Goal: Information Seeking & Learning: Compare options

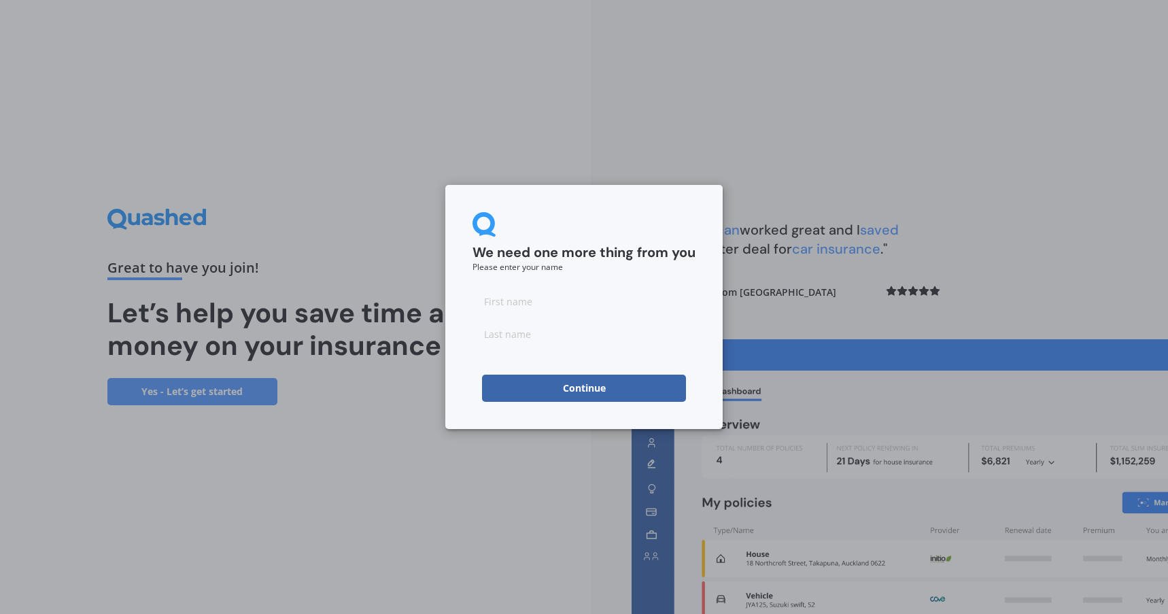
click at [564, 301] on input at bounding box center [584, 301] width 223 height 27
type input "Tash"
click at [521, 339] on input at bounding box center [584, 333] width 223 height 27
type input "Clapperton"
click button "Continue" at bounding box center [584, 388] width 204 height 27
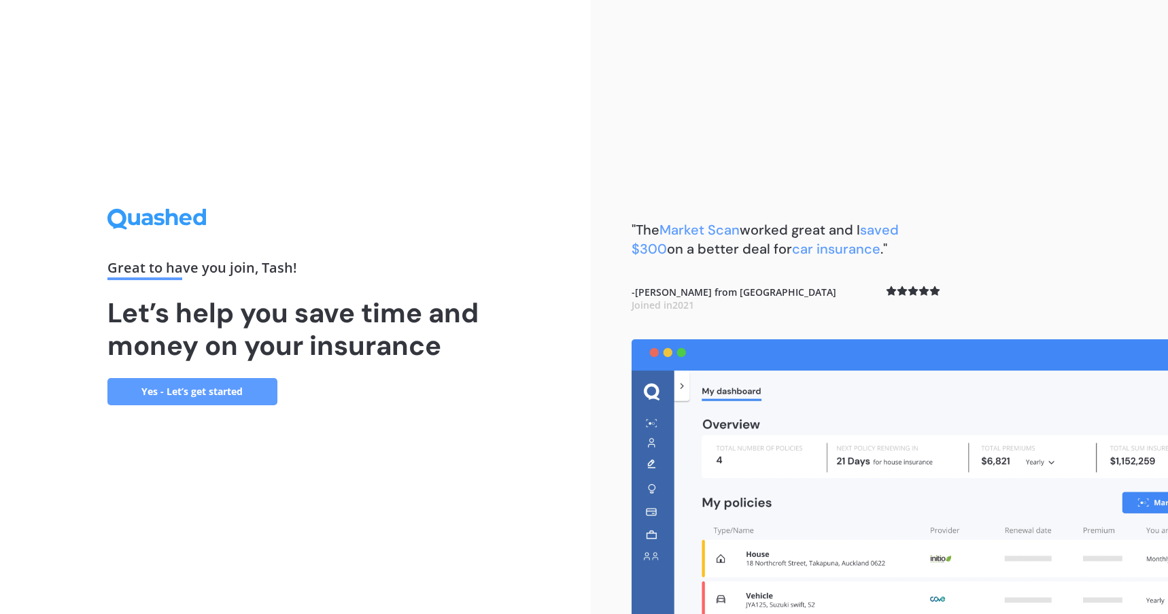
click at [230, 390] on link "Yes - Let’s get started" at bounding box center [192, 391] width 170 height 27
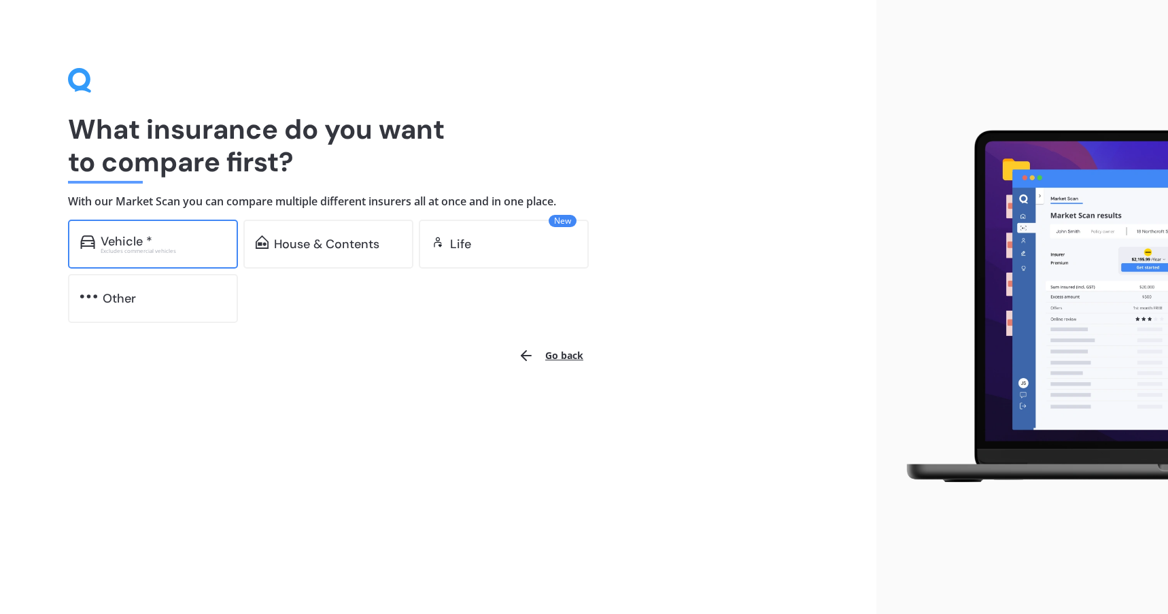
click at [160, 230] on div "Vehicle * Excludes commercial vehicles" at bounding box center [153, 244] width 170 height 49
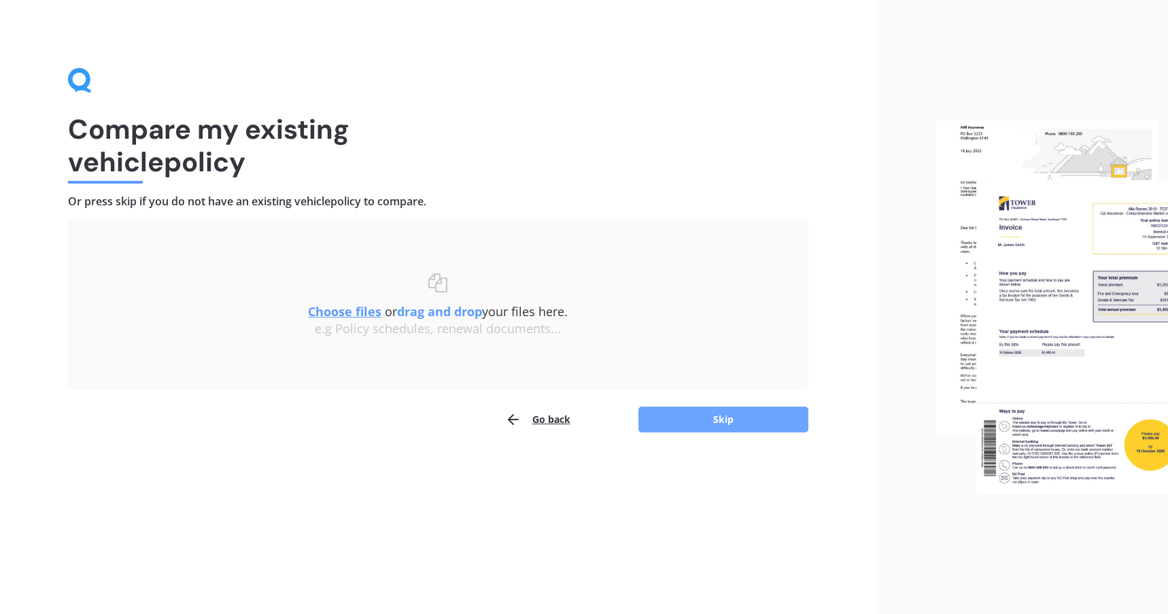
click at [708, 422] on button "Skip" at bounding box center [723, 420] width 170 height 26
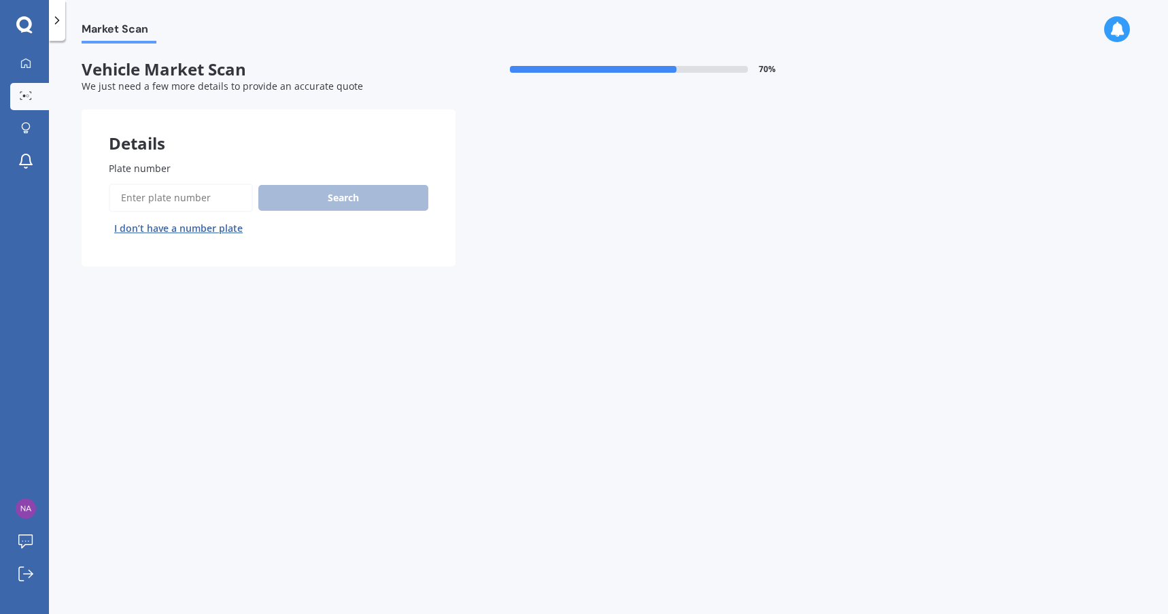
click at [167, 193] on input "Plate number" at bounding box center [181, 198] width 144 height 29
click at [366, 194] on button "Search" at bounding box center [343, 198] width 170 height 26
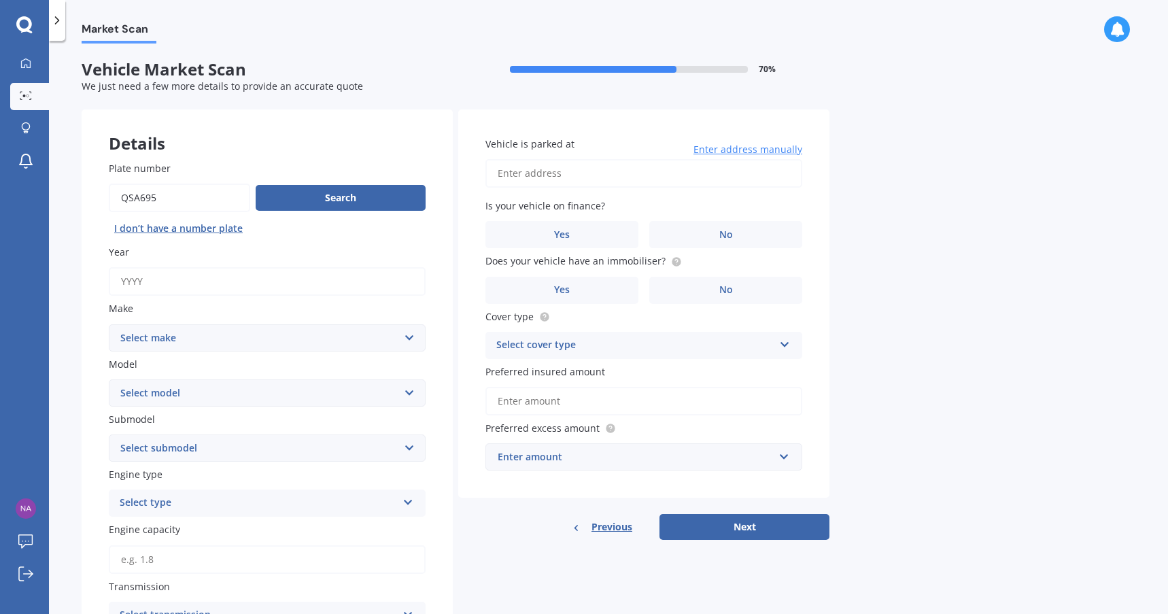
drag, startPoint x: 165, startPoint y: 201, endPoint x: 83, endPoint y: 196, distance: 81.8
click at [83, 196] on div "Plate number Search I don’t have a number plate Year Make Select make AC ALFA R…" at bounding box center [267, 533] width 371 height 798
click at [161, 197] on input "Plate number" at bounding box center [179, 198] width 141 height 29
type input "qns875"
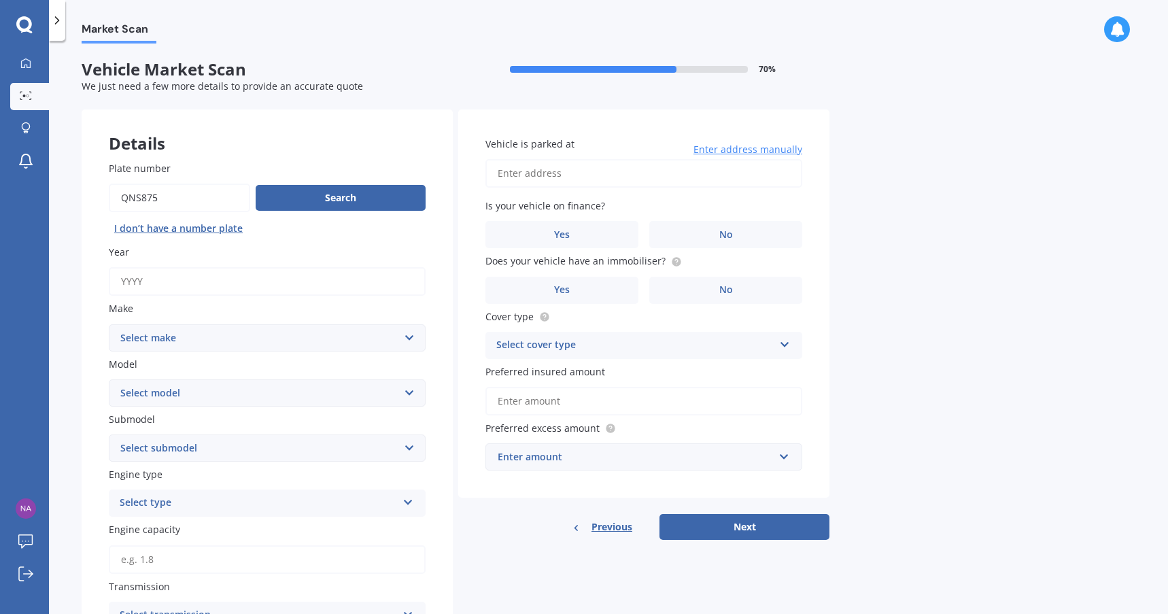
click at [659, 514] on button "Next" at bounding box center [744, 527] width 170 height 26
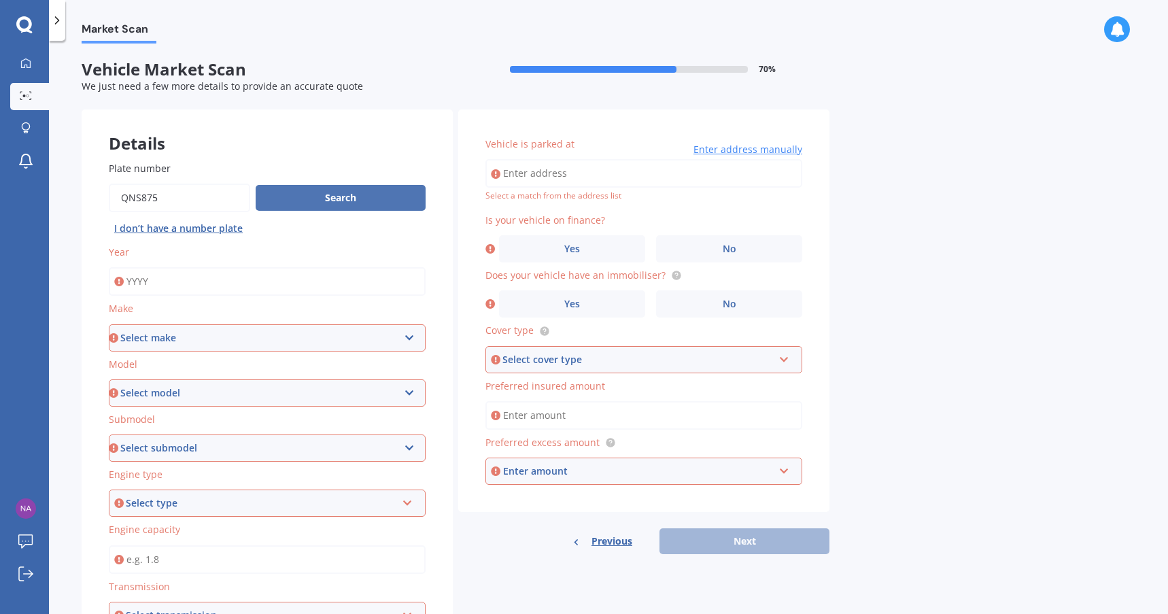
click at [358, 197] on button "Search" at bounding box center [341, 198] width 170 height 26
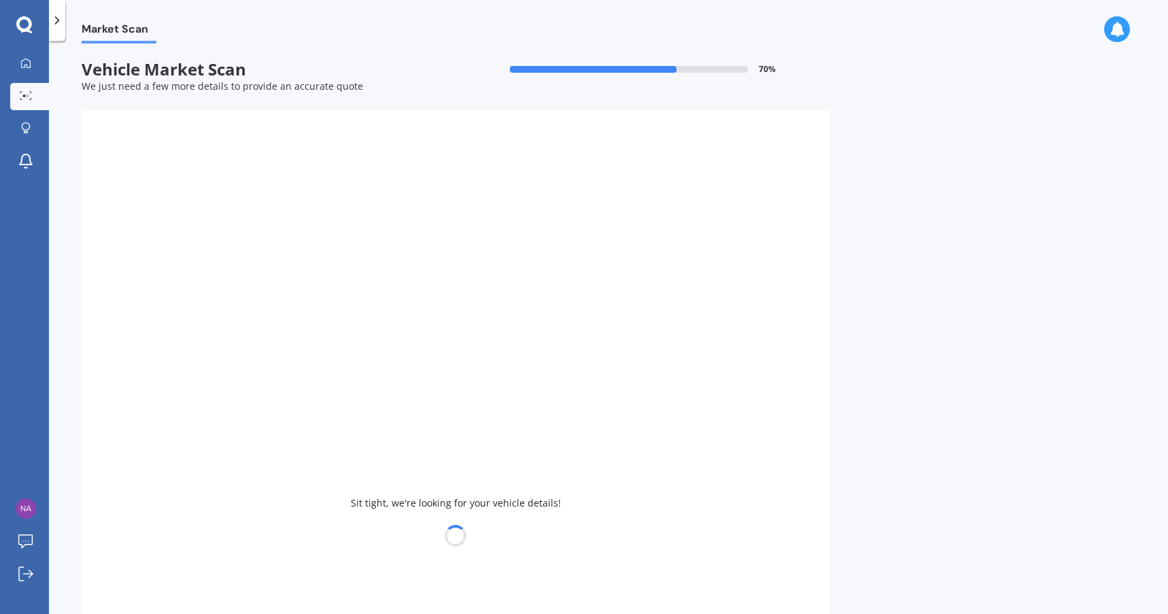
type input "2024"
select select "MAZDA"
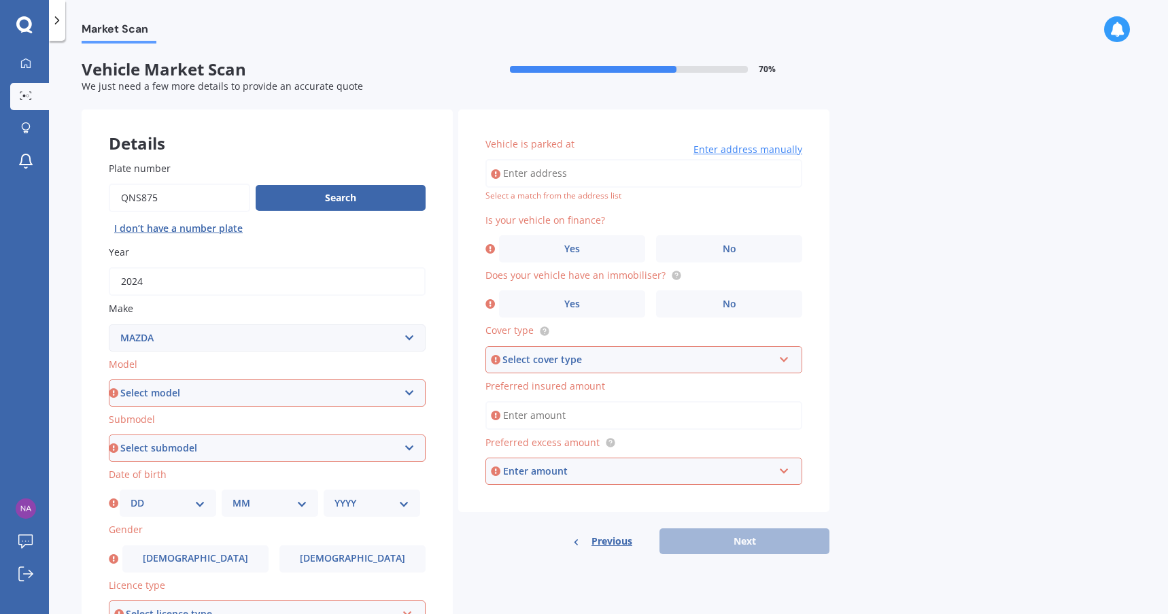
click at [222, 390] on select "Select model 121 2 3 323 323 / Familia 6 626 929 Atenza Autozam Axela AZ3 B2000…" at bounding box center [267, 392] width 317 height 27
select select "CX5"
click at [109, 379] on select "Select model 121 2 3 323 323 / Familia 6 626 929 Atenza Autozam Axela AZ3 B2000…" at bounding box center [267, 392] width 317 height 27
click at [214, 455] on select "Select submodel 2.2 Diesel 2WD XD 2.5S 4WD Diesel Limited 4WD GSX 2.2 Diesel St…" at bounding box center [267, 447] width 317 height 27
select select "STATION WAGON 2.5L"
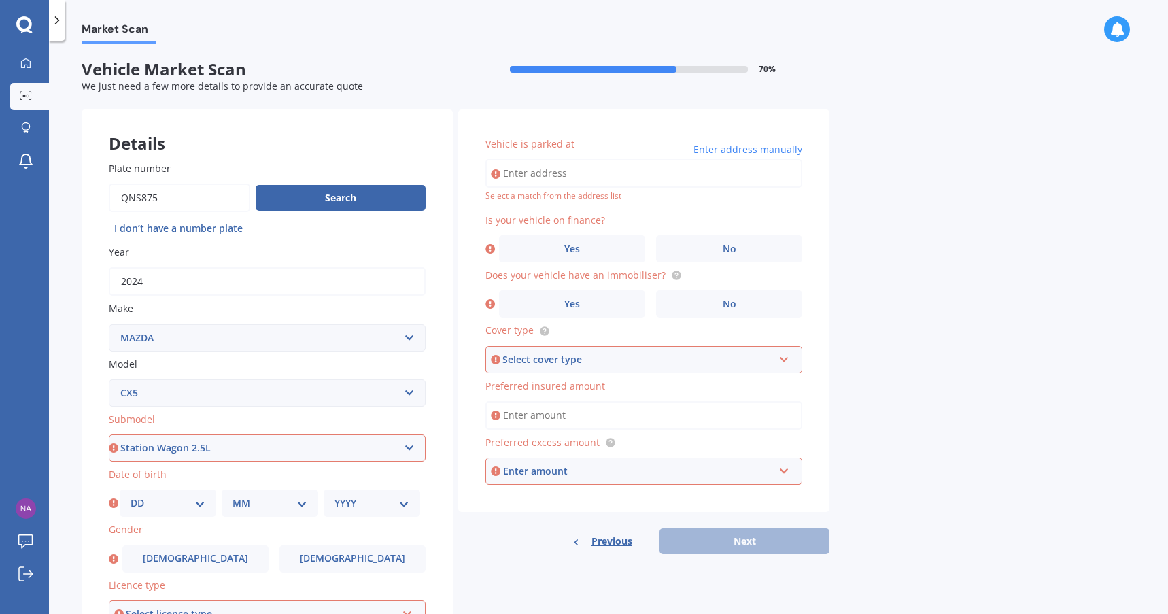
click at [109, 434] on select "Select submodel 2.2 Diesel 2WD XD 2.5S 4WD Diesel Limited 4WD GSX 2.2 Diesel St…" at bounding box center [267, 447] width 317 height 27
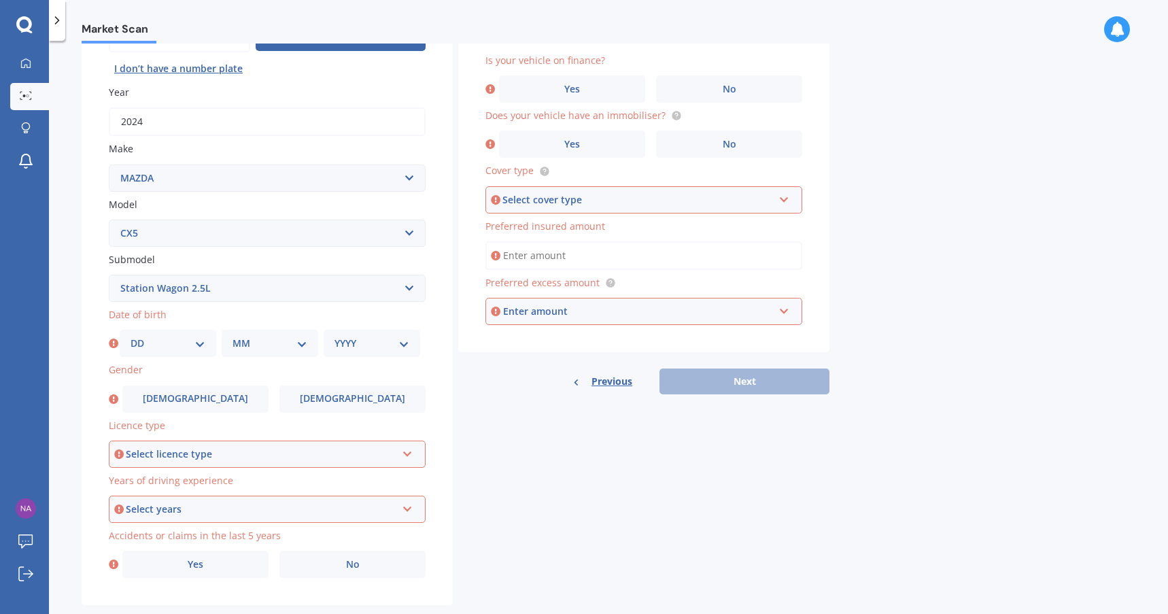
scroll to position [186, 0]
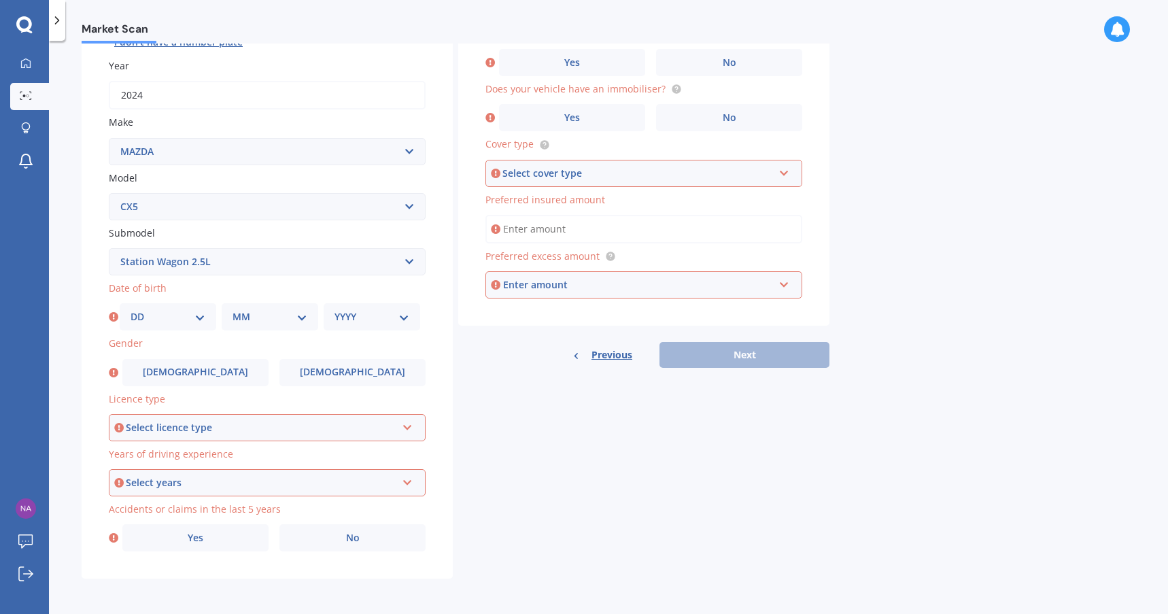
click at [162, 319] on select "DD 01 02 03 04 05 06 07 08 09 10 11 12 13 14 15 16 17 18 19 20 21 22 23 24 25 2…" at bounding box center [168, 316] width 75 height 15
select select "04"
click at [131, 309] on select "DD 01 02 03 04 05 06 07 08 09 10 11 12 13 14 15 16 17 18 19 20 21 22 23 24 25 2…" at bounding box center [168, 316] width 75 height 15
click at [285, 319] on select "MM 01 02 03 04 05 06 07 08 09 10 11 12" at bounding box center [270, 316] width 75 height 15
select select "12"
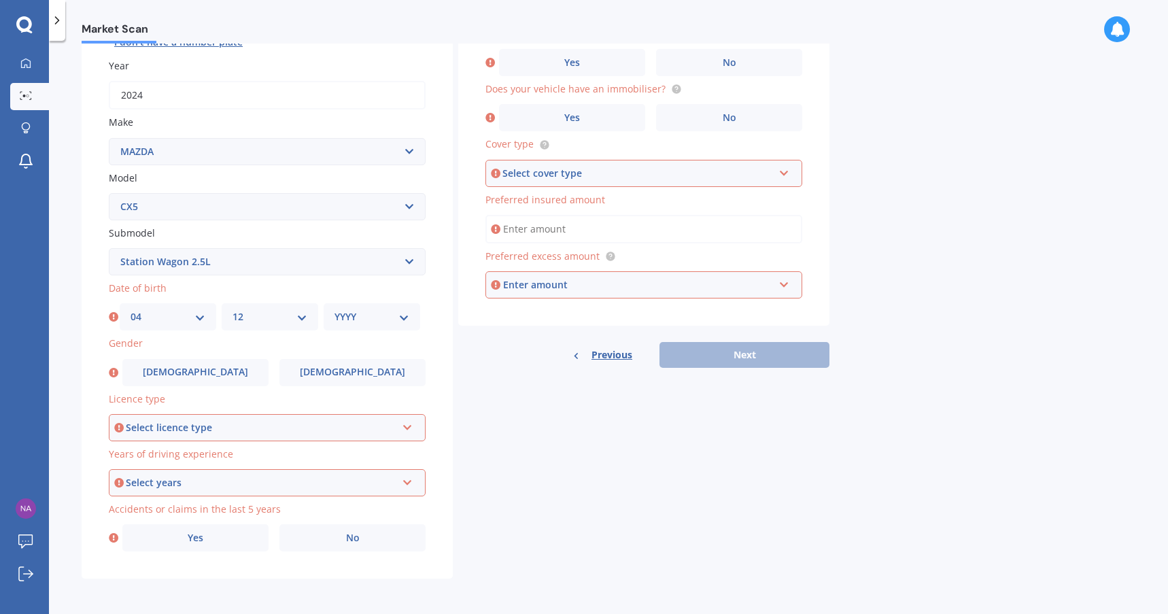
click at [233, 309] on select "MM 01 02 03 04 05 06 07 08 09 10 11 12" at bounding box center [270, 316] width 75 height 15
click at [390, 316] on select "YYYY 2025 2024 2023 2022 2021 2020 2019 2018 2017 2016 2015 2014 2013 2012 2011…" at bounding box center [371, 316] width 75 height 15
select select "1983"
click at [334, 309] on select "YYYY 2025 2024 2023 2022 2021 2020 2019 2018 2017 2016 2015 2014 2013 2012 2011…" at bounding box center [371, 316] width 75 height 15
click at [189, 431] on div "Select licence type" at bounding box center [261, 427] width 271 height 15
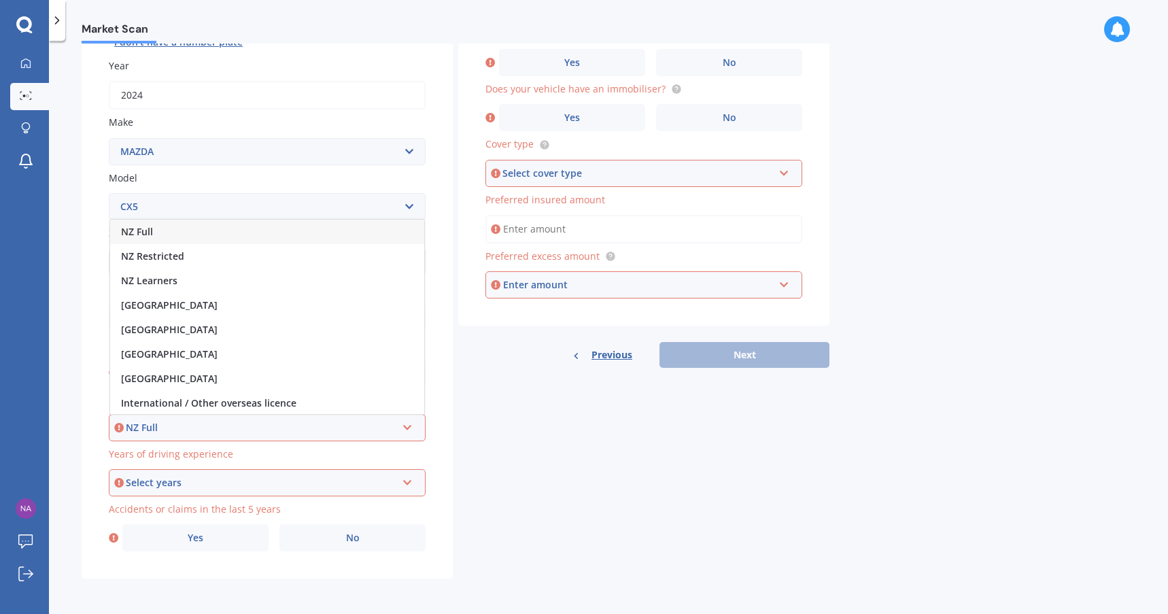
click at [187, 231] on div "NZ Full" at bounding box center [267, 232] width 314 height 24
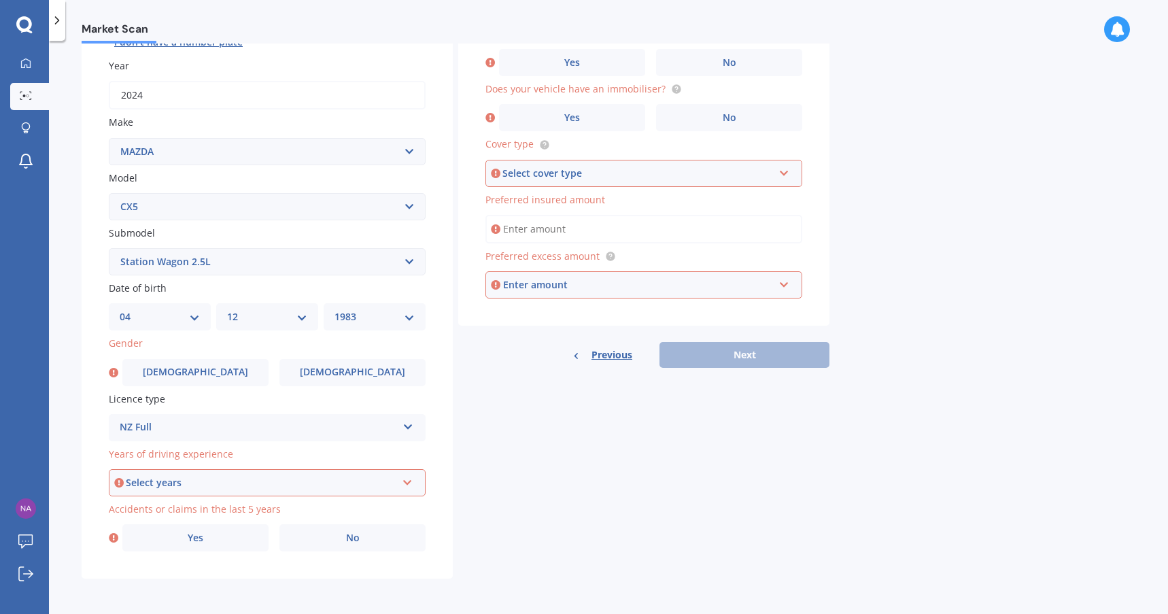
click at [222, 487] on div "Select years" at bounding box center [261, 482] width 271 height 15
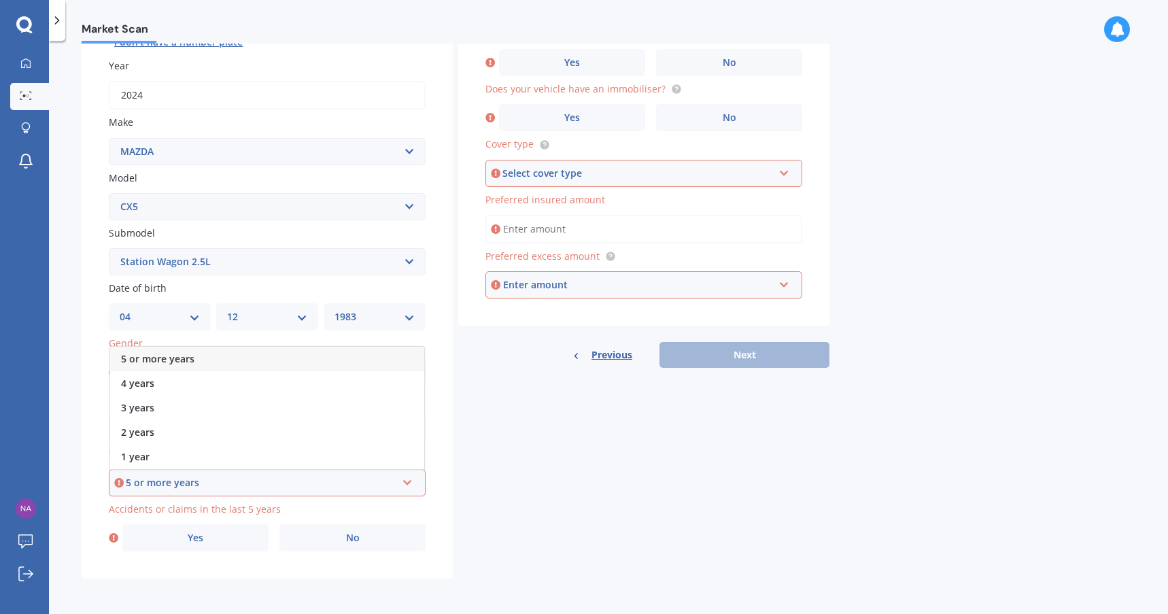
click at [227, 359] on div "5 or more years" at bounding box center [267, 359] width 314 height 24
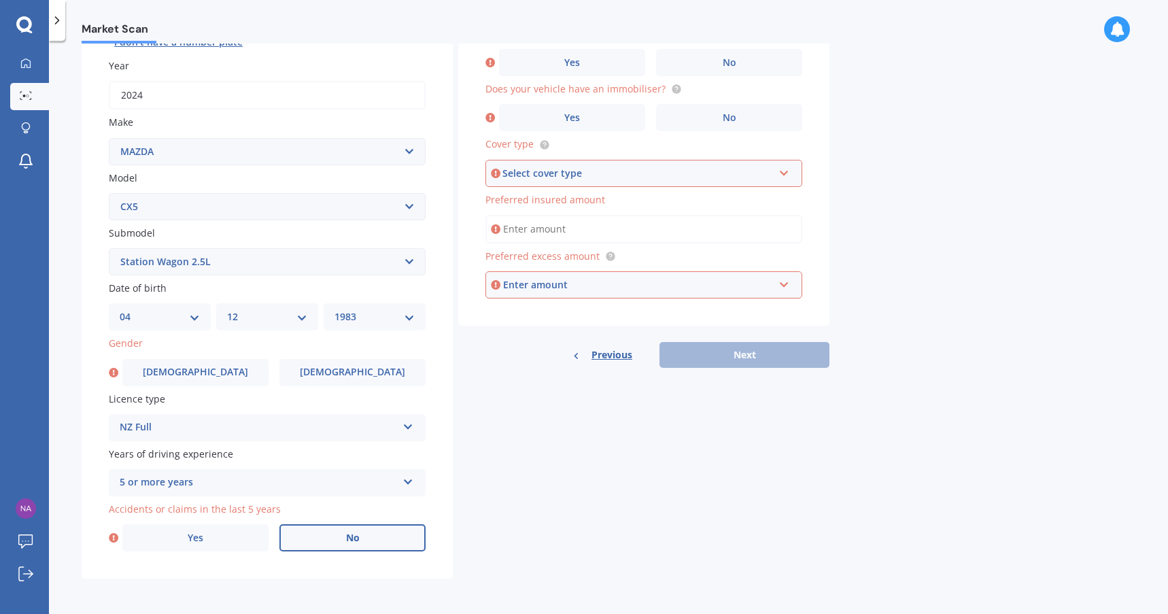
click at [302, 539] on label "No" at bounding box center [352, 537] width 146 height 27
click at [0, 0] on input "No" at bounding box center [0, 0] width 0 height 0
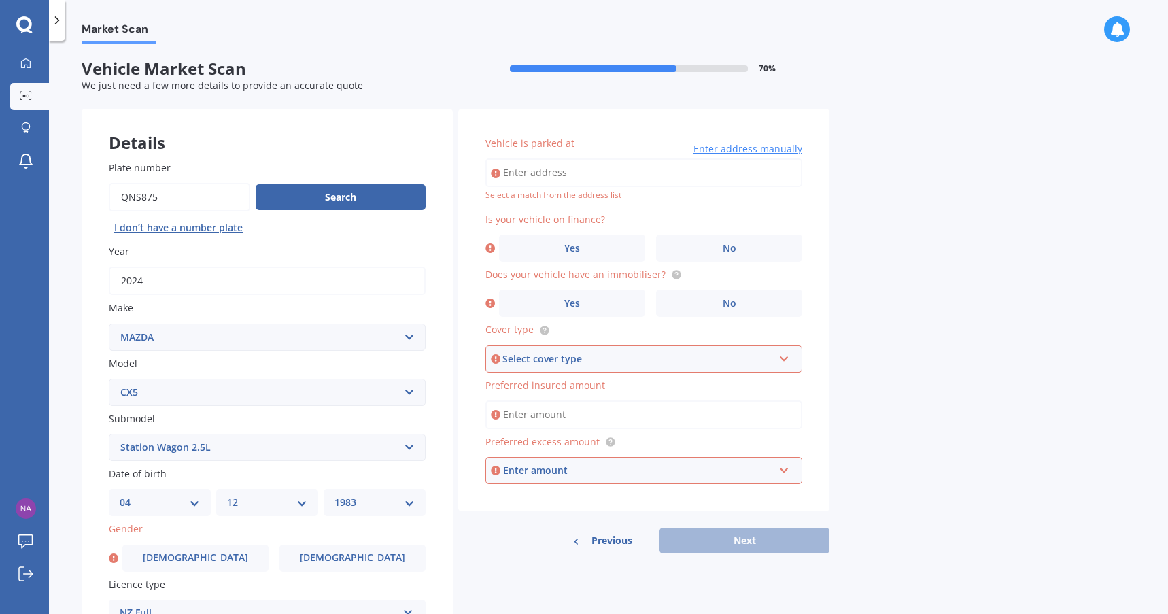
scroll to position [0, 0]
click at [610, 167] on input "Vehicle is parked at" at bounding box center [643, 173] width 317 height 29
type input "[STREET_ADDRESS][PERSON_NAME][PERSON_NAME]"
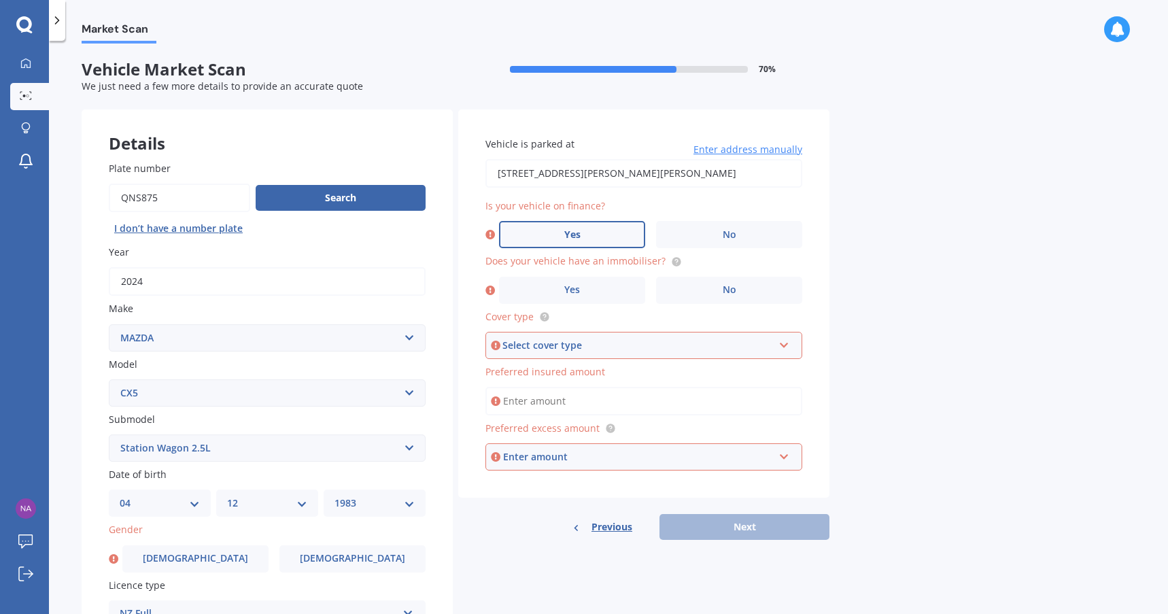
click at [593, 226] on label "Yes" at bounding box center [572, 234] width 146 height 27
click at [0, 0] on input "Yes" at bounding box center [0, 0] width 0 height 0
click at [685, 291] on label "No" at bounding box center [729, 290] width 146 height 27
click at [0, 0] on input "No" at bounding box center [0, 0] width 0 height 0
click at [636, 340] on div "Select cover type" at bounding box center [637, 345] width 271 height 15
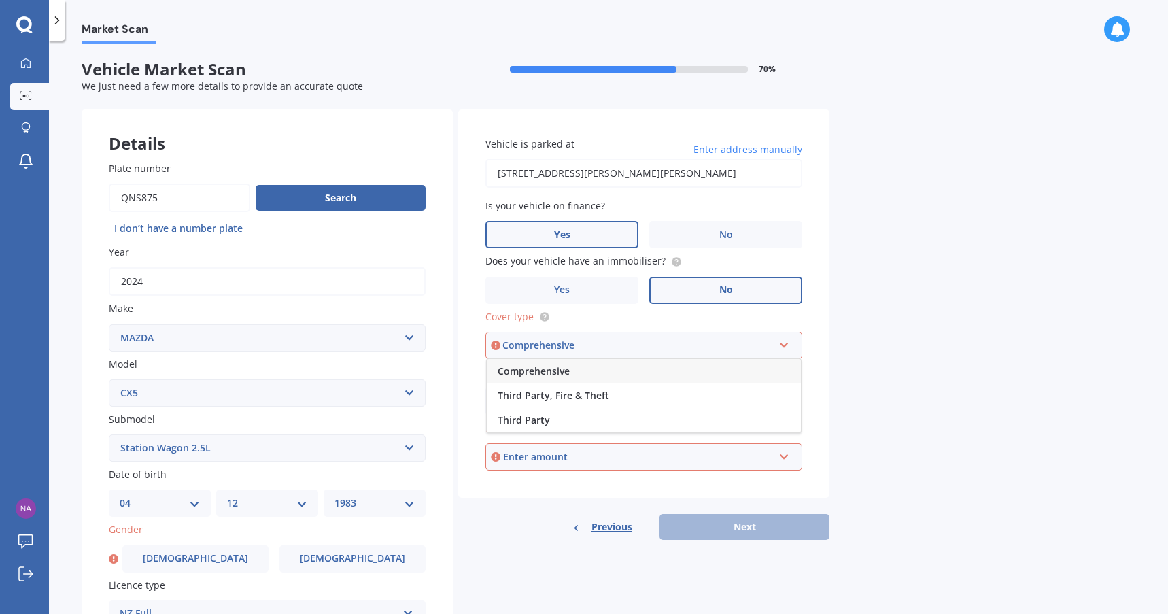
click at [609, 375] on div "Comprehensive" at bounding box center [644, 371] width 314 height 24
click at [604, 400] on input "Preferred insured amount" at bounding box center [643, 401] width 317 height 29
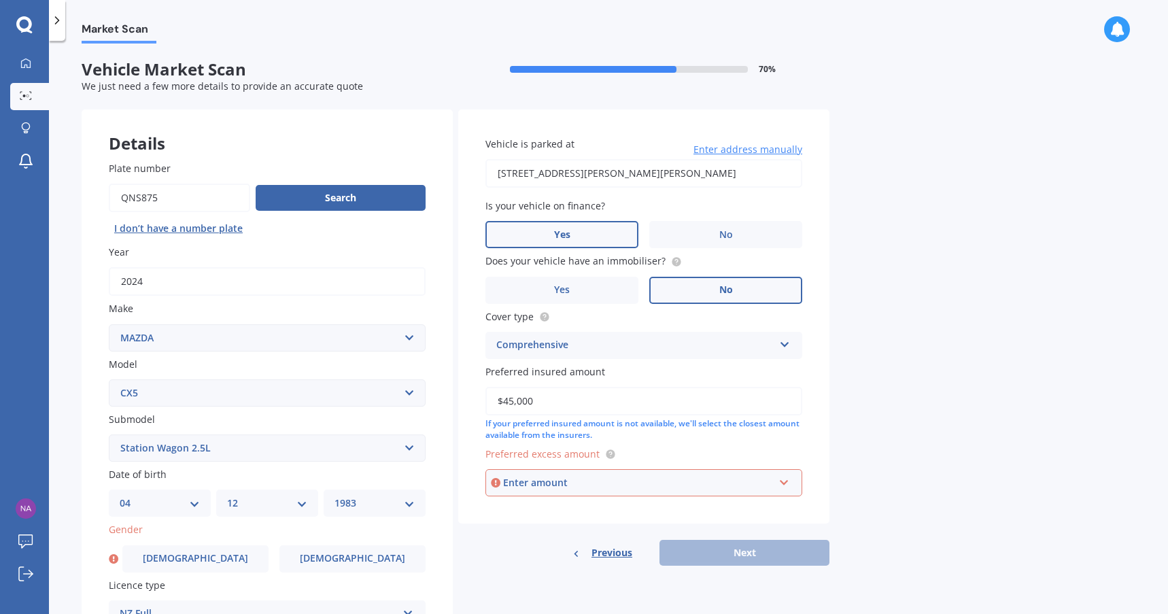
type input "$45,000"
click at [605, 477] on div "Enter amount" at bounding box center [638, 482] width 271 height 15
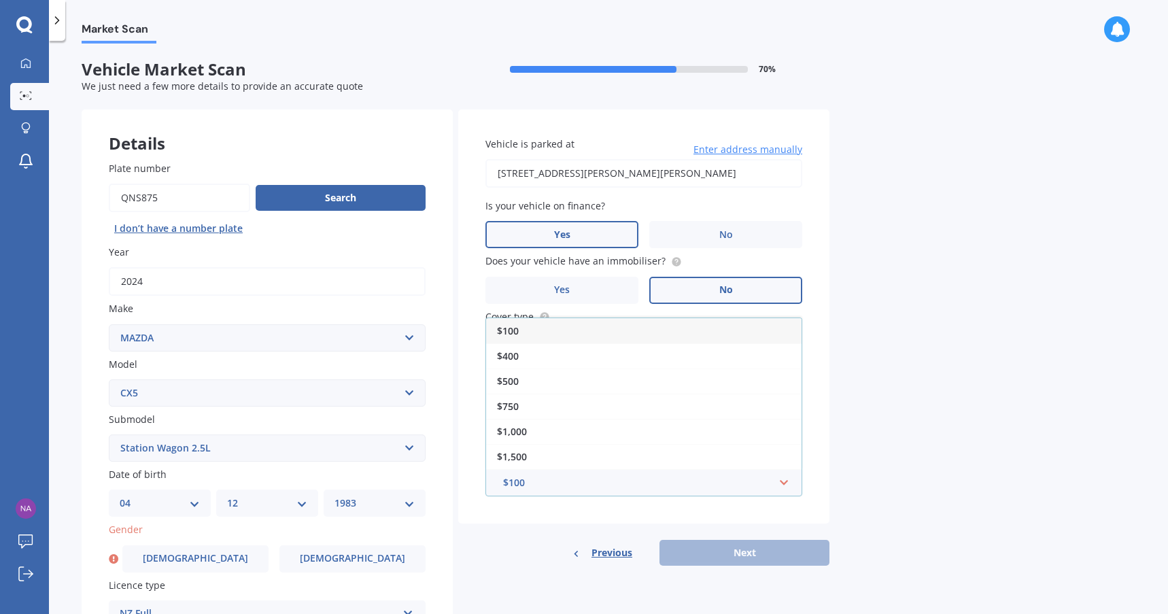
click at [585, 332] on div "$100" at bounding box center [643, 330] width 315 height 25
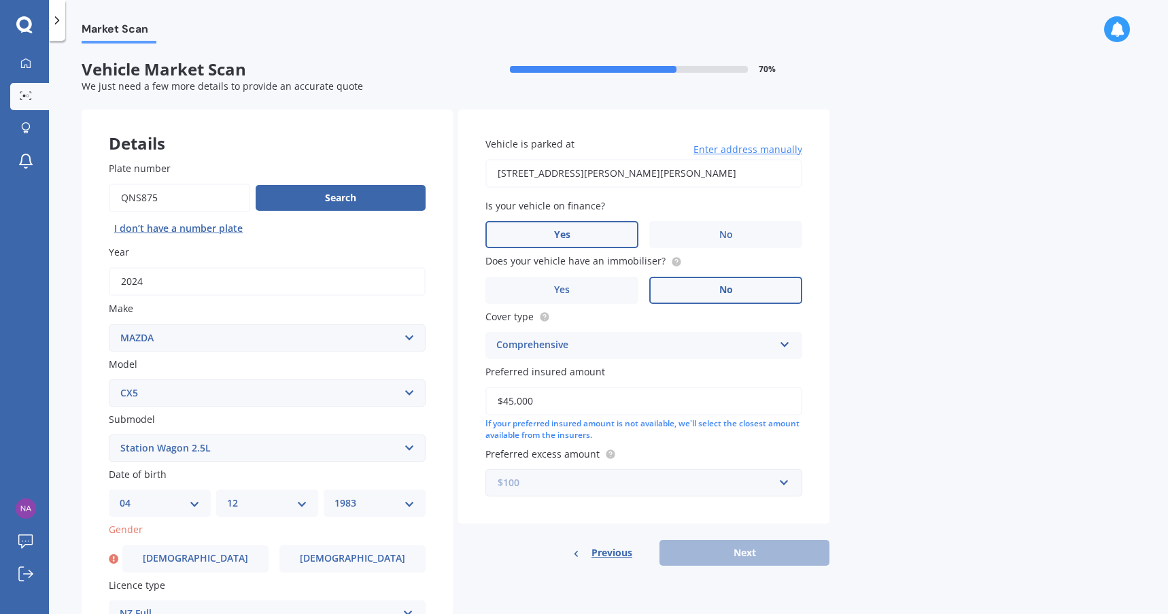
click at [636, 491] on input "text" at bounding box center [639, 483] width 305 height 26
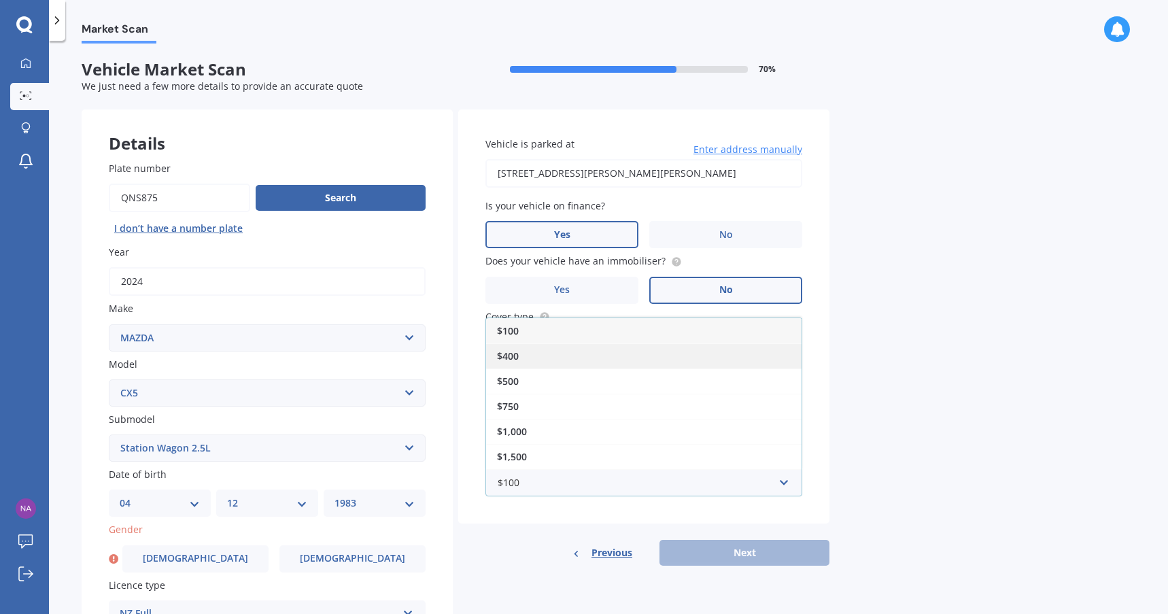
click at [537, 352] on div "$400" at bounding box center [643, 355] width 315 height 25
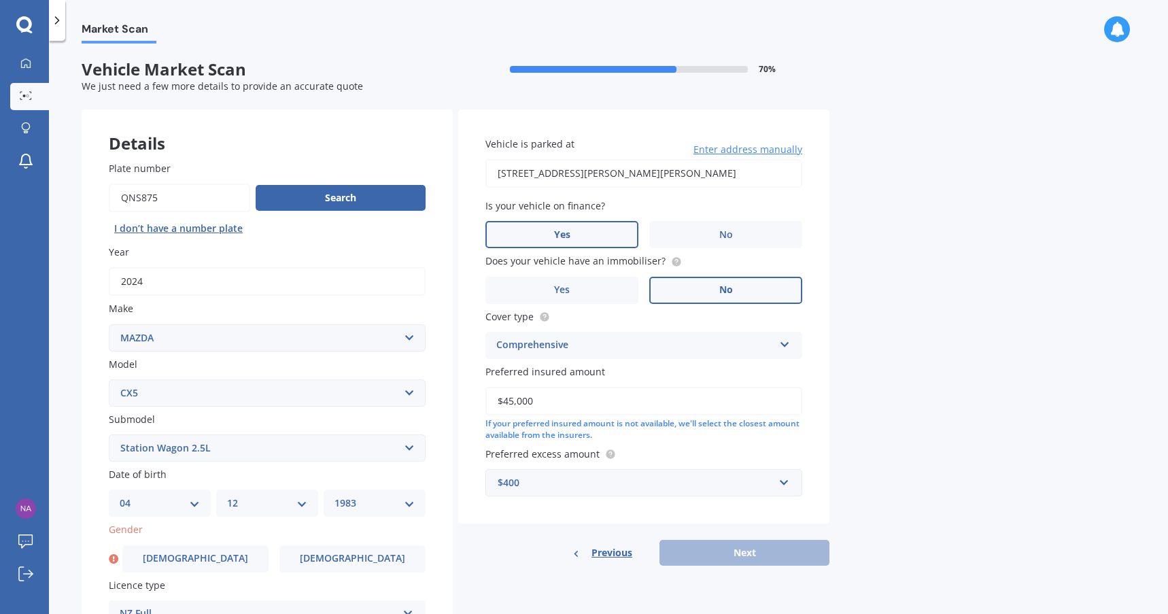
click at [625, 488] on div "$400" at bounding box center [636, 482] width 276 height 15
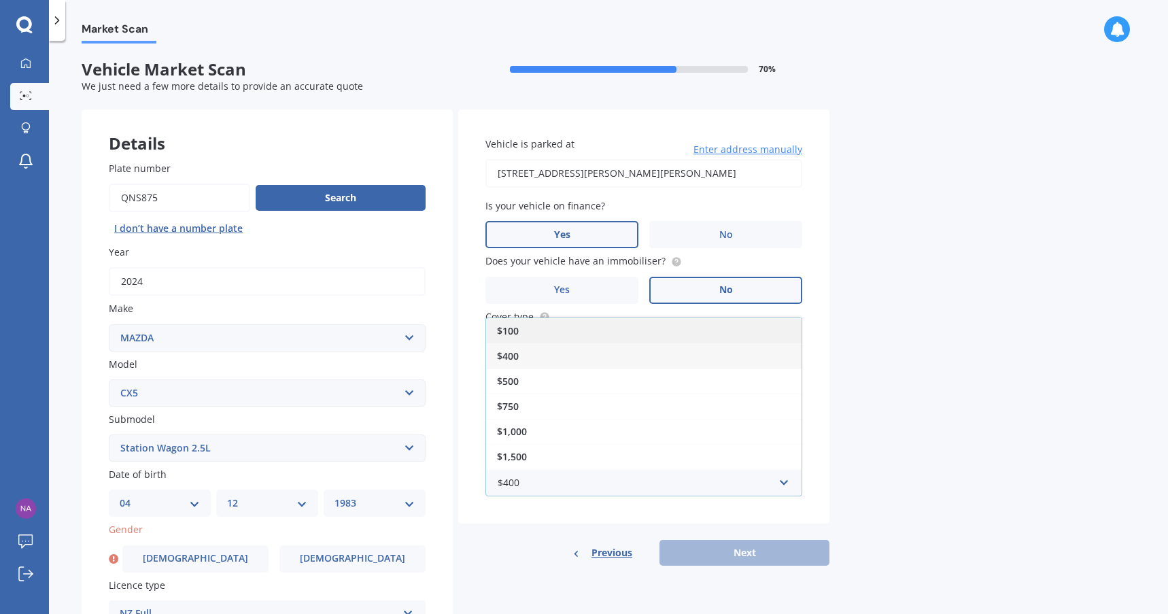
click at [555, 336] on div "$100" at bounding box center [643, 330] width 315 height 25
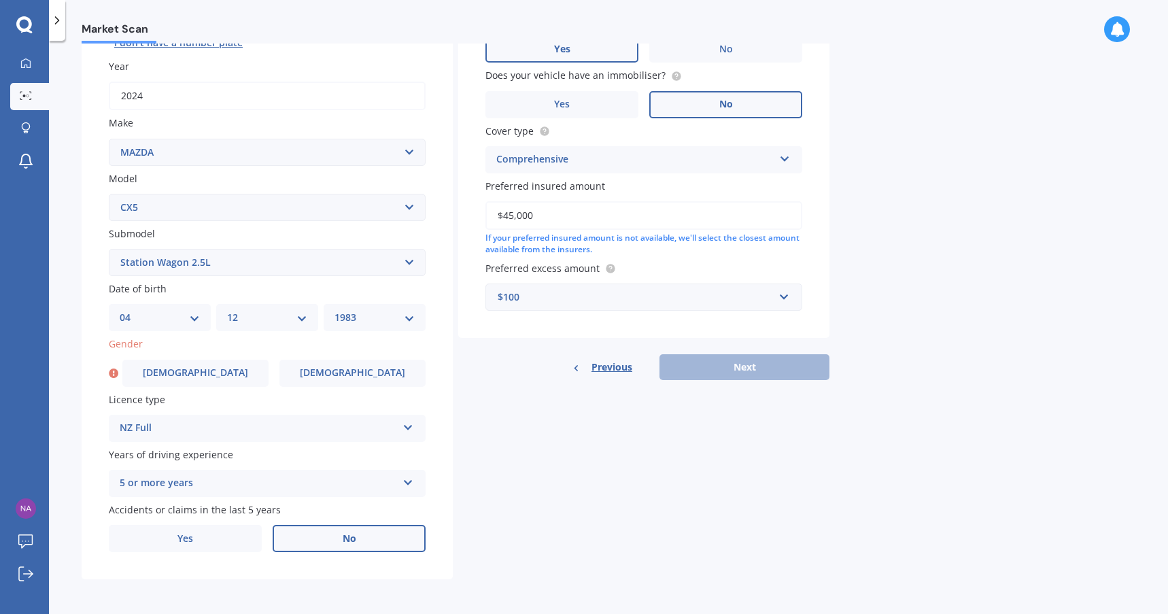
scroll to position [186, 0]
click at [710, 362] on div "Previous Next" at bounding box center [643, 367] width 371 height 26
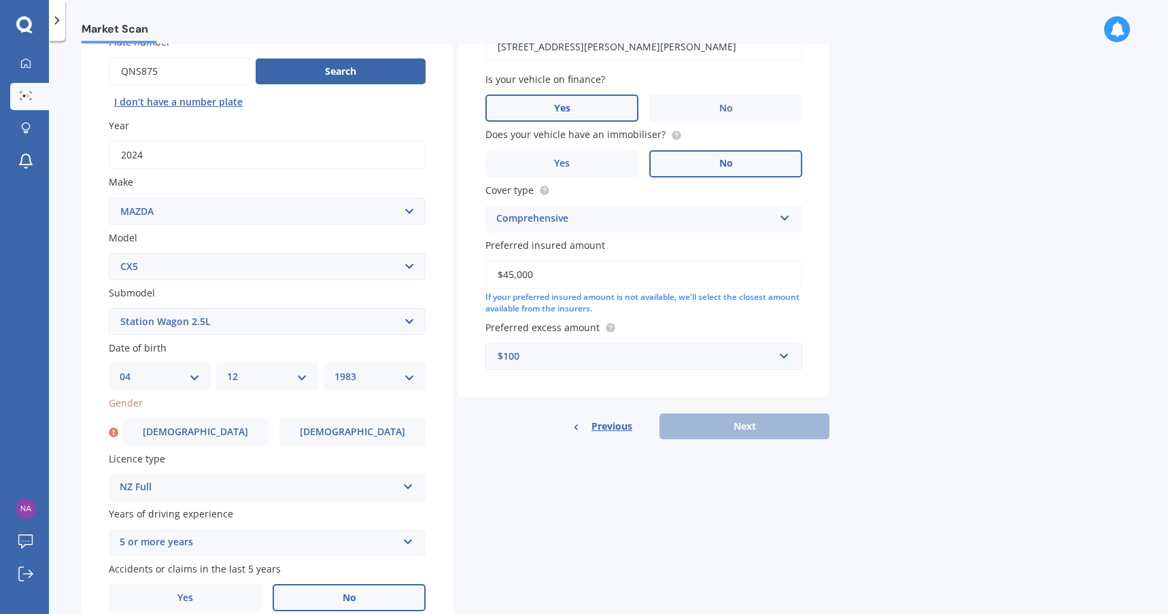
scroll to position [0, 0]
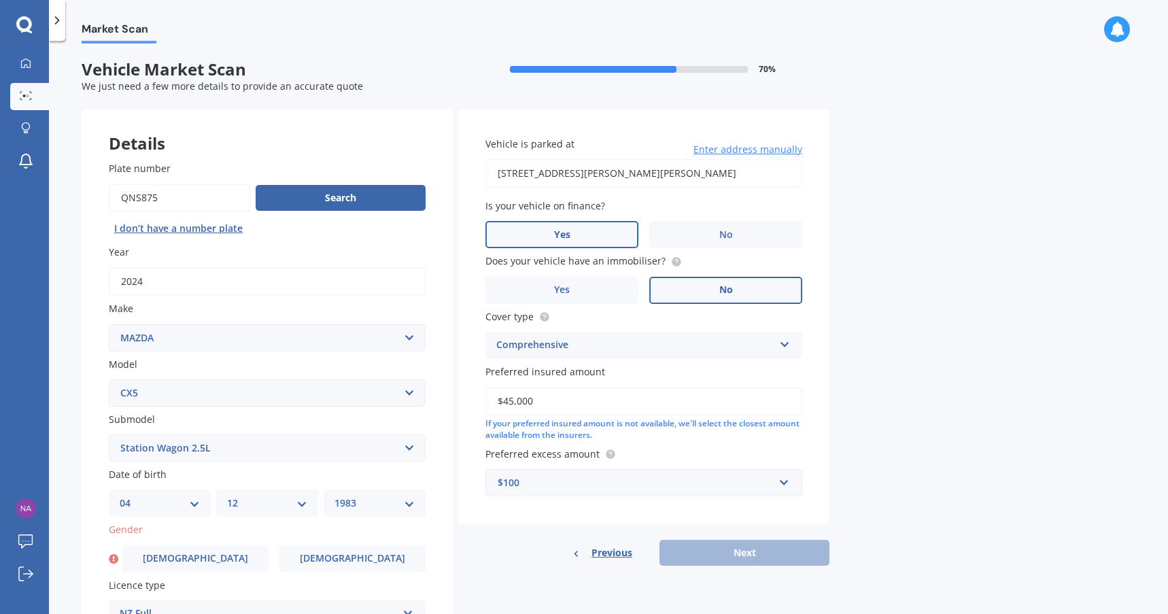
click at [613, 334] on div "Comprehensive Comprehensive Third Party, Fire & Theft Third Party" at bounding box center [643, 345] width 317 height 27
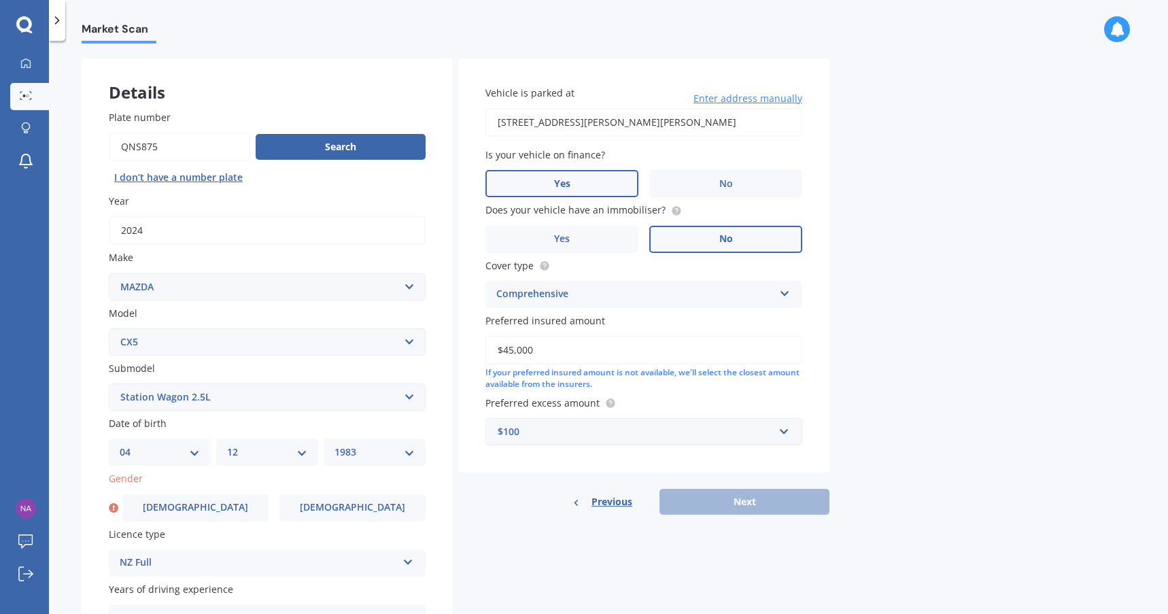
scroll to position [136, 0]
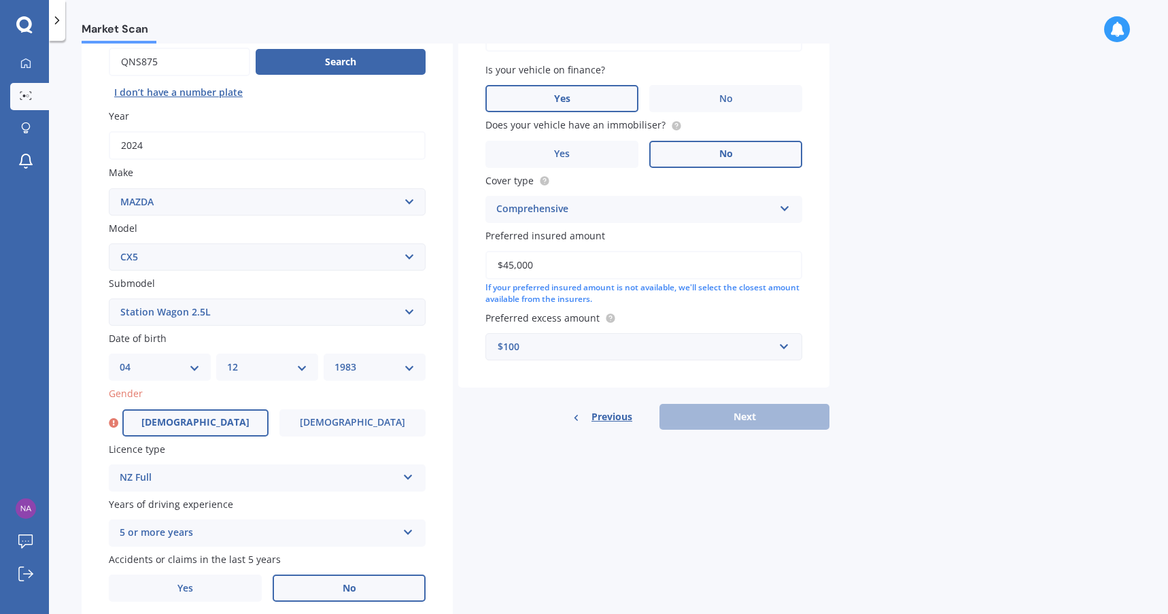
click at [221, 415] on label "[DEMOGRAPHIC_DATA]" at bounding box center [195, 422] width 146 height 27
click at [0, 0] on input "[DEMOGRAPHIC_DATA]" at bounding box center [0, 0] width 0 height 0
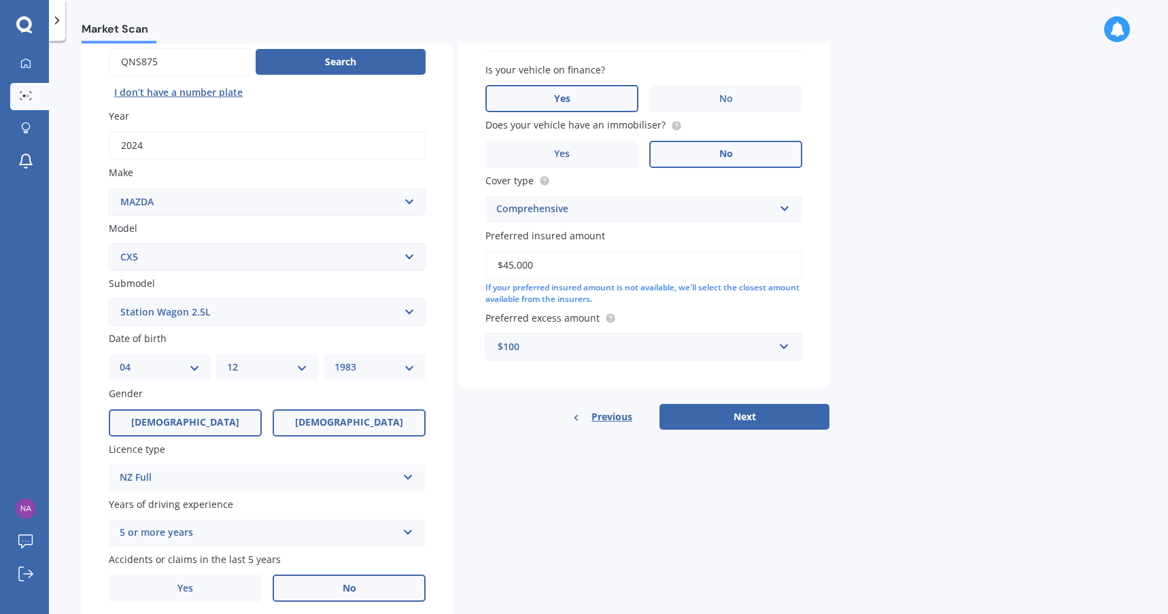
click at [315, 427] on label "[DEMOGRAPHIC_DATA]" at bounding box center [349, 422] width 153 height 27
click at [0, 0] on input "[DEMOGRAPHIC_DATA]" at bounding box center [0, 0] width 0 height 0
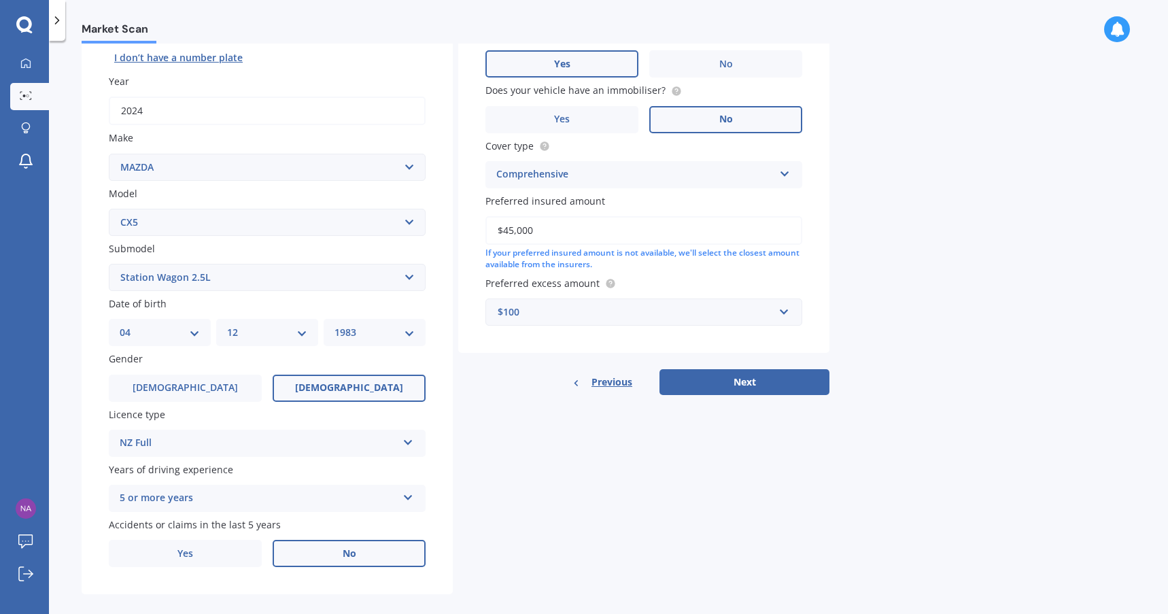
scroll to position [186, 0]
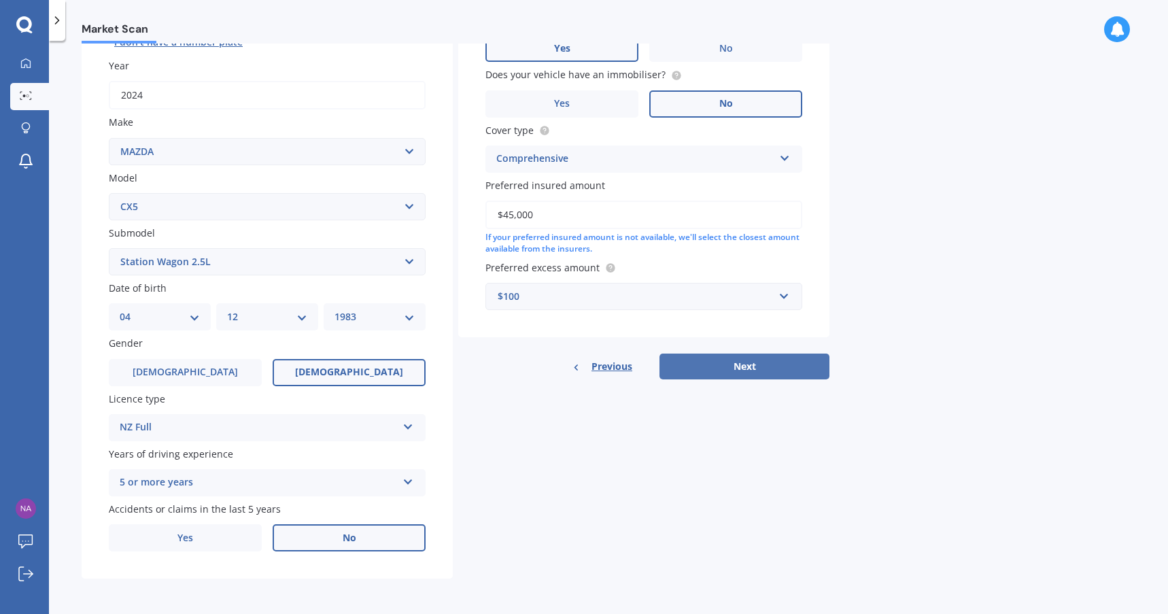
click at [759, 359] on button "Next" at bounding box center [744, 367] width 170 height 26
select select "04"
select select "12"
select select "1983"
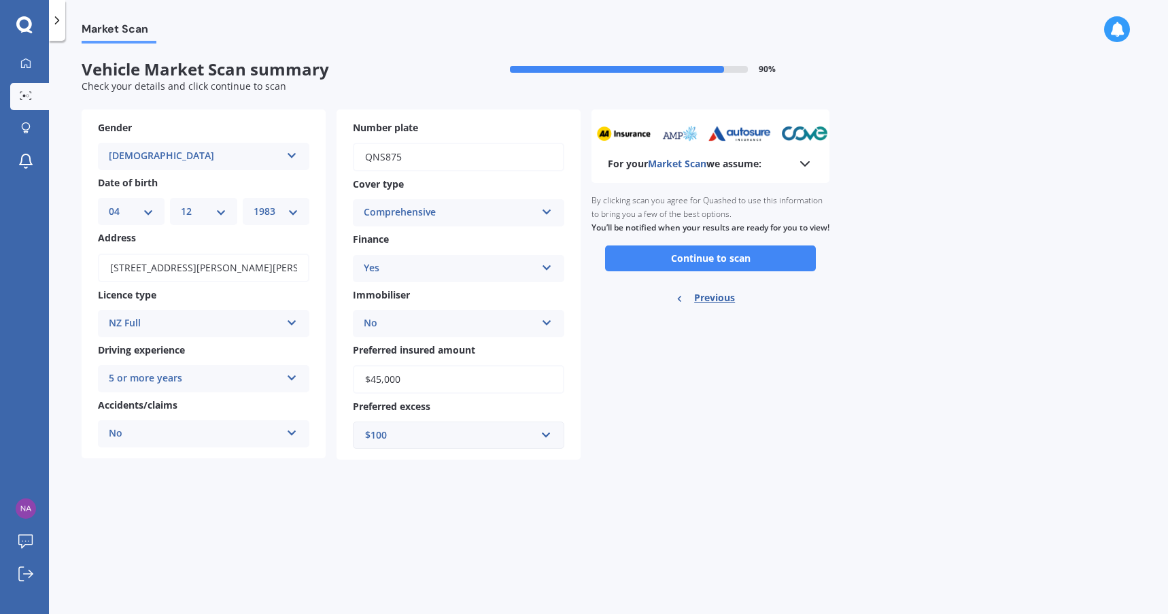
scroll to position [0, 0]
click at [660, 264] on button "Continue to scan" at bounding box center [710, 258] width 211 height 26
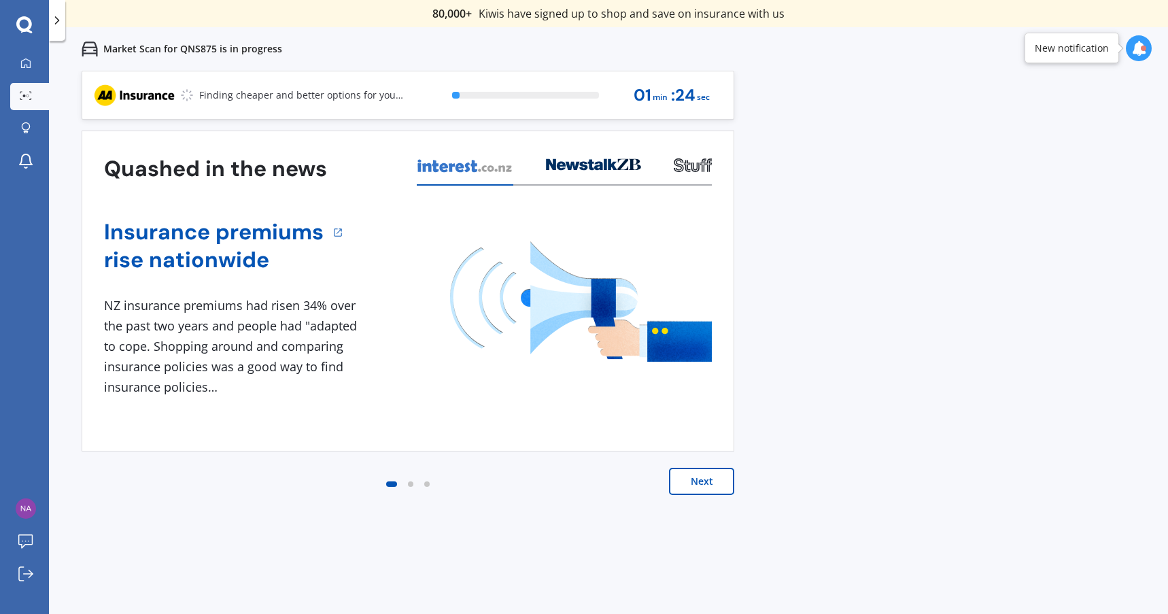
click at [691, 480] on button "Next" at bounding box center [701, 481] width 65 height 27
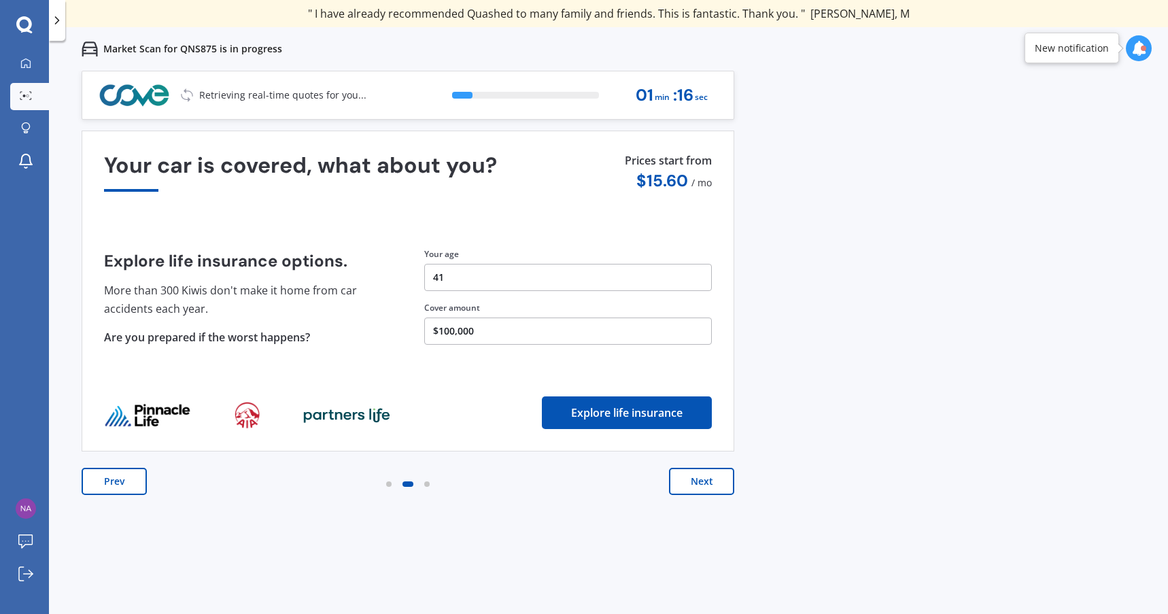
click at [691, 480] on button "Next" at bounding box center [701, 481] width 65 height 27
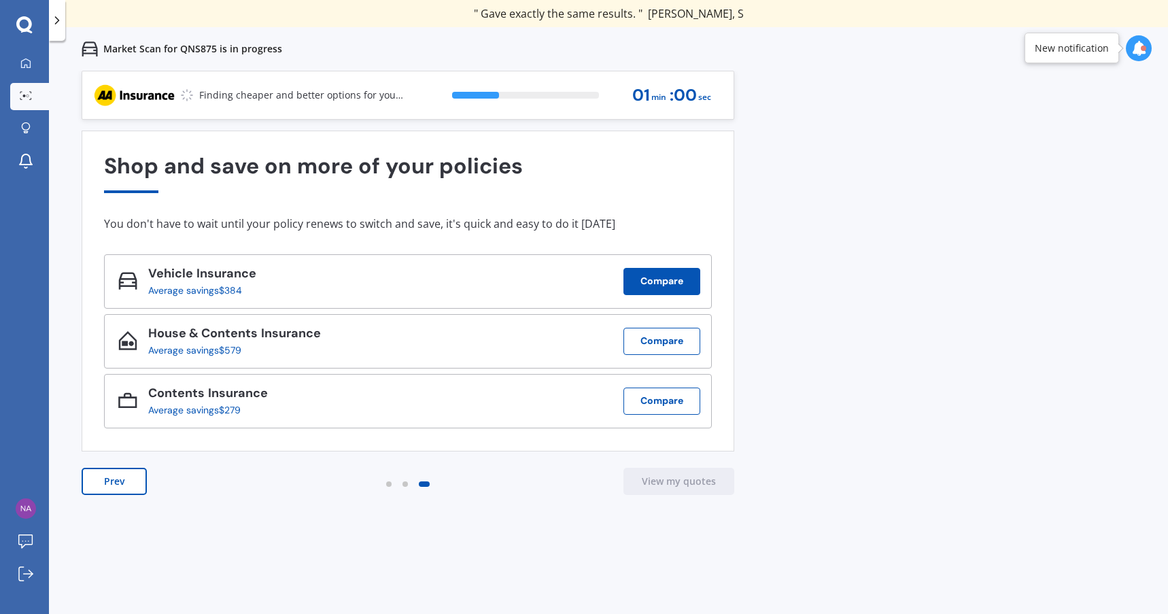
click at [656, 292] on button "Compare" at bounding box center [661, 281] width 77 height 27
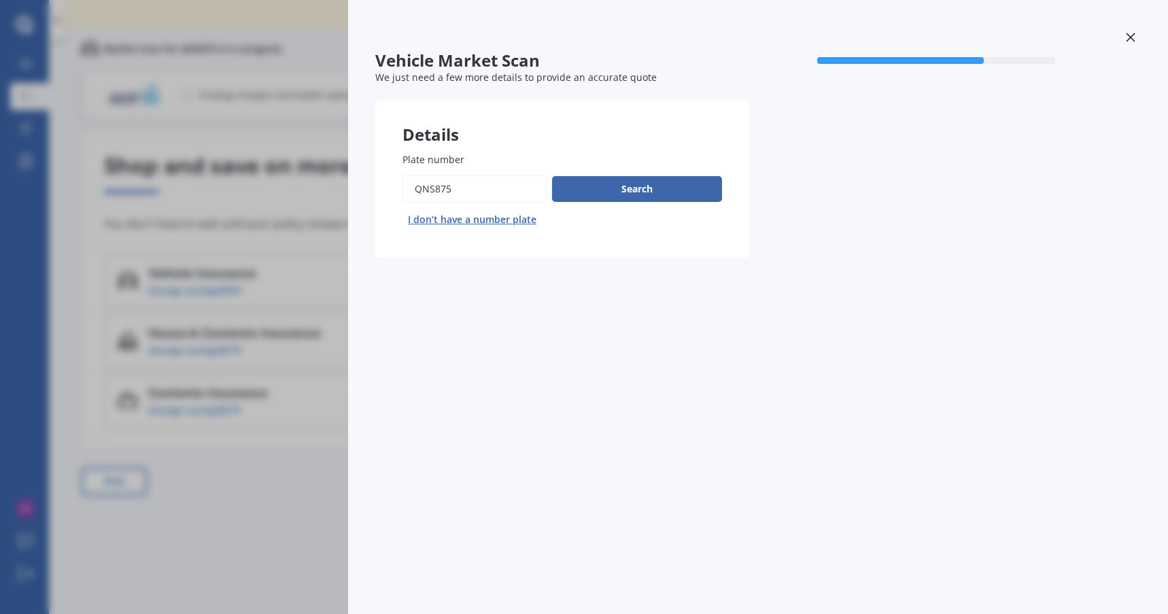
click at [494, 188] on input "Plate number" at bounding box center [474, 189] width 144 height 29
click at [504, 271] on div "Vehicle Market Scan 70 % We just need a few more details to provide an accurate…" at bounding box center [758, 307] width 820 height 614
click at [275, 281] on div "Vehicle Market Scan 70 % We just need a few more details to provide an accurate…" at bounding box center [584, 307] width 1168 height 614
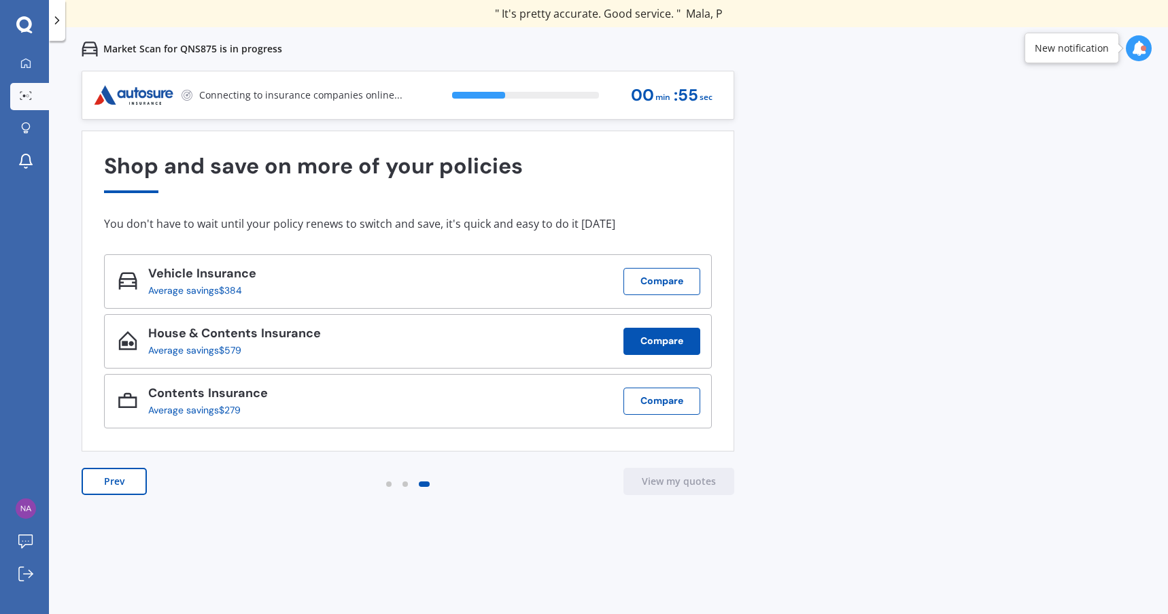
click at [663, 334] on button "Compare" at bounding box center [661, 341] width 77 height 27
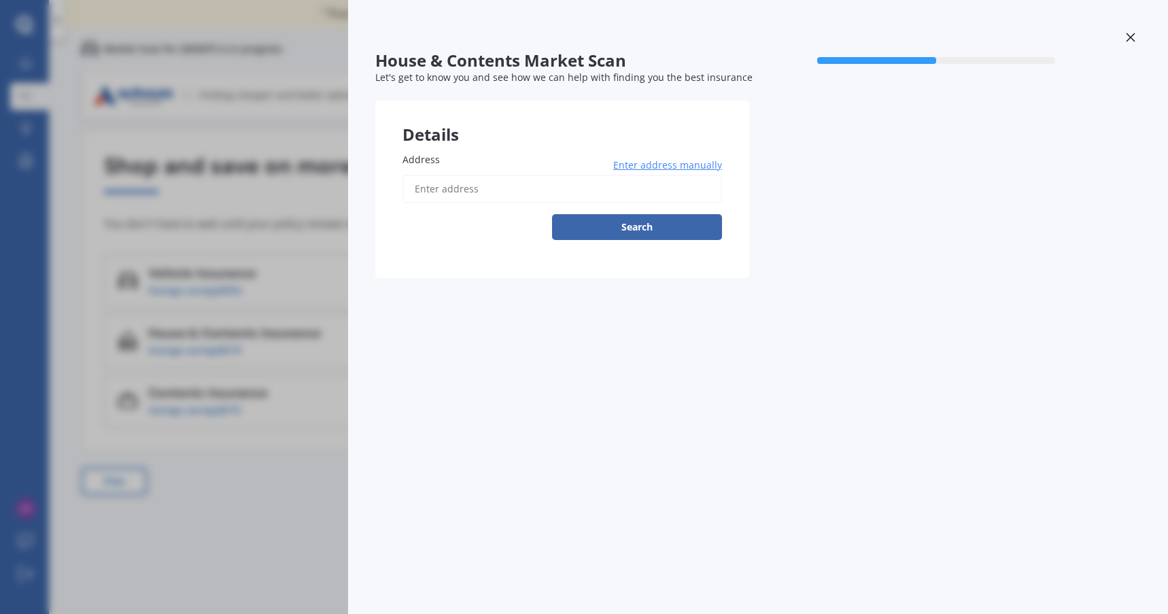
click at [580, 195] on input "Address" at bounding box center [562, 189] width 320 height 29
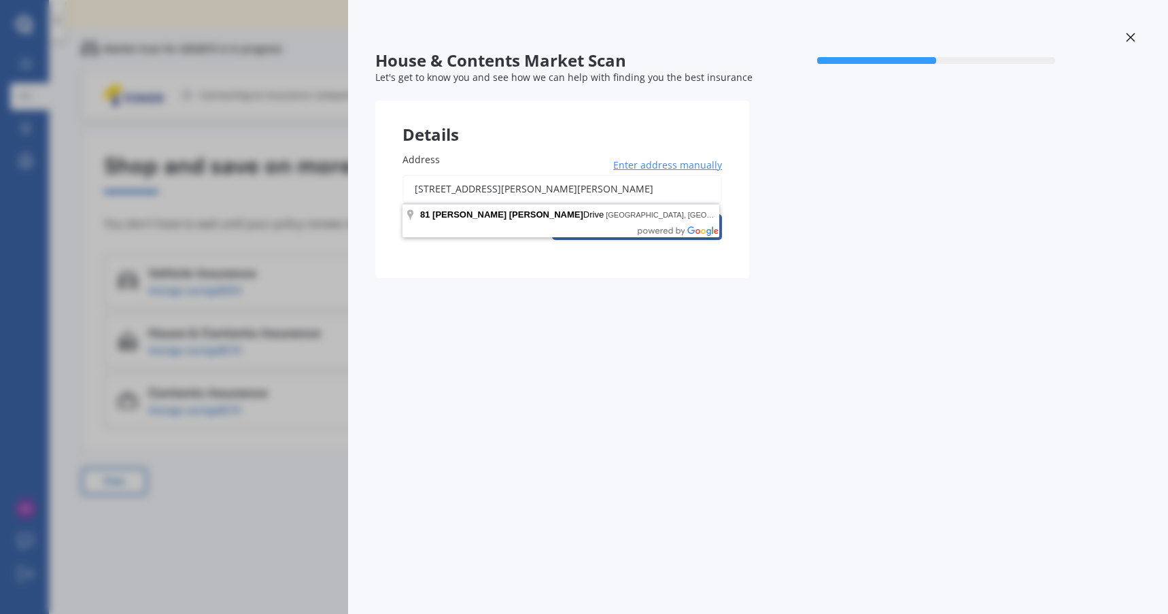
type input "[STREET_ADDRESS][PERSON_NAME][PERSON_NAME]"
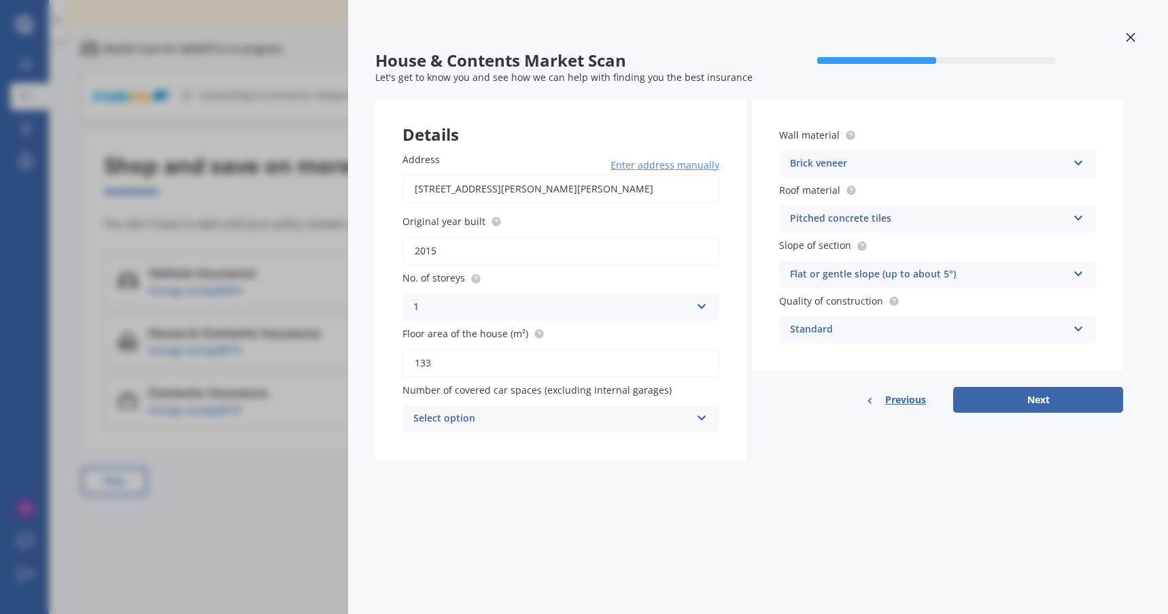
click at [491, 416] on div "Select option" at bounding box center [551, 419] width 277 height 16
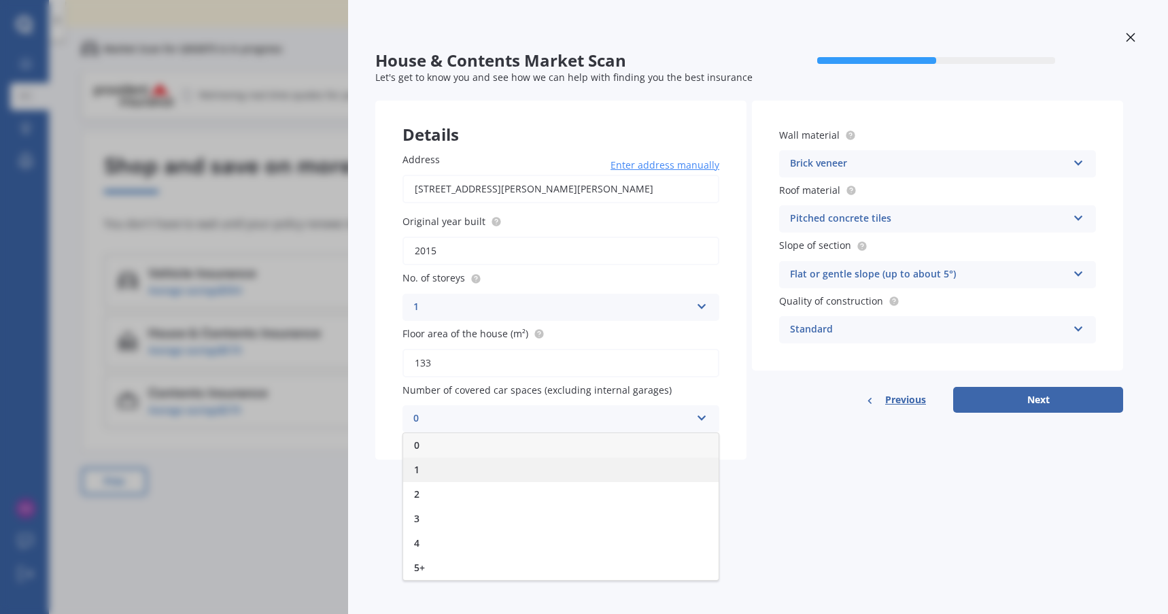
click at [480, 477] on div "1" at bounding box center [560, 470] width 315 height 24
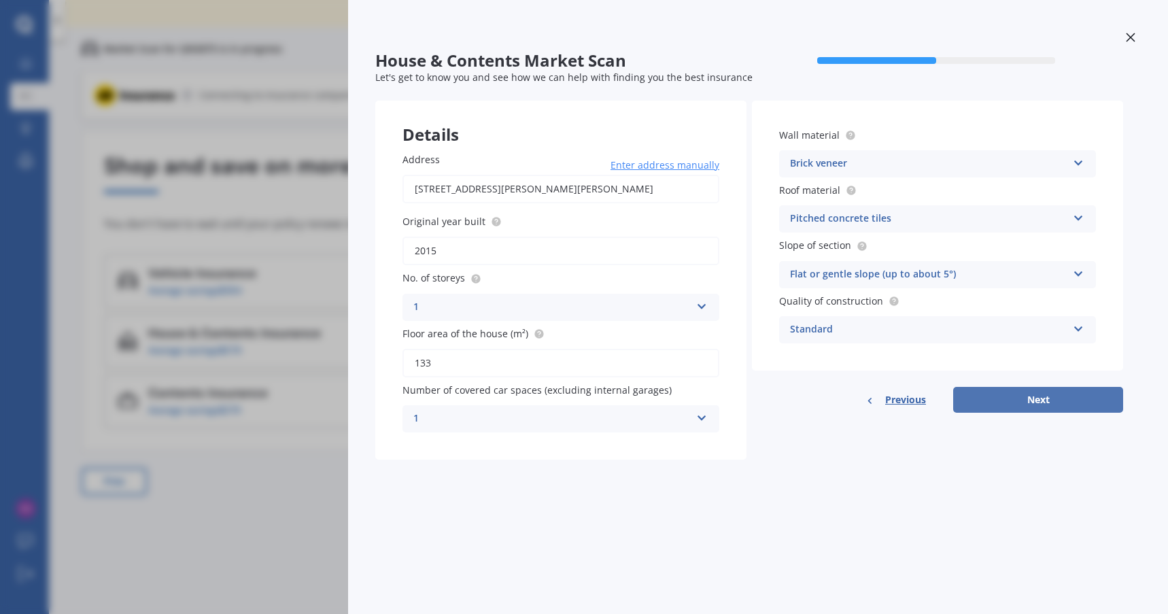
click at [976, 404] on button "Next" at bounding box center [1038, 400] width 170 height 26
select select "04"
select select "12"
select select "1983"
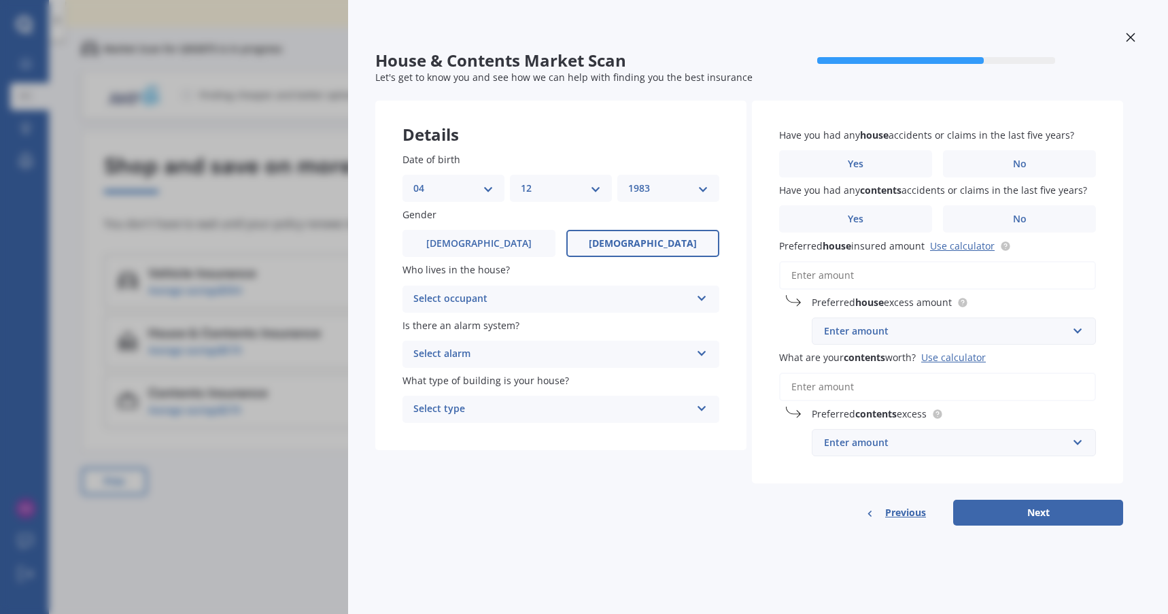
click at [603, 305] on div "Select occupant" at bounding box center [551, 299] width 277 height 16
click at [547, 273] on label "Who lives in the house?" at bounding box center [557, 269] width 311 height 14
click at [286, 535] on div "House & Contents Market Scan 70 % Let's get to know you and see how we can help…" at bounding box center [584, 307] width 1168 height 614
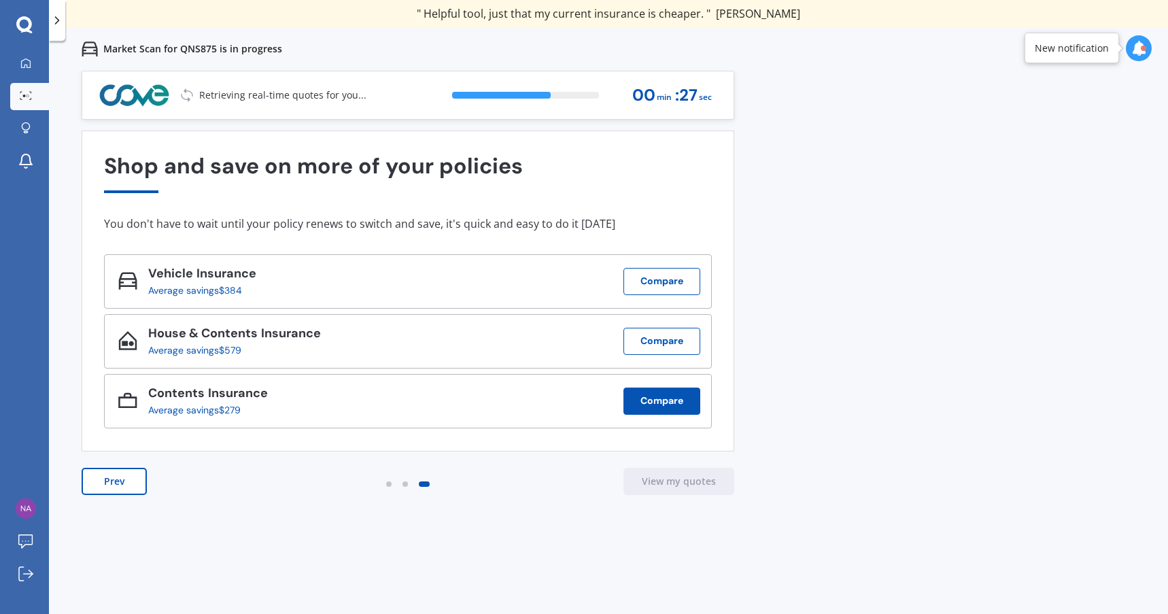
click at [639, 402] on button "Compare" at bounding box center [661, 401] width 77 height 27
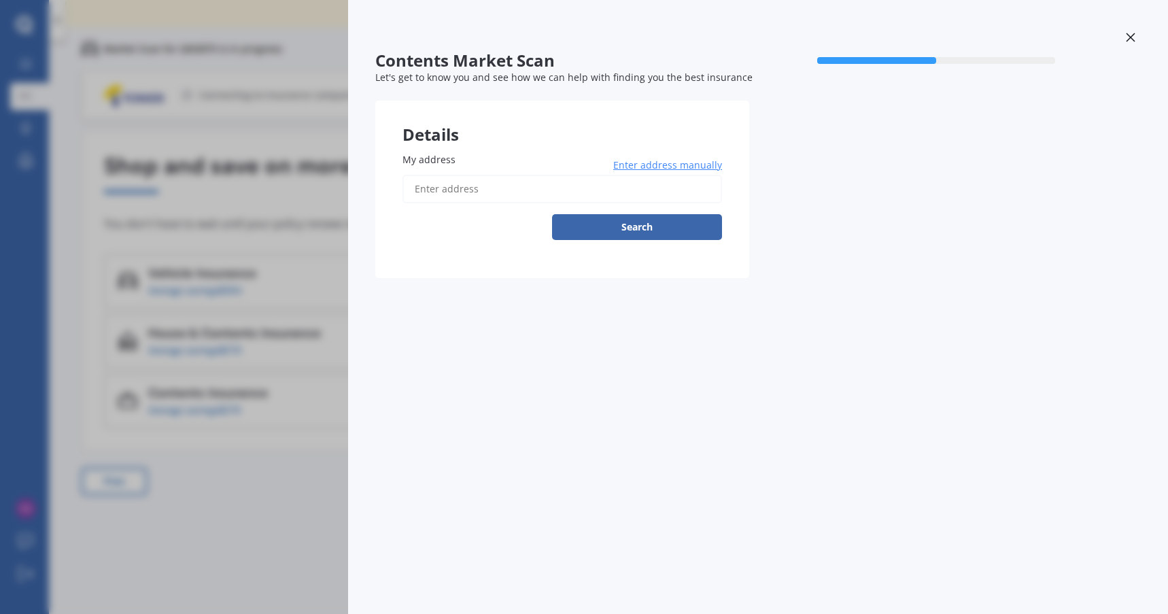
click at [570, 182] on input "My address" at bounding box center [562, 189] width 320 height 29
type input "[STREET_ADDRESS][PERSON_NAME][PERSON_NAME]"
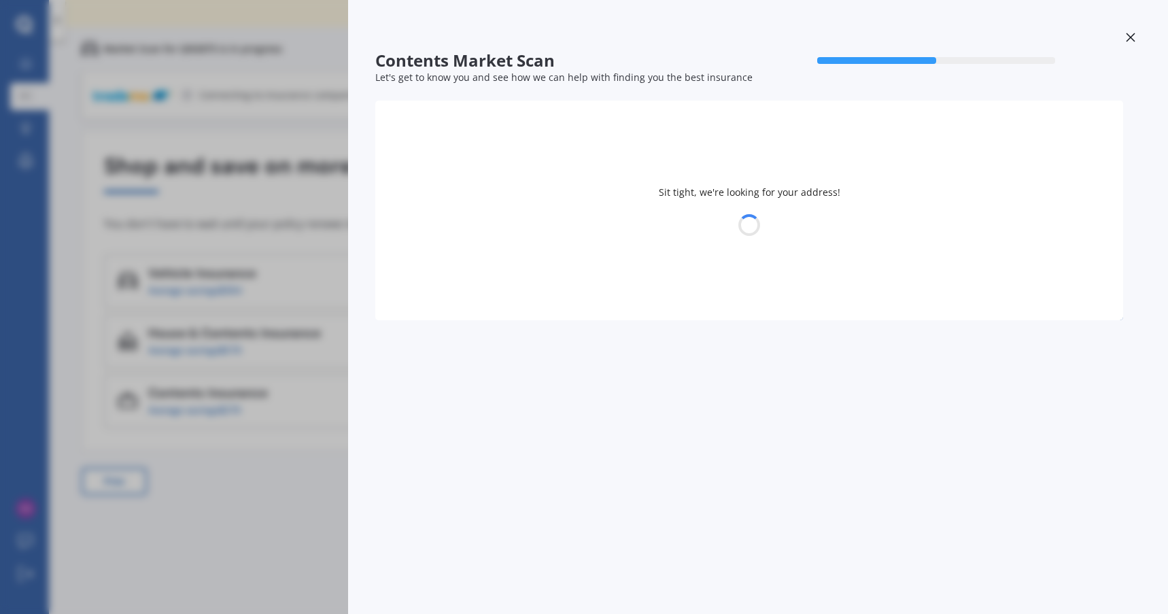
click at [604, 228] on div at bounding box center [749, 225] width 748 height 19
select select "04"
select select "12"
select select "1983"
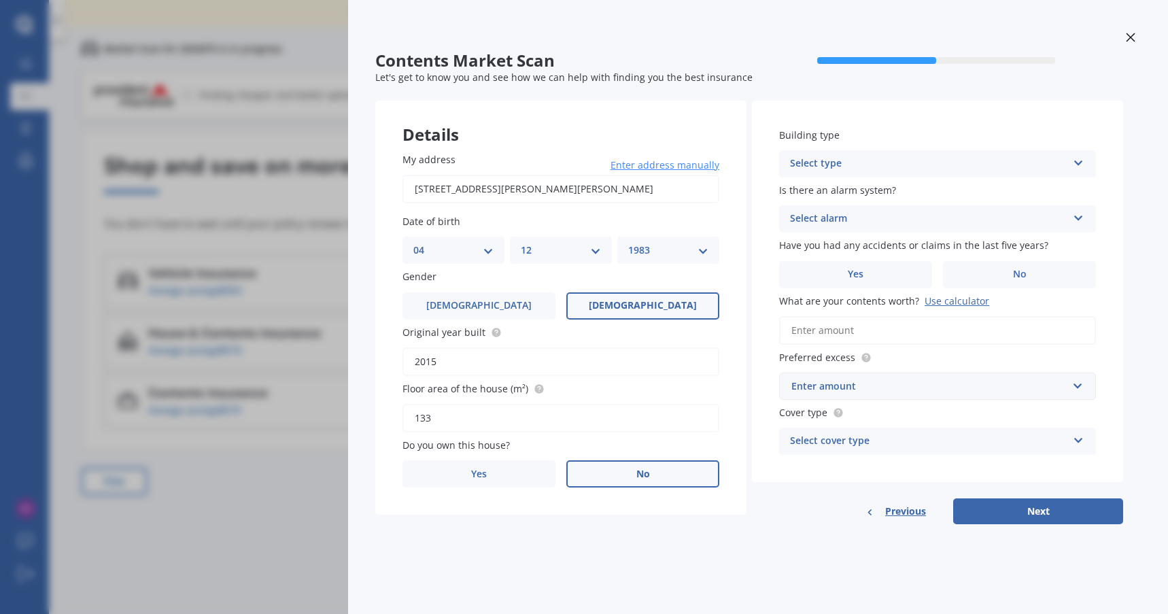
click at [629, 487] on label "No" at bounding box center [642, 473] width 153 height 27
click at [0, 0] on input "No" at bounding box center [0, 0] width 0 height 0
click at [519, 527] on div "Select occupant" at bounding box center [551, 529] width 277 height 16
click at [510, 555] on div "Tenant" at bounding box center [560, 556] width 315 height 24
click at [907, 166] on div "Select type" at bounding box center [928, 164] width 277 height 16
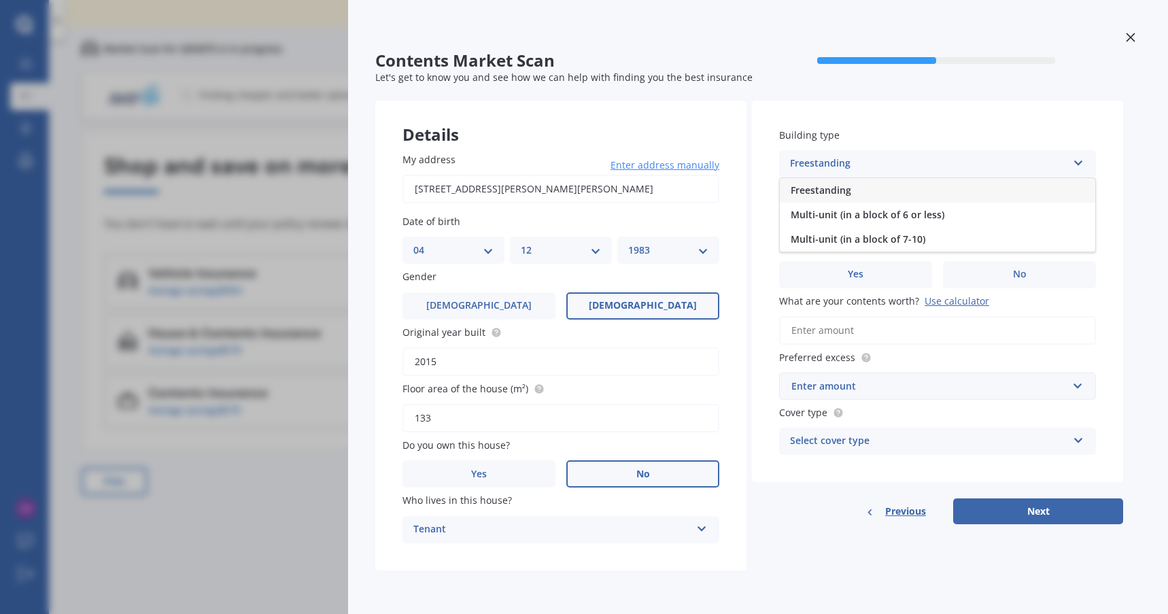
click at [887, 194] on div "Freestanding" at bounding box center [937, 190] width 315 height 24
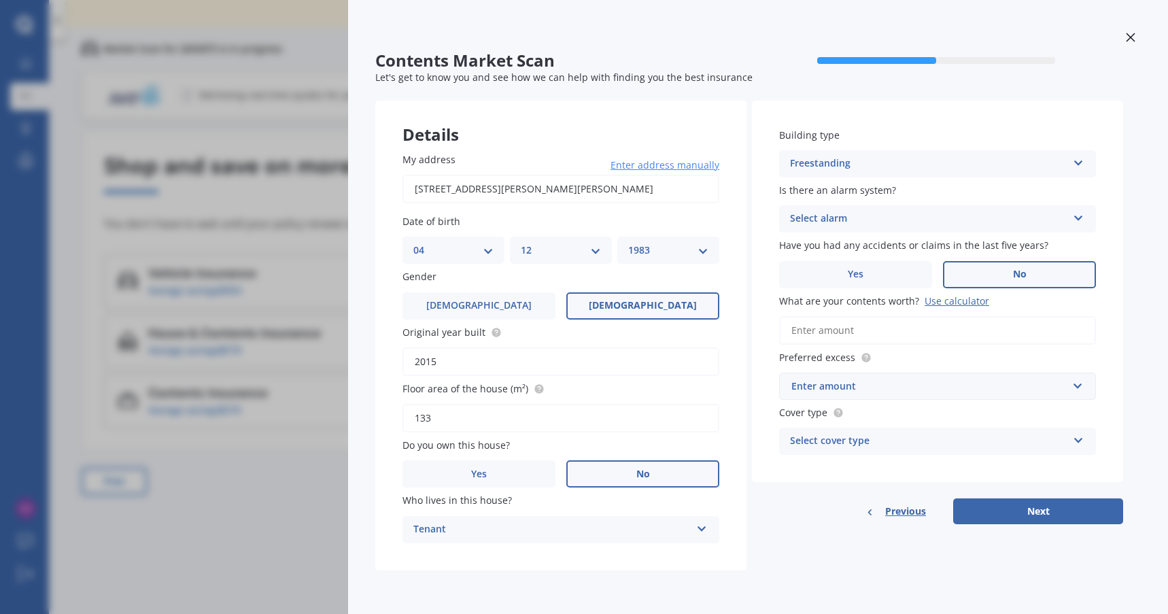
click at [960, 281] on label "No" at bounding box center [1019, 274] width 153 height 27
click at [0, 0] on input "No" at bounding box center [0, 0] width 0 height 0
click at [908, 332] on input "What are your contents worth? Use calculator" at bounding box center [937, 330] width 317 height 29
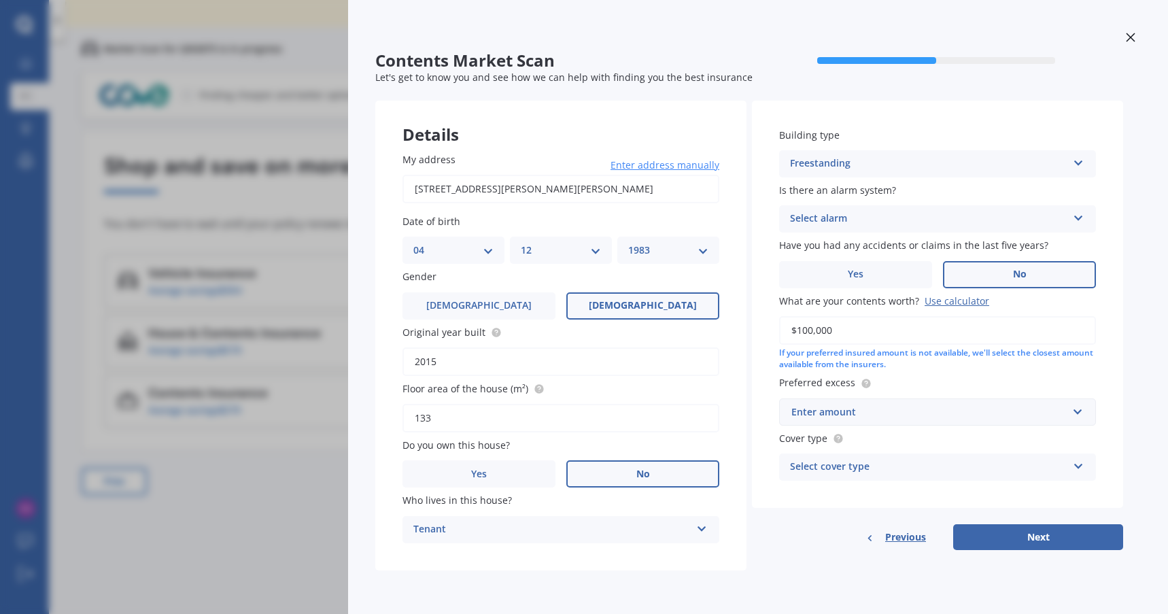
type input "$100,000"
click at [926, 424] on input "text" at bounding box center [932, 412] width 305 height 26
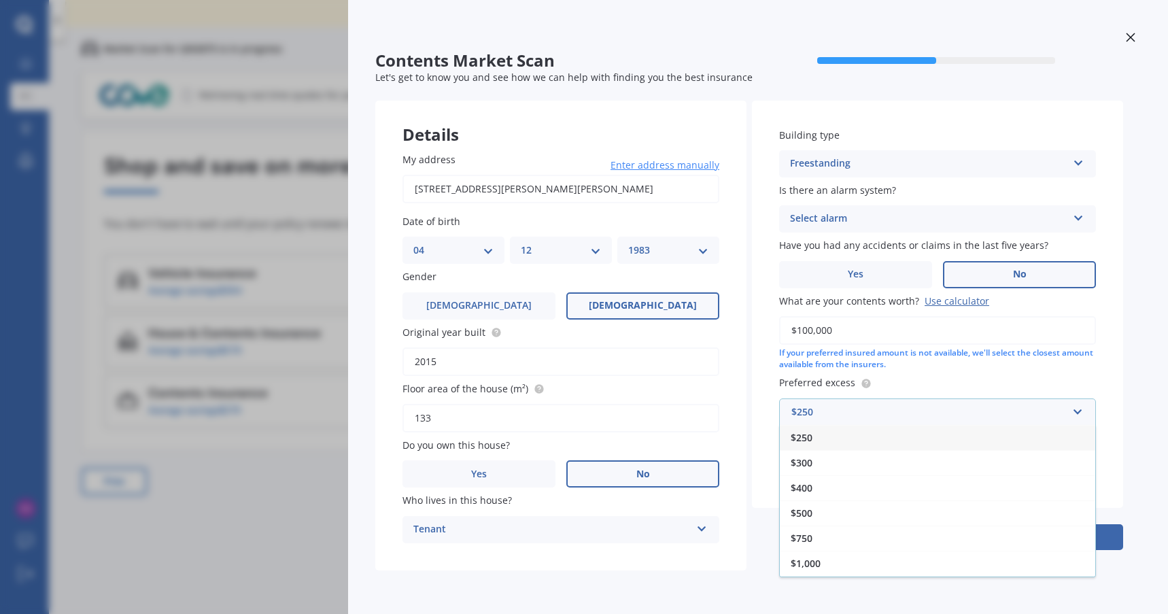
click at [827, 439] on div "$250" at bounding box center [937, 437] width 315 height 25
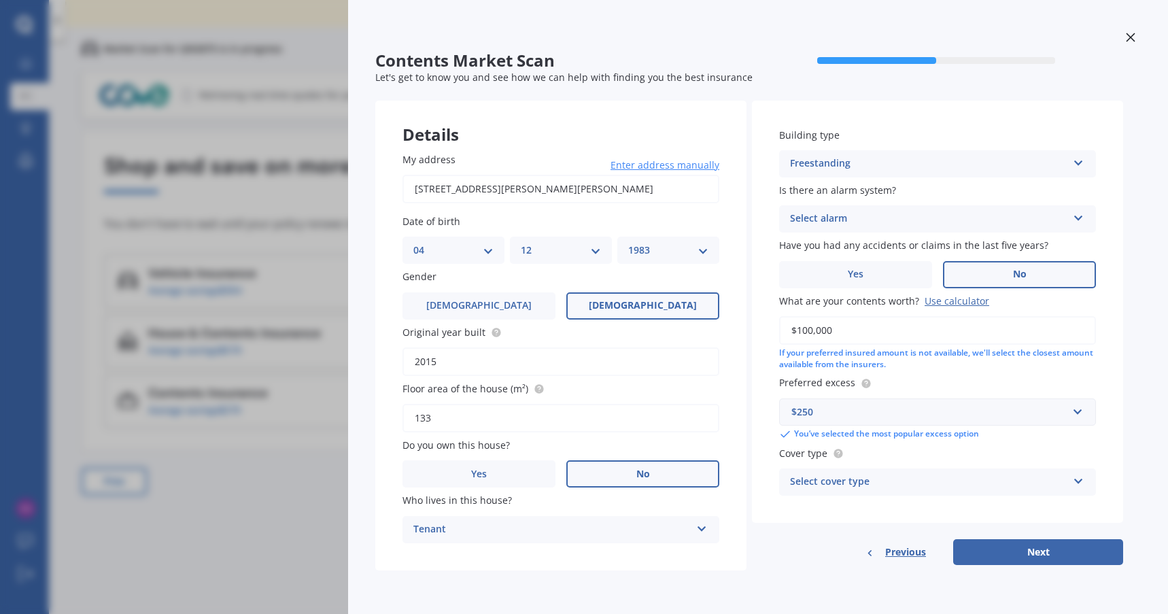
click at [879, 481] on div "Select cover type" at bounding box center [928, 482] width 277 height 16
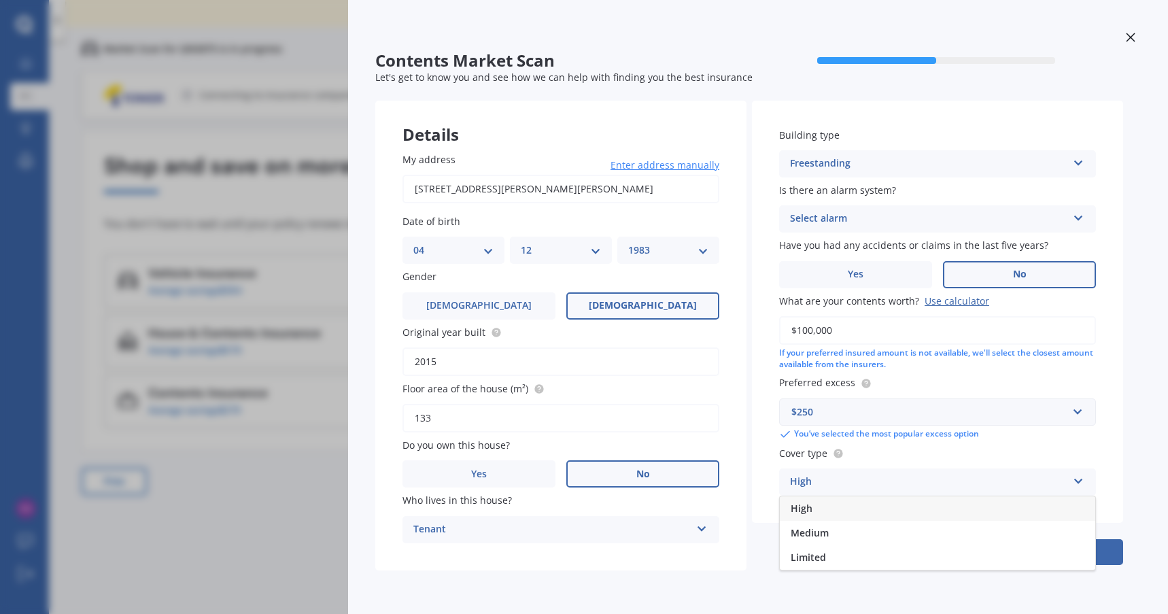
click at [853, 513] on div "High" at bounding box center [937, 508] width 315 height 24
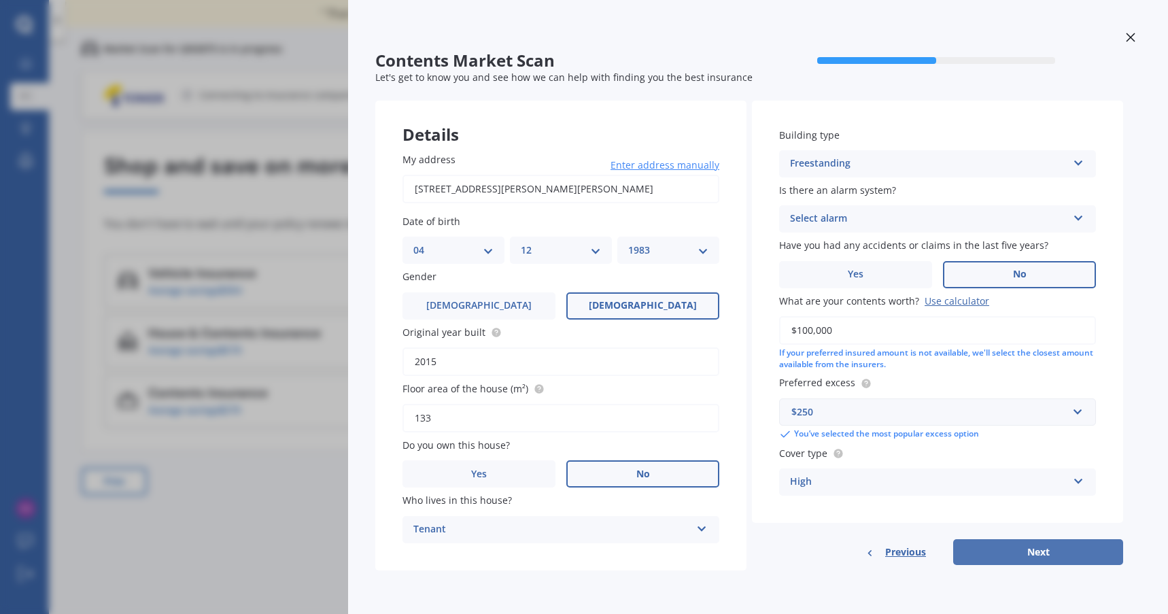
click at [1020, 553] on button "Next" at bounding box center [1038, 552] width 170 height 26
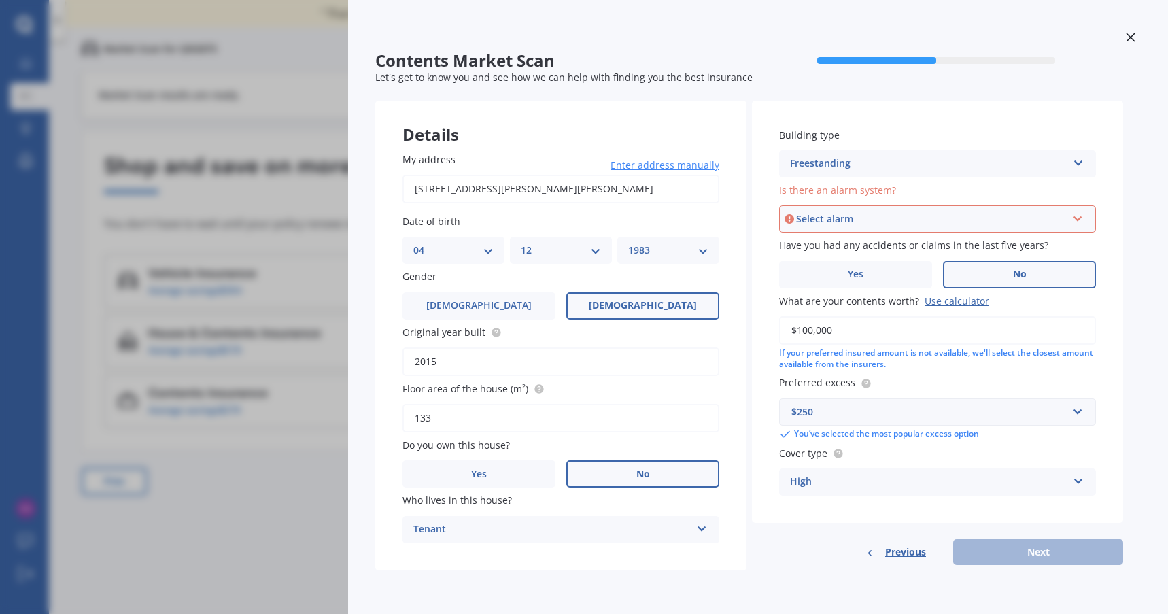
click at [847, 215] on div "Select alarm" at bounding box center [931, 218] width 271 height 15
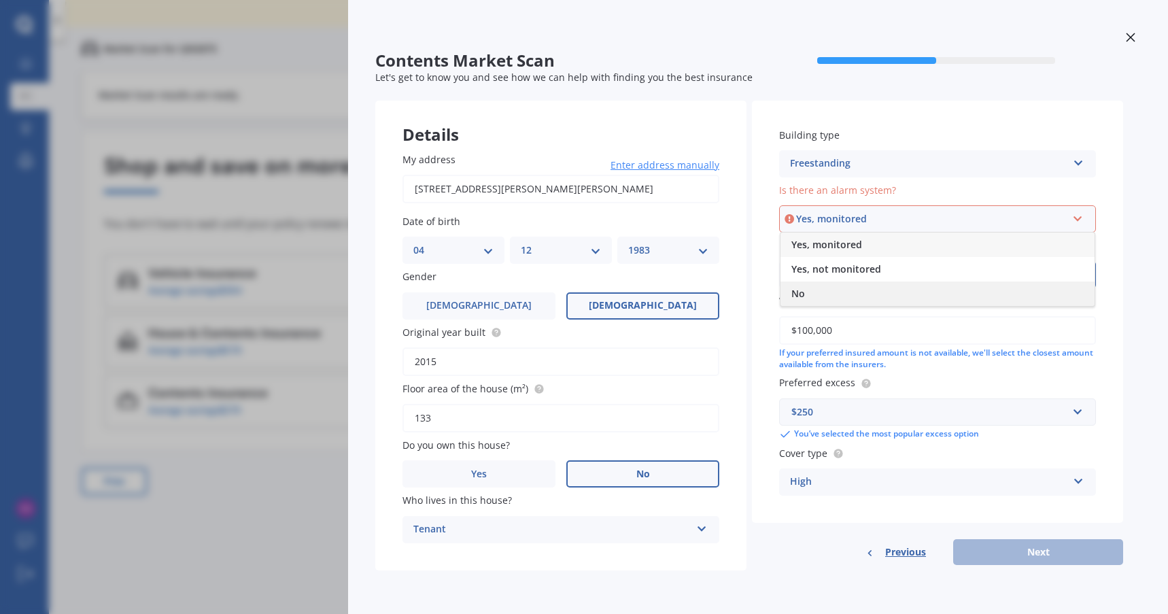
click at [841, 292] on div "No" at bounding box center [937, 293] width 314 height 24
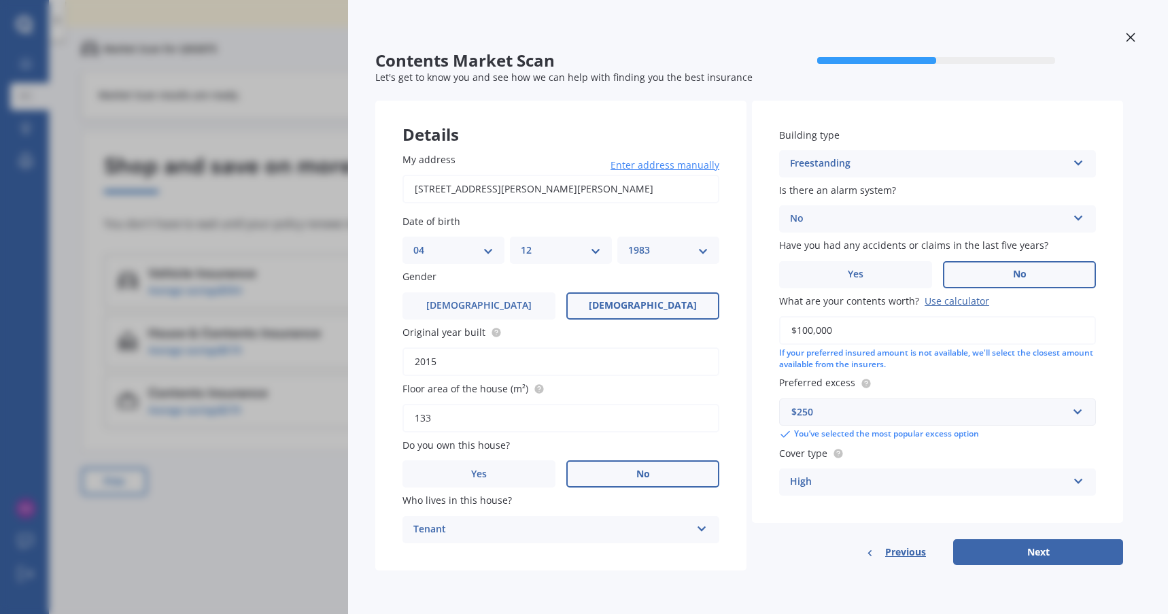
click at [1026, 551] on button "Next" at bounding box center [1038, 552] width 170 height 26
select select "04"
select select "12"
select select "1983"
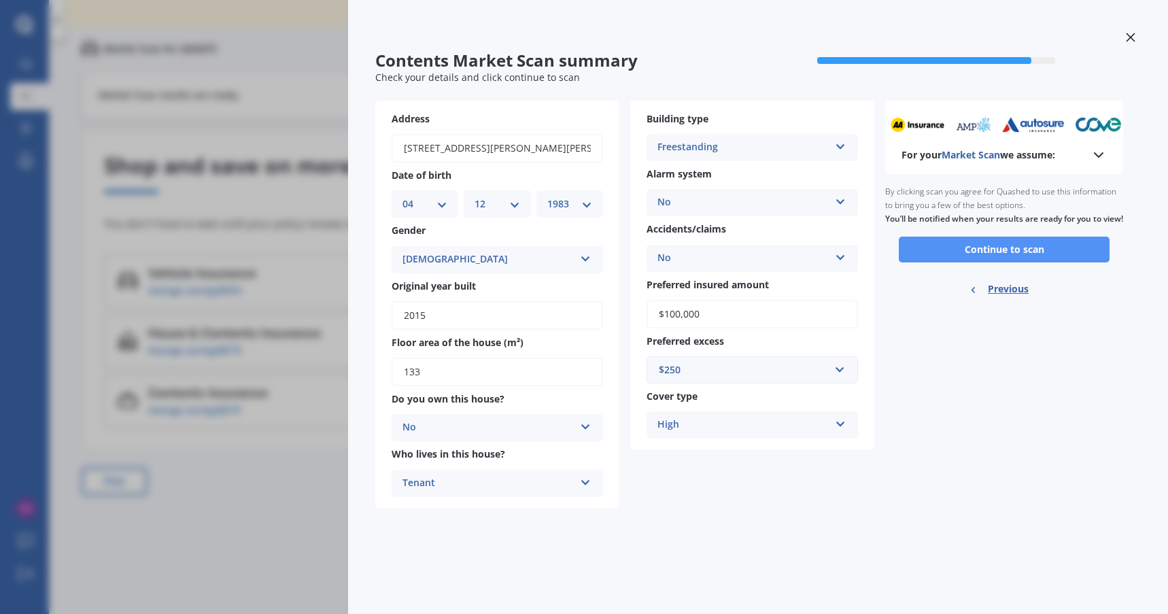
click at [968, 260] on button "Continue to scan" at bounding box center [1004, 250] width 211 height 26
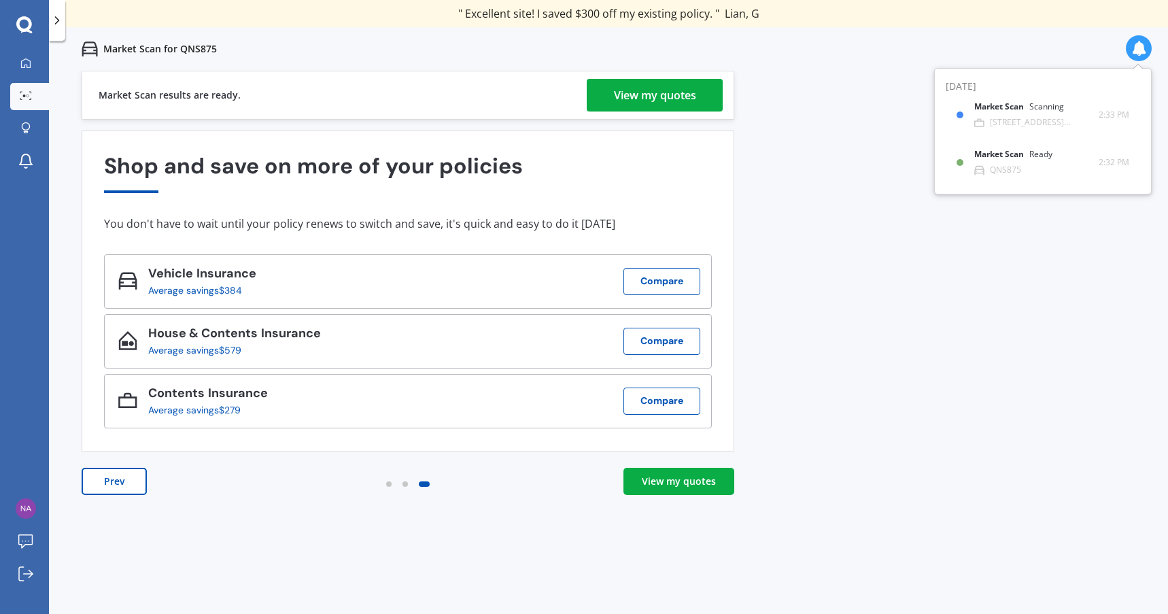
click at [638, 103] on div "View my quotes" at bounding box center [655, 95] width 82 height 33
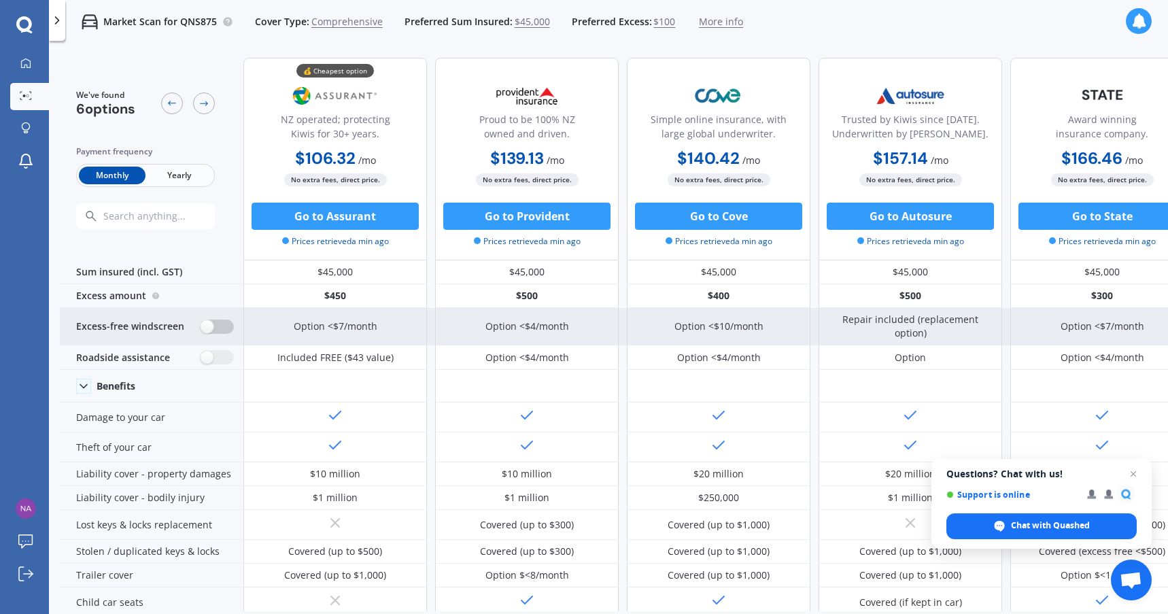
click at [218, 331] on label at bounding box center [217, 327] width 33 height 14
radio input "true"
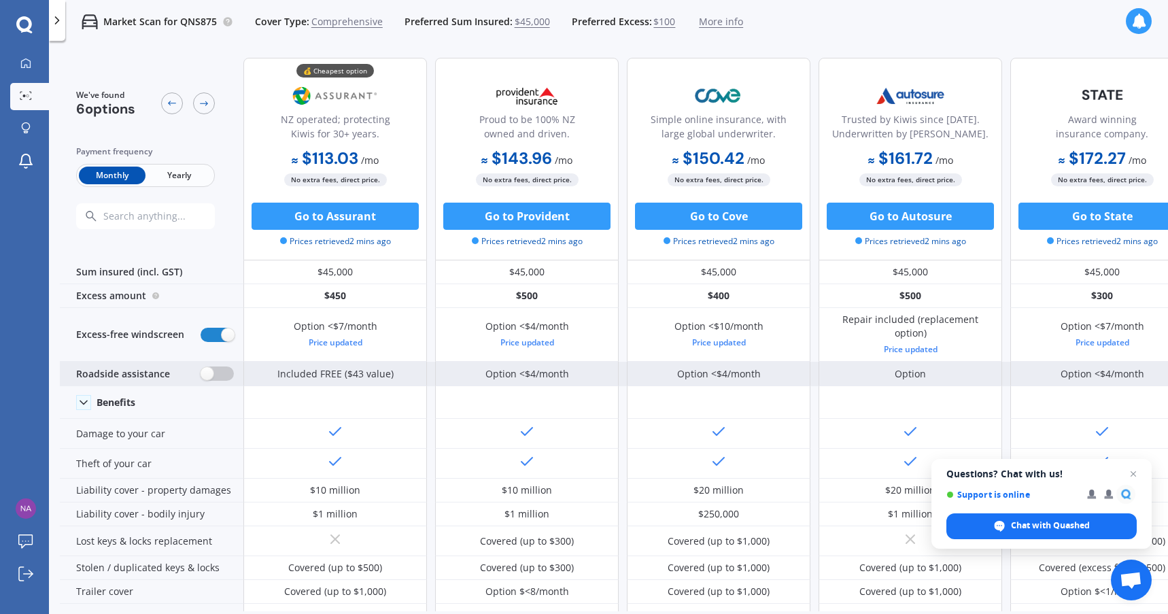
click at [211, 371] on label at bounding box center [217, 373] width 33 height 14
radio input "true"
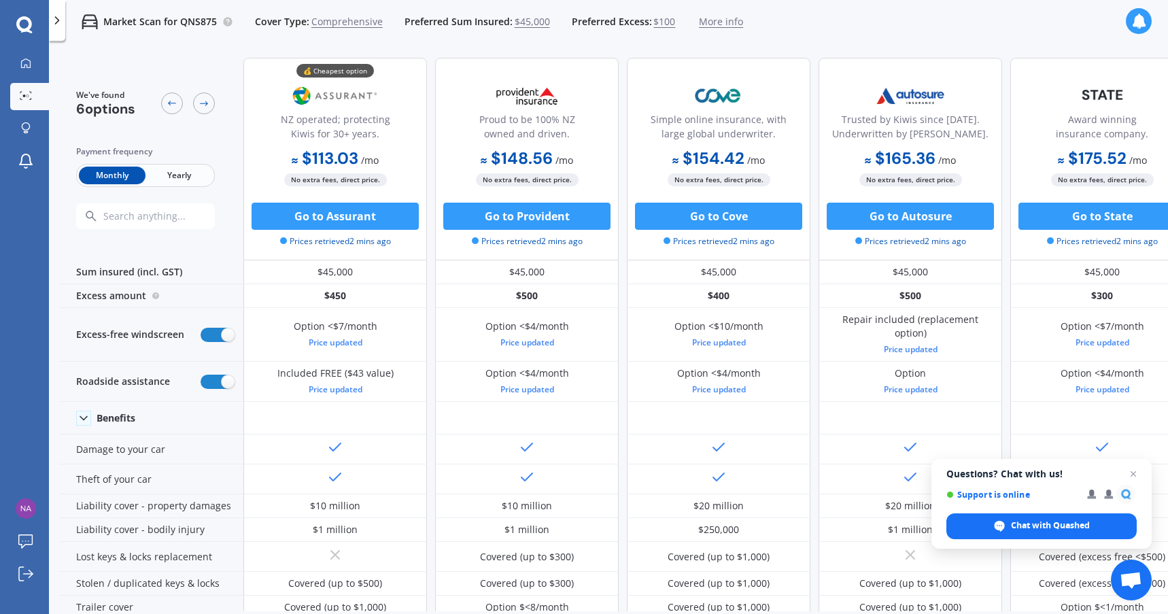
click at [188, 164] on div "Monthly Yearly" at bounding box center [145, 175] width 139 height 23
click at [172, 177] on span "Yearly" at bounding box center [178, 176] width 67 height 18
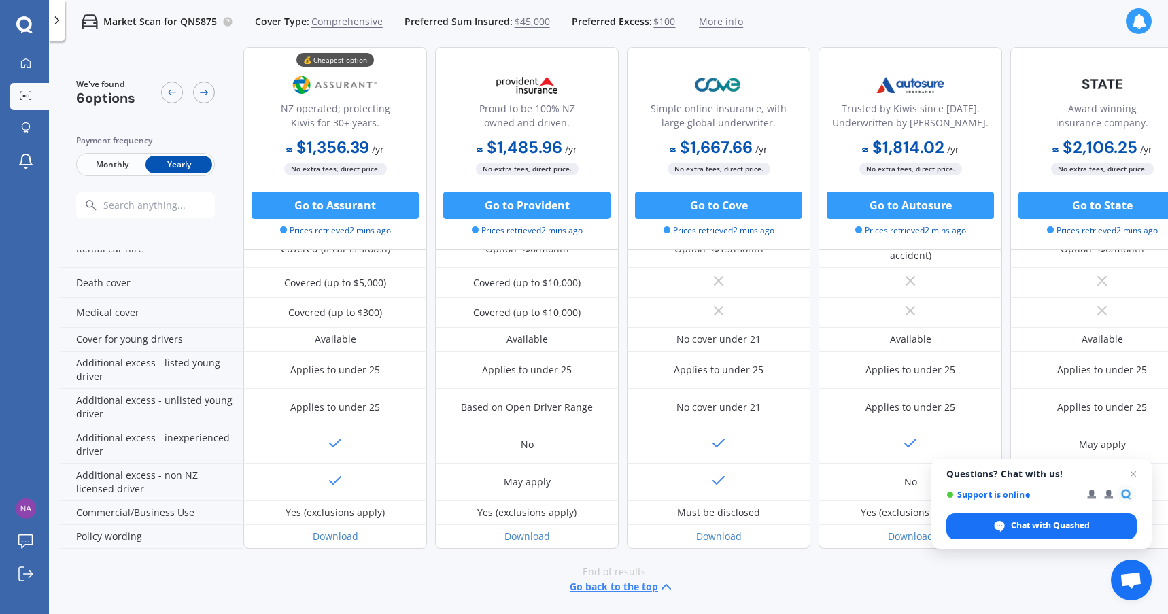
scroll to position [637, 0]
click at [1131, 472] on span "Close chat" at bounding box center [1133, 474] width 17 height 17
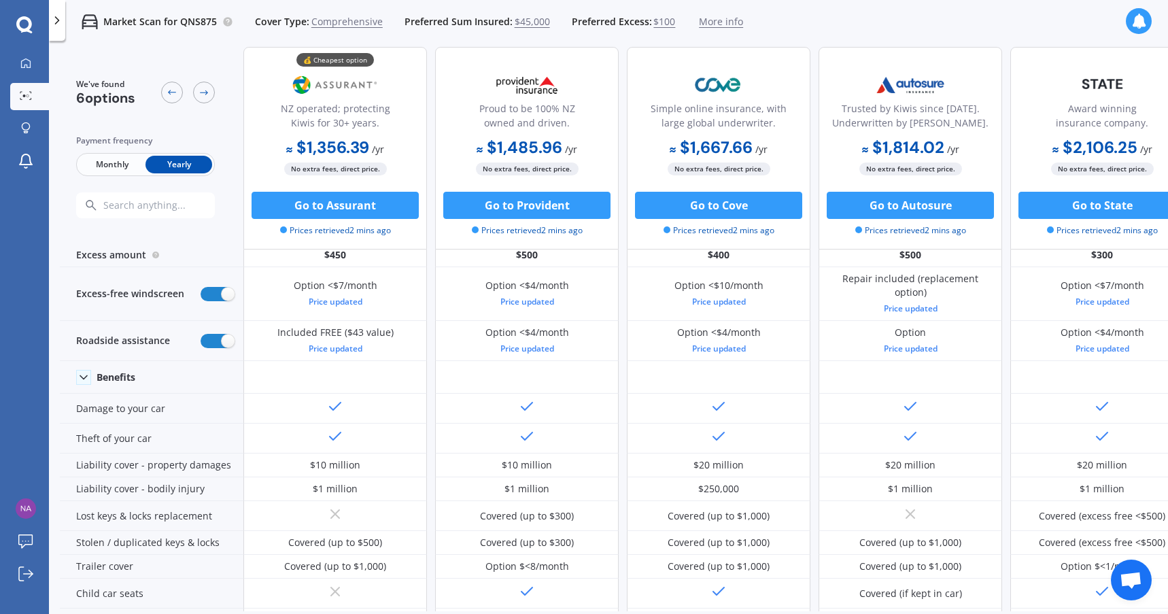
scroll to position [0, 0]
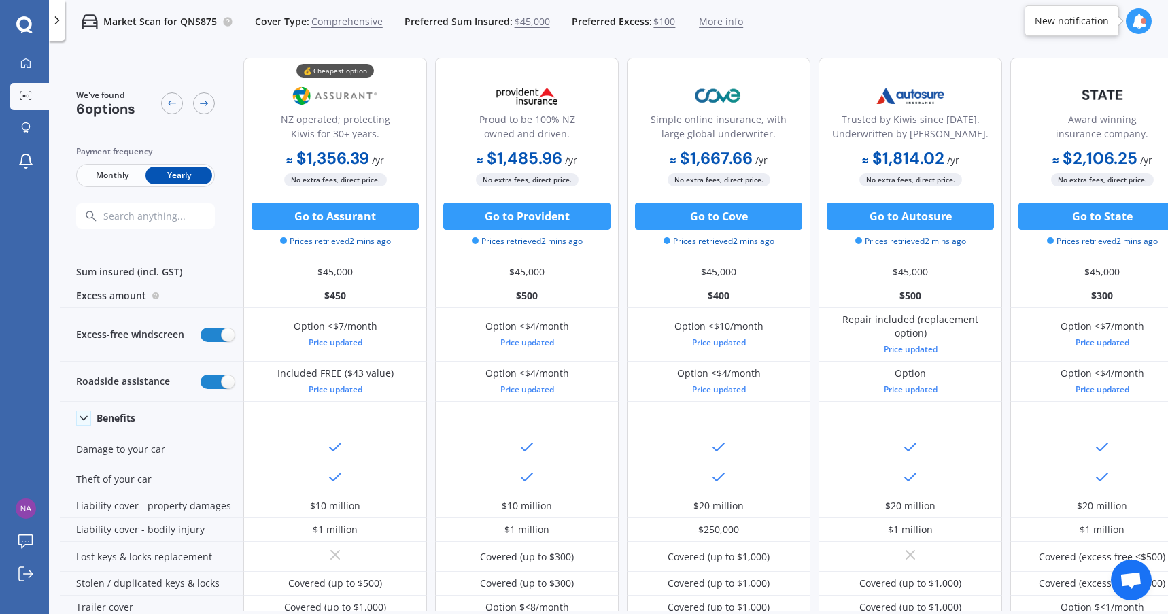
click at [55, 32] on div at bounding box center [57, 20] width 16 height 41
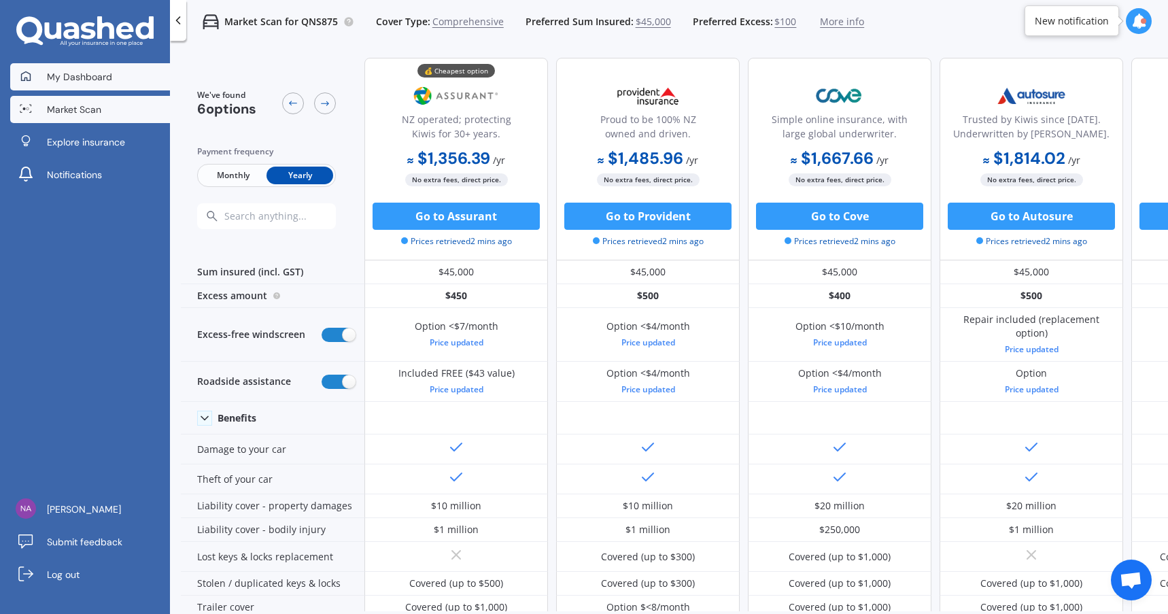
click at [64, 85] on link "My Dashboard" at bounding box center [90, 76] width 160 height 27
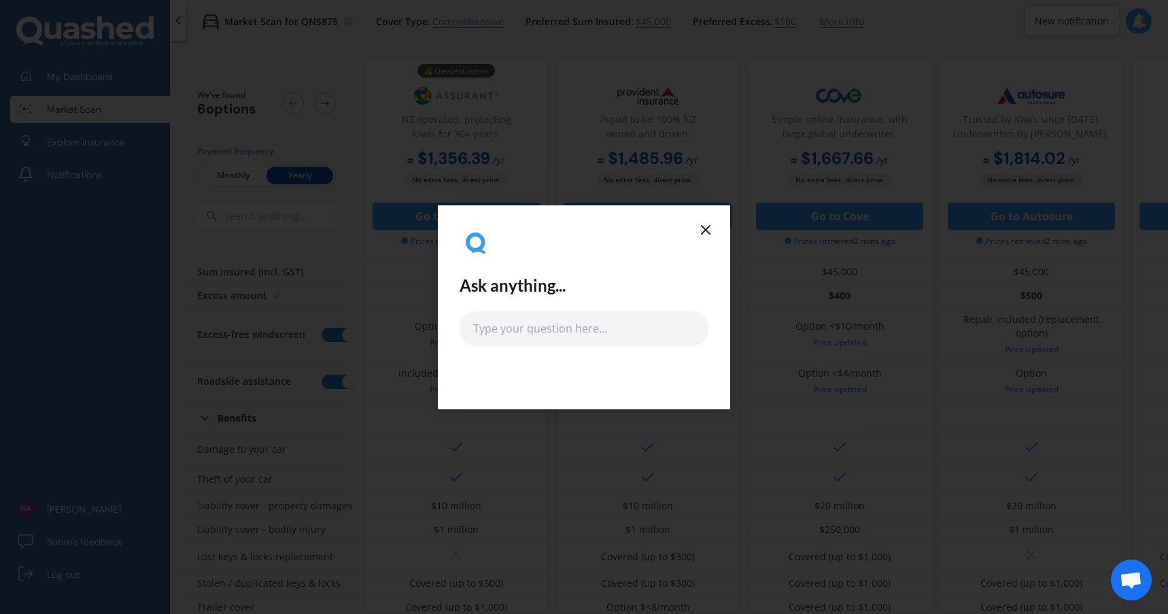
click at [702, 226] on line at bounding box center [706, 230] width 8 height 8
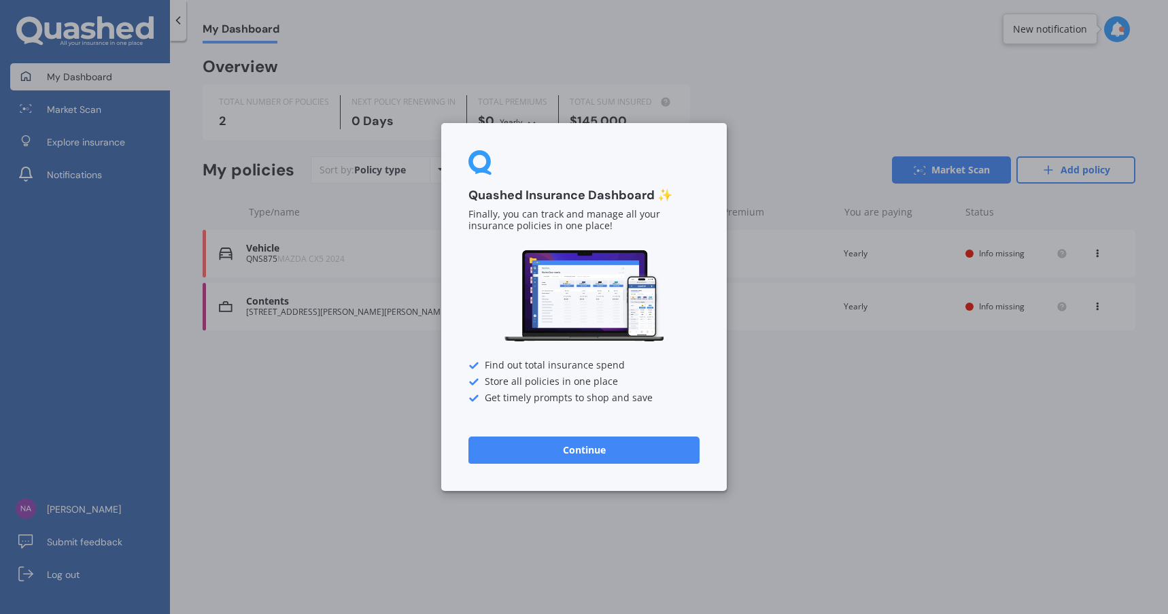
click at [328, 440] on div "Quashed Insurance Dashboard ✨ Finally, you can track and manage all your insura…" at bounding box center [584, 307] width 1168 height 614
click at [574, 446] on button "Continue" at bounding box center [583, 449] width 231 height 27
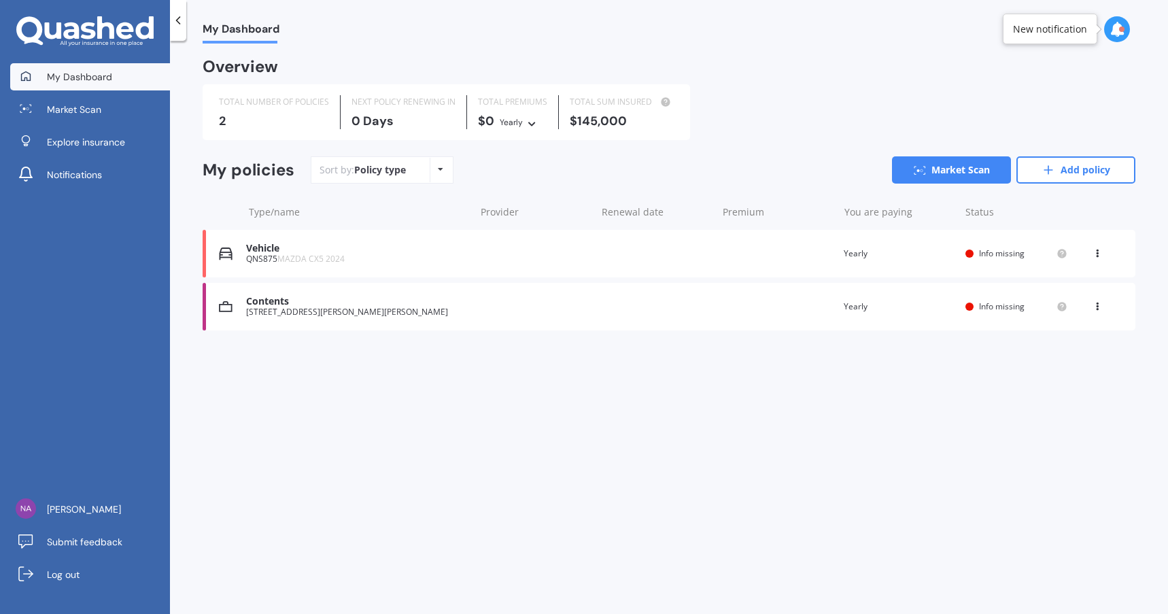
click at [304, 312] on div "[STREET_ADDRESS][PERSON_NAME][PERSON_NAME]" at bounding box center [357, 312] width 222 height 10
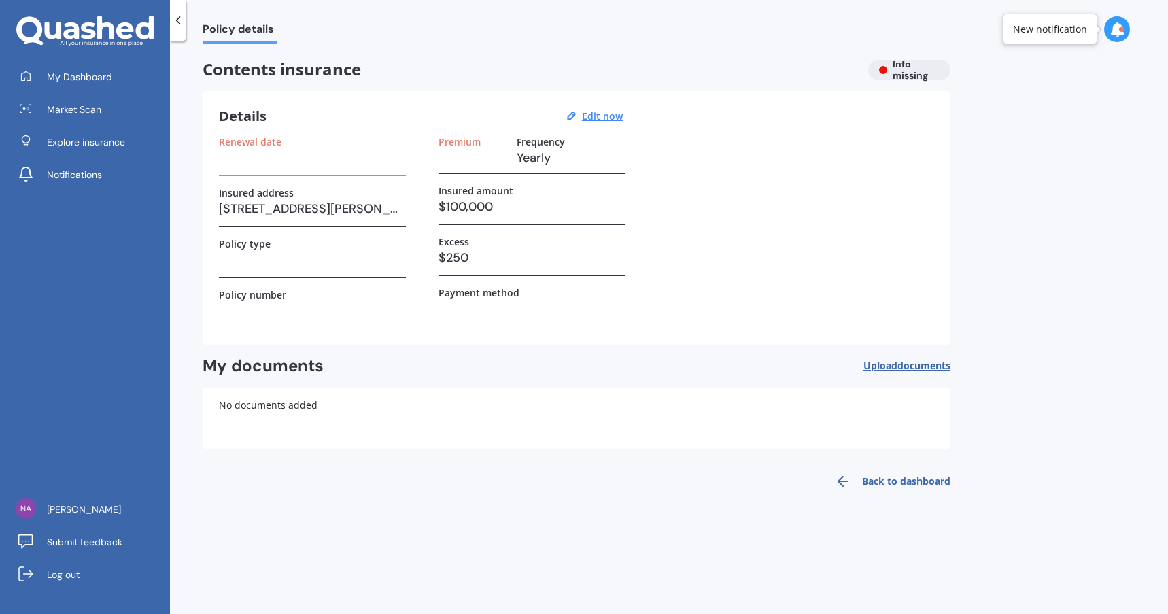
click at [226, 28] on span "Policy details" at bounding box center [240, 31] width 75 height 18
click at [298, 276] on div "Policy type" at bounding box center [312, 258] width 187 height 40
click at [291, 265] on h3 at bounding box center [312, 260] width 187 height 20
click at [284, 315] on h3 at bounding box center [312, 311] width 187 height 20
click at [893, 483] on link "Back to dashboard" at bounding box center [889, 481] width 124 height 33
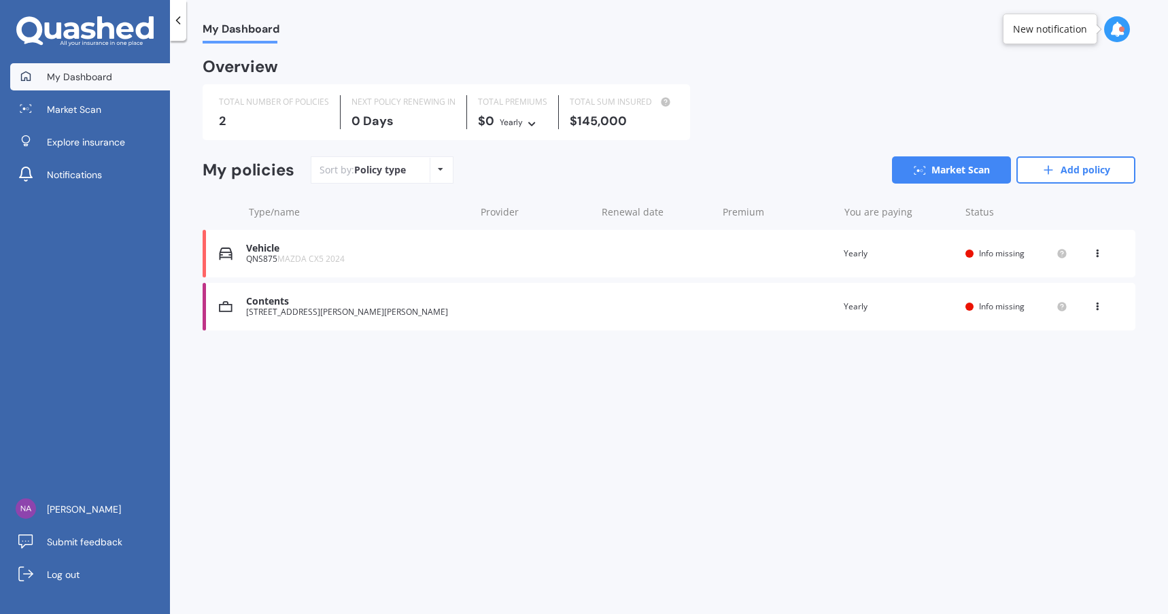
click at [494, 252] on div "Vehicle QNS875 MAZDA CX5 2024 Renewal date Premium You are paying Yearly Status…" at bounding box center [669, 254] width 933 height 48
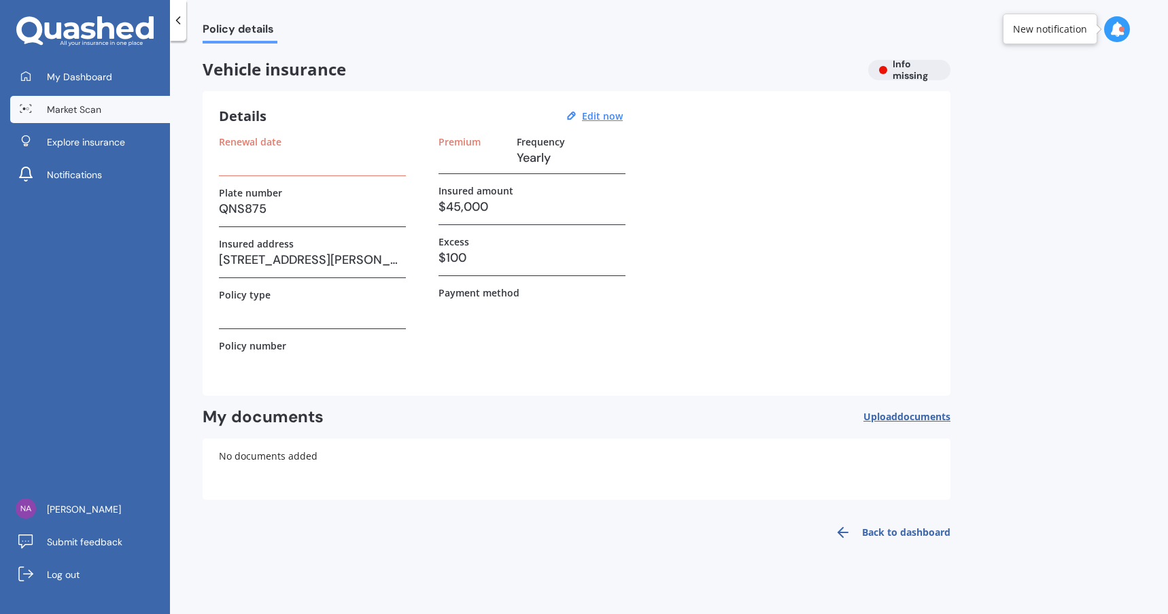
click at [48, 115] on span "Market Scan" at bounding box center [74, 110] width 54 height 14
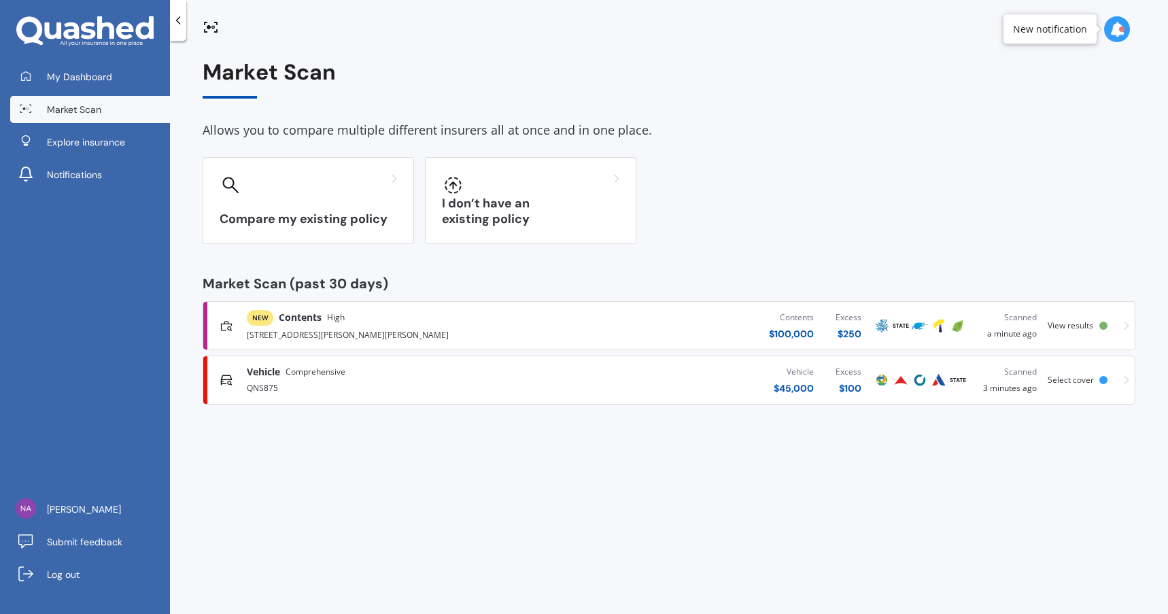
click at [458, 324] on div "NEW Contents High" at bounding box center [396, 318] width 299 height 16
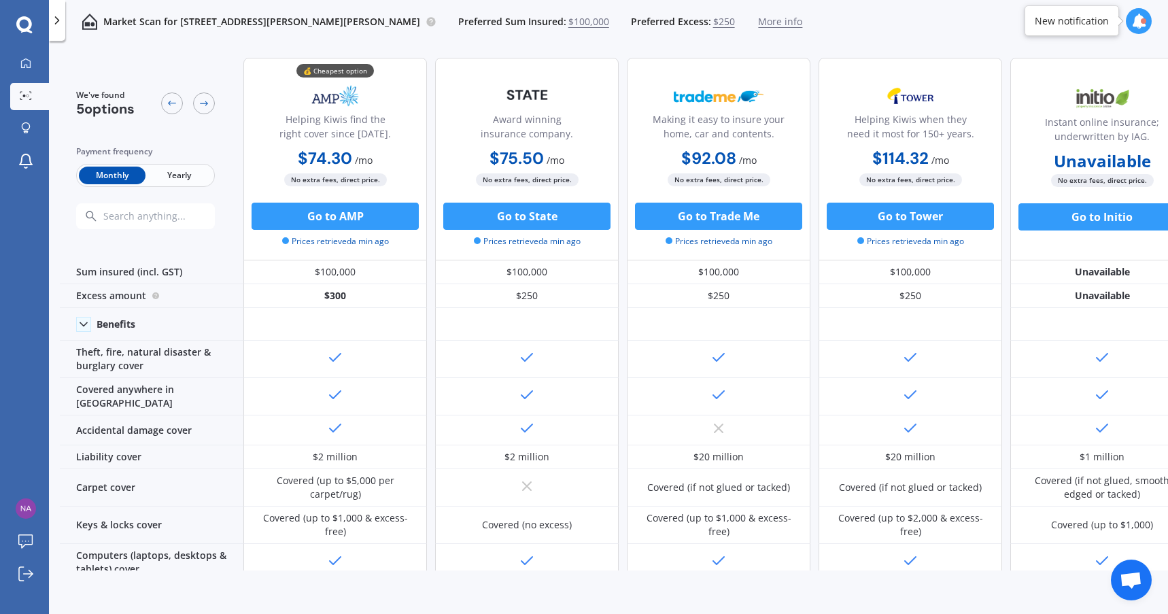
click at [193, 173] on span "Yearly" at bounding box center [178, 176] width 67 height 18
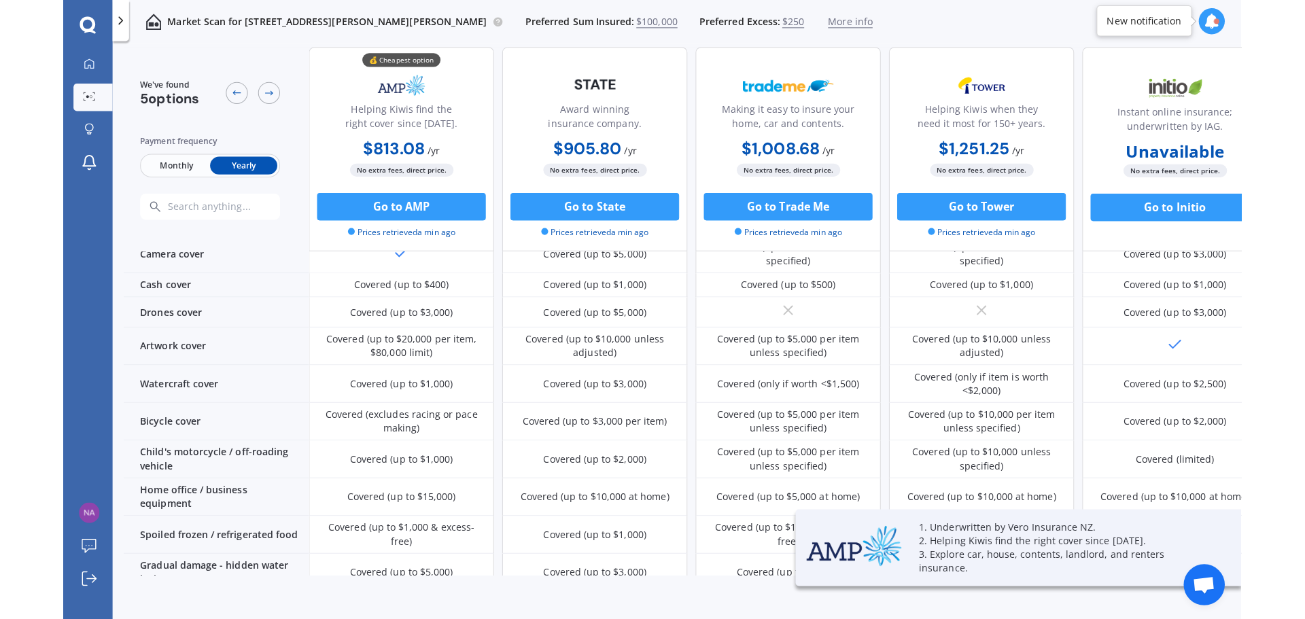
scroll to position [907, 0]
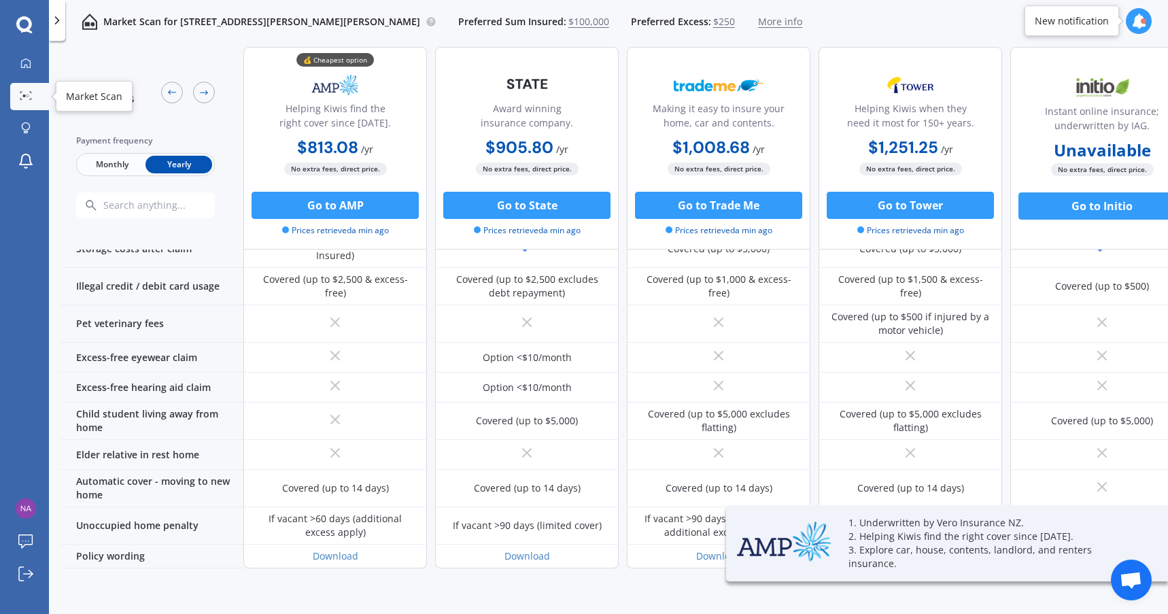
click at [37, 98] on link "Market Scan" at bounding box center [29, 96] width 39 height 27
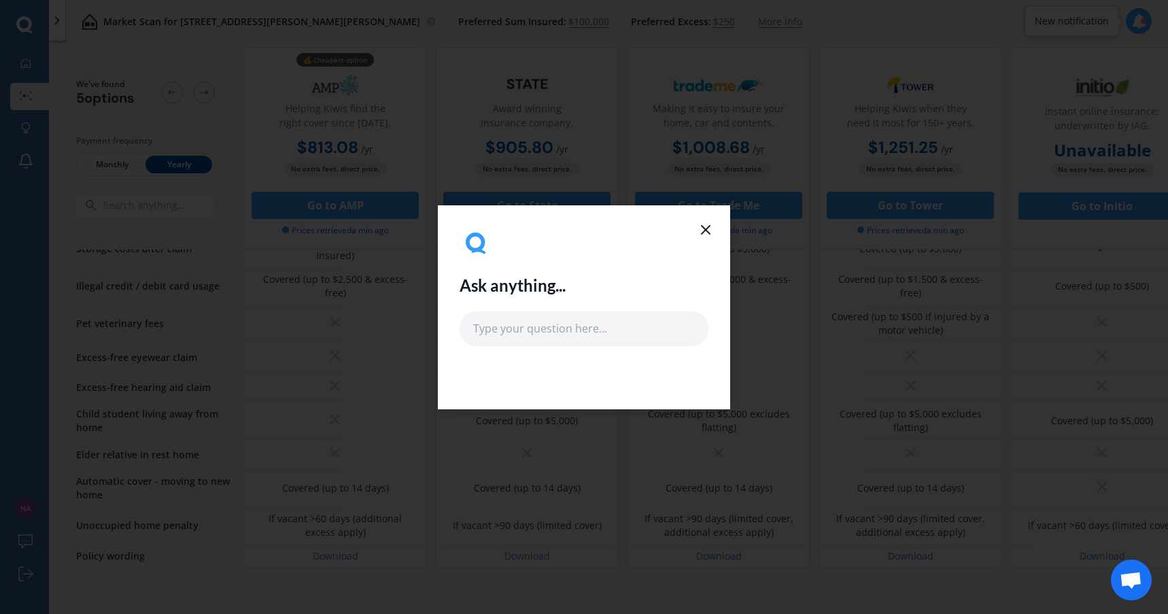
click at [704, 229] on icon at bounding box center [706, 230] width 16 height 16
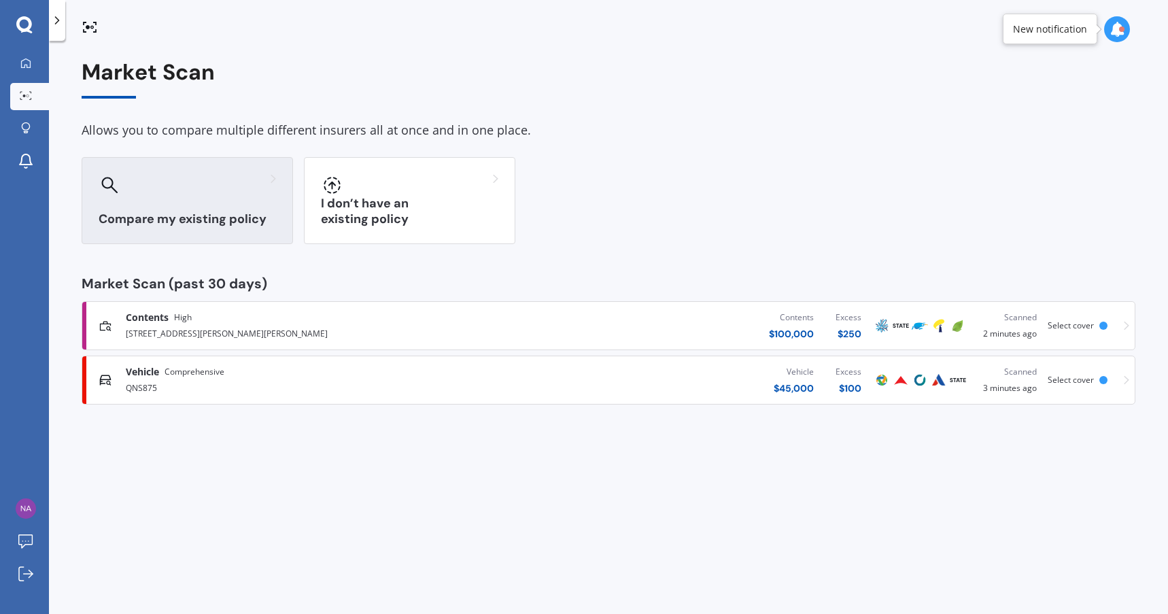
click at [175, 181] on div at bounding box center [187, 185] width 177 height 22
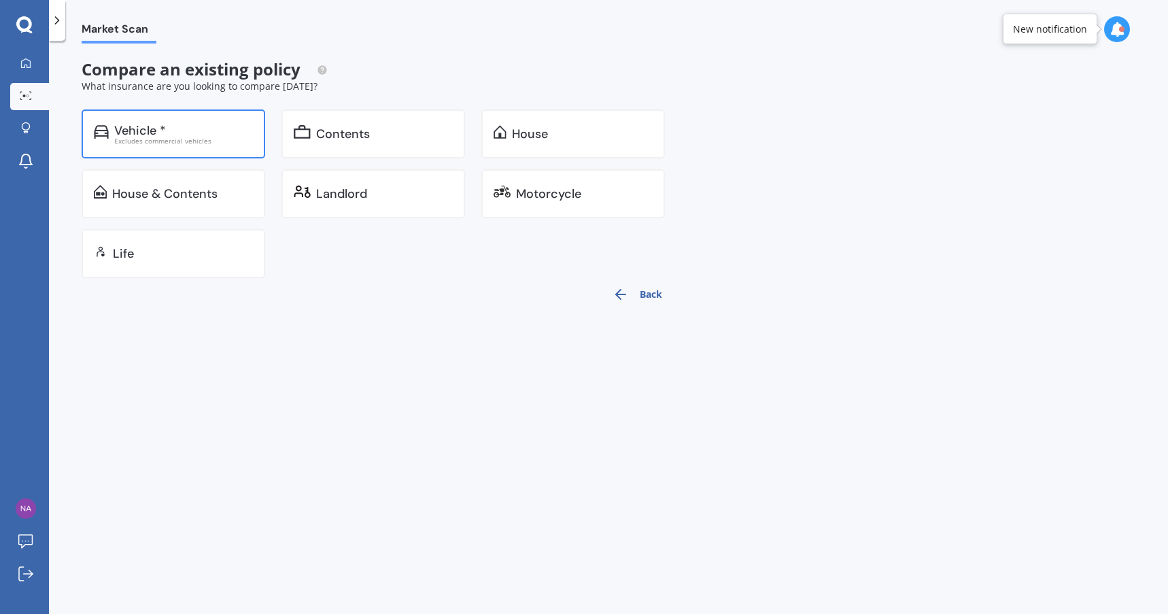
click at [165, 137] on div "Excludes commercial vehicles" at bounding box center [183, 140] width 139 height 7
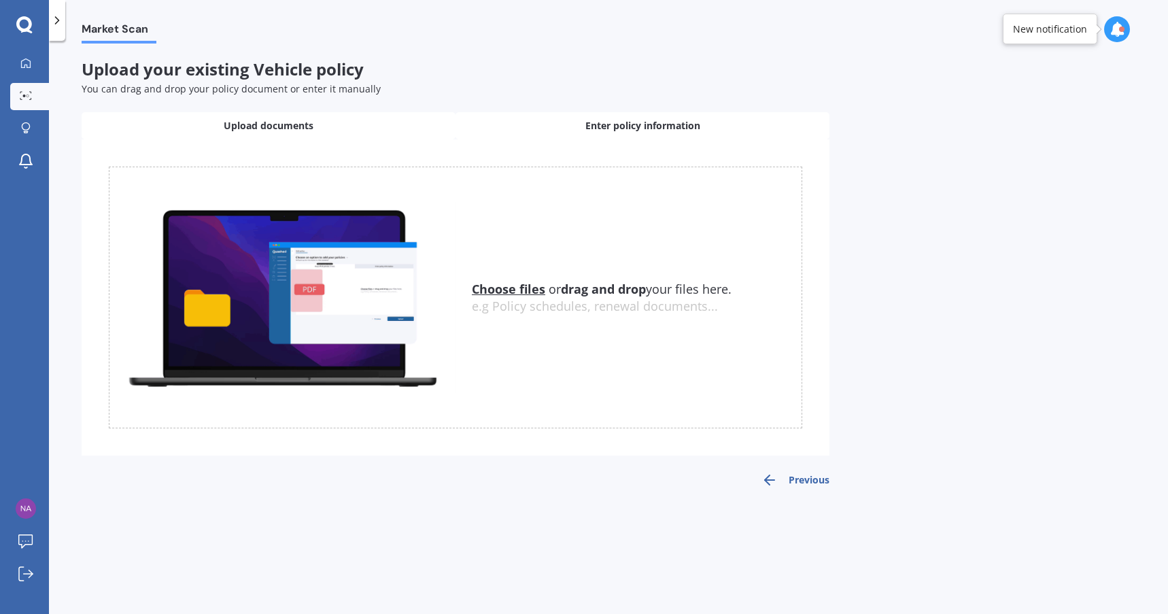
click at [590, 128] on span "Enter policy information" at bounding box center [642, 126] width 115 height 14
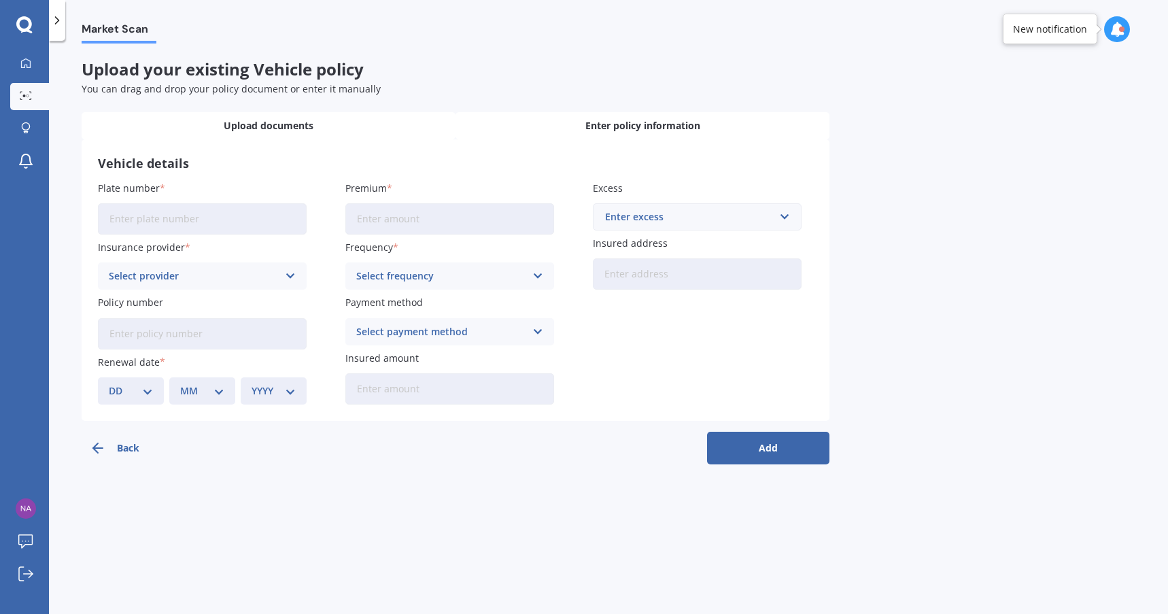
click at [279, 124] on span "Upload documents" at bounding box center [269, 126] width 90 height 14
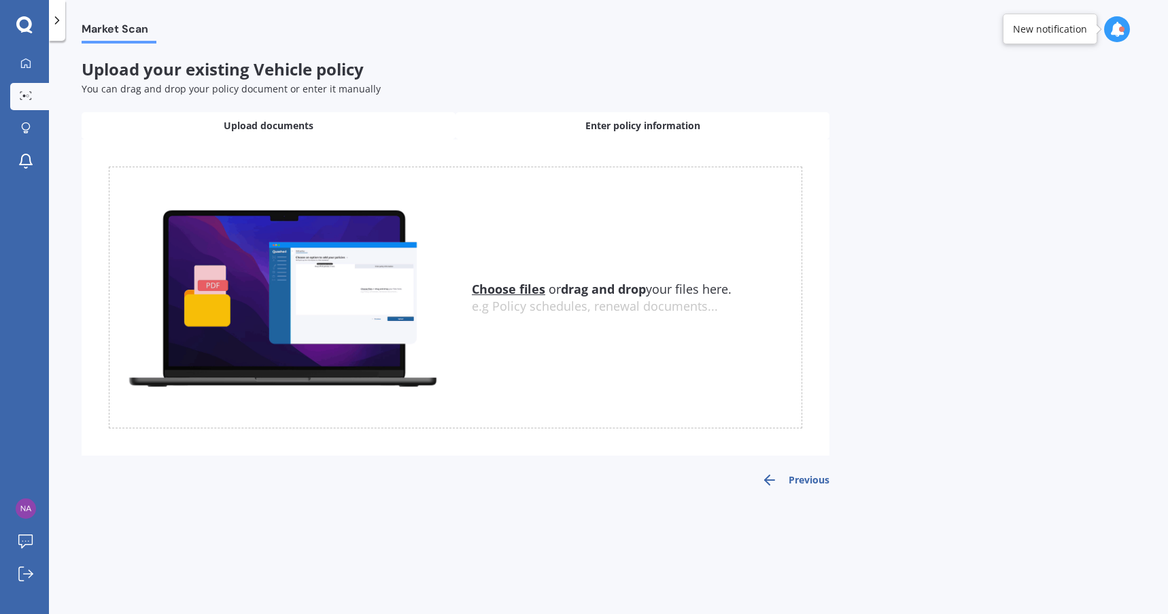
click at [532, 116] on div "Enter policy information" at bounding box center [643, 125] width 374 height 27
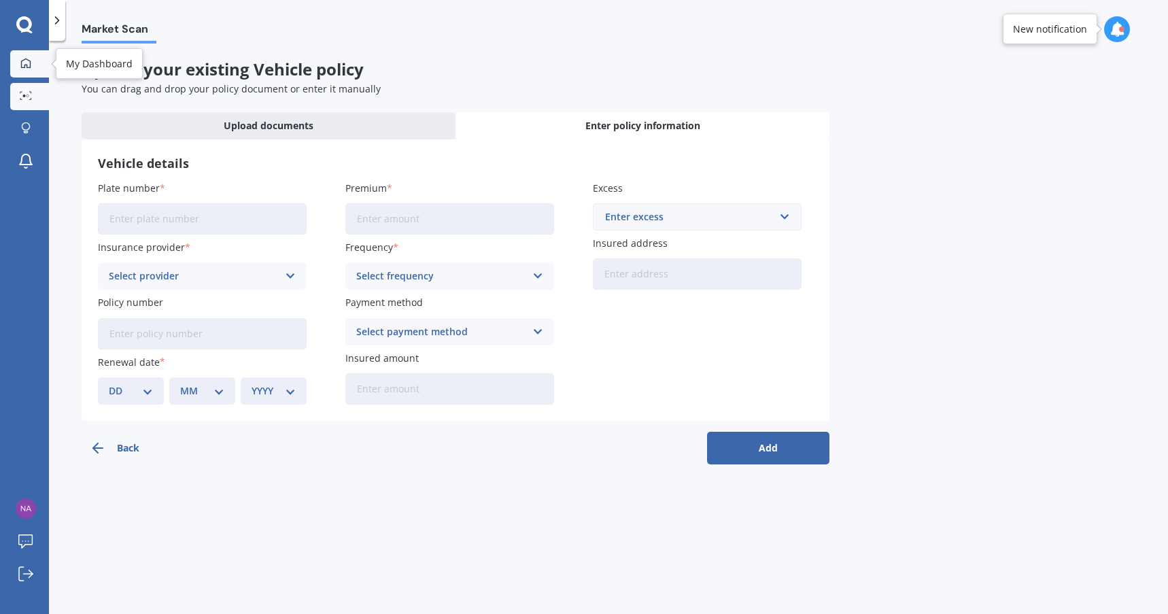
click at [20, 59] on icon at bounding box center [25, 63] width 11 height 11
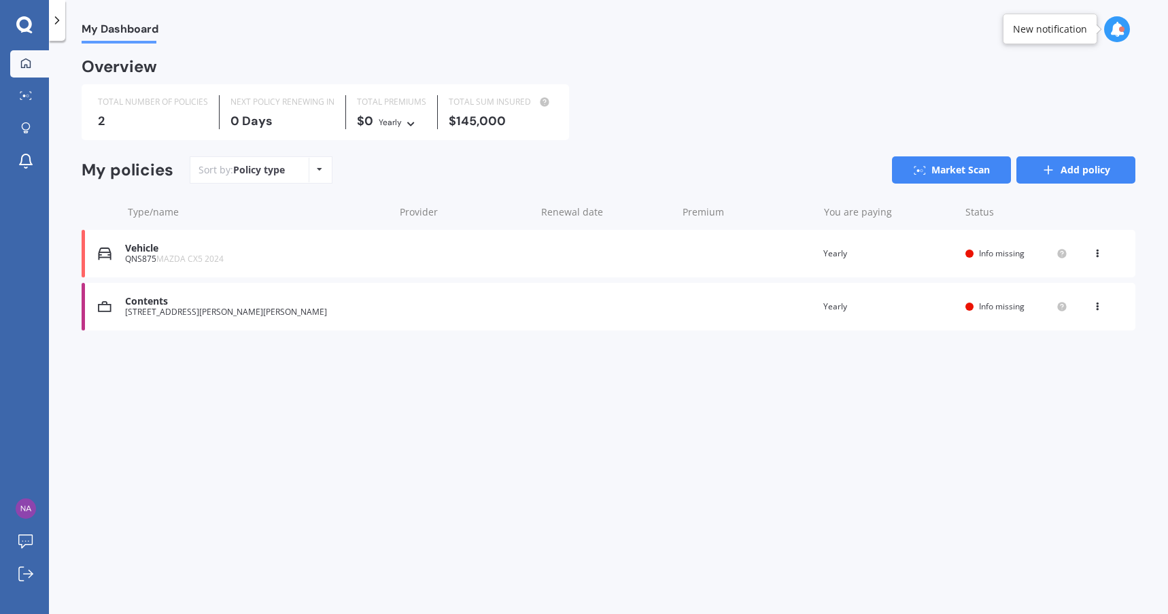
click at [1054, 169] on icon at bounding box center [1049, 170] width 14 height 14
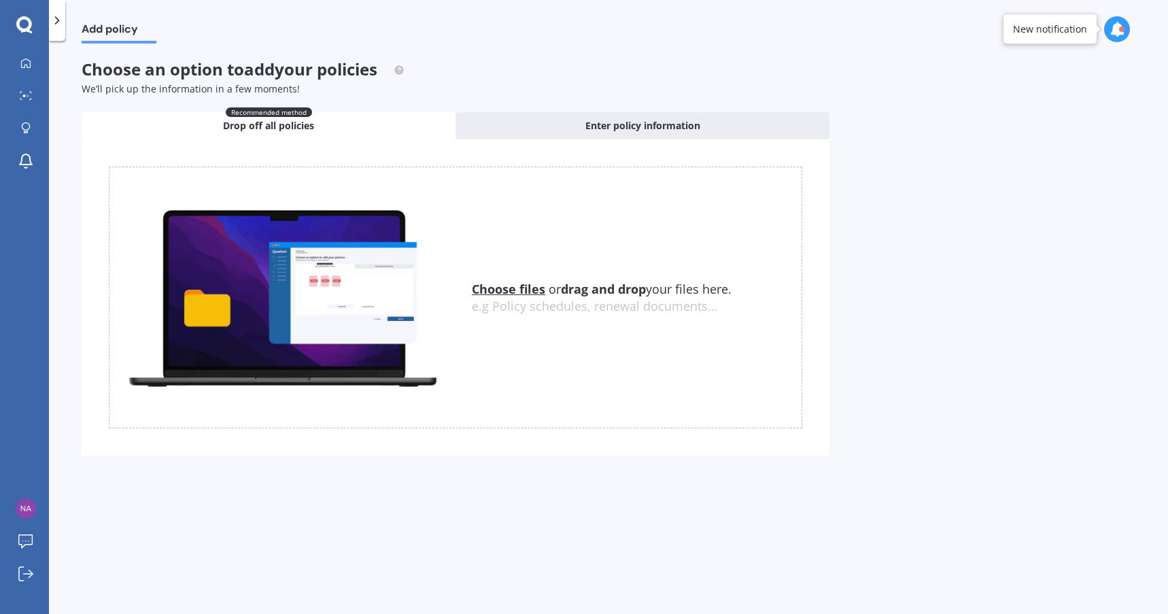
click at [59, 22] on icon at bounding box center [57, 21] width 14 height 14
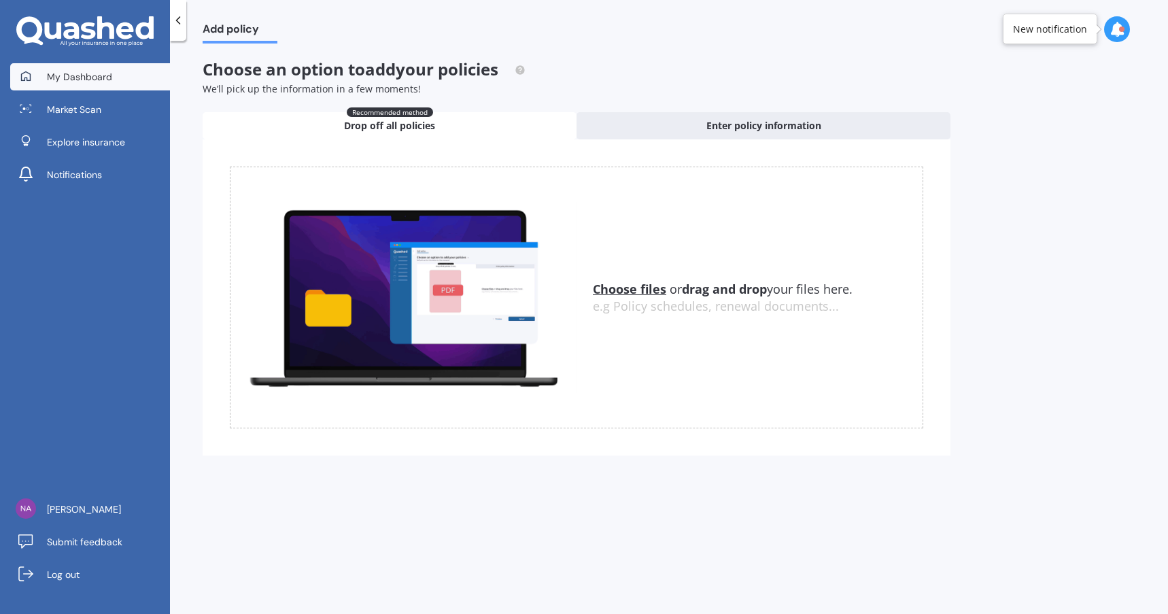
click at [90, 79] on span "My Dashboard" at bounding box center [79, 77] width 65 height 14
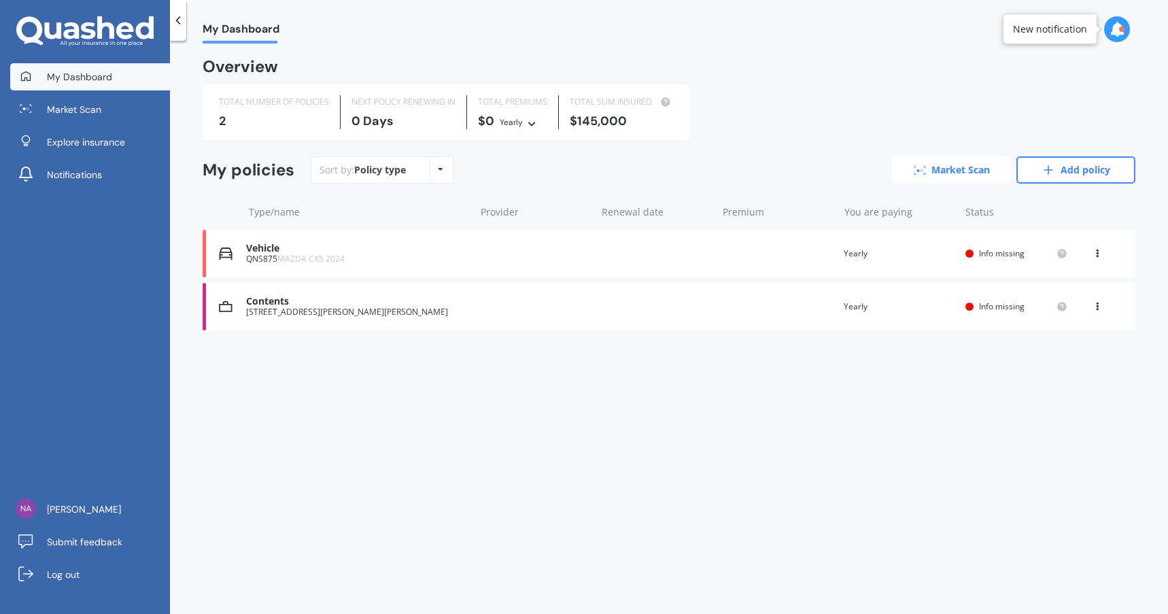
click at [934, 173] on link "Market Scan" at bounding box center [951, 169] width 119 height 27
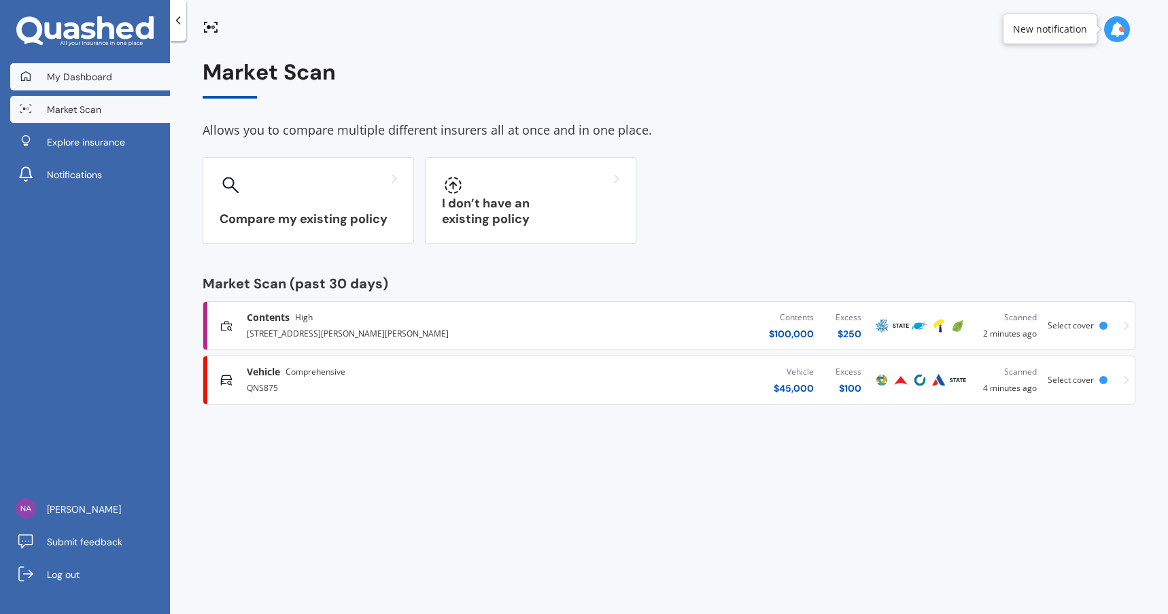
click at [86, 82] on span "My Dashboard" at bounding box center [79, 77] width 65 height 14
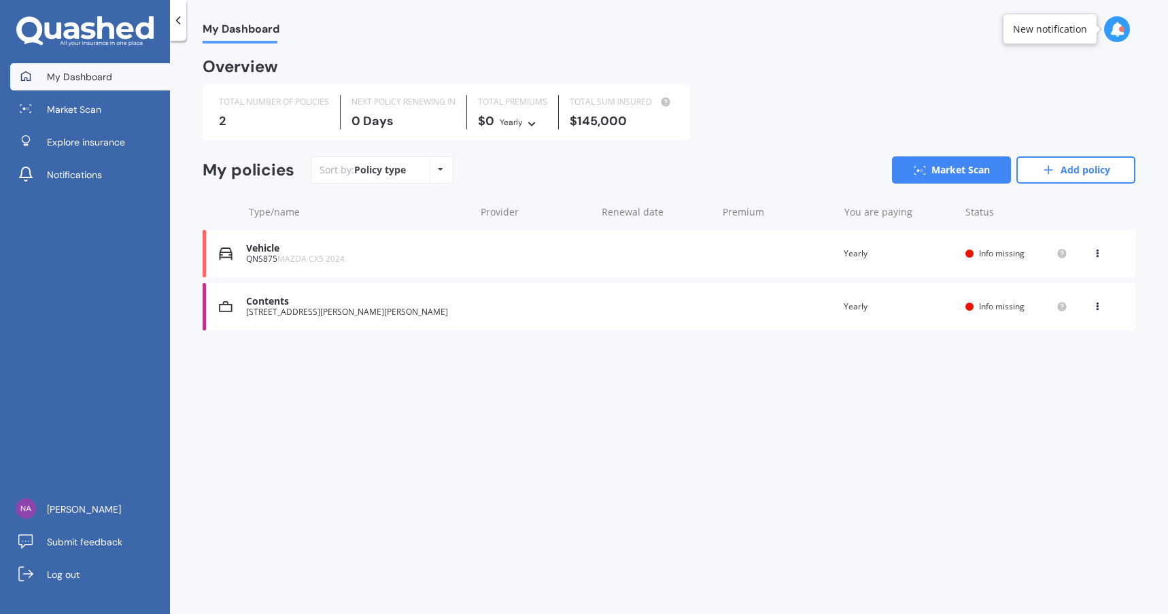
click at [444, 169] on div "Policy type Alphabetical Date added Renewing next" at bounding box center [440, 170] width 21 height 24
click at [93, 154] on link "Explore insurance" at bounding box center [90, 141] width 160 height 27
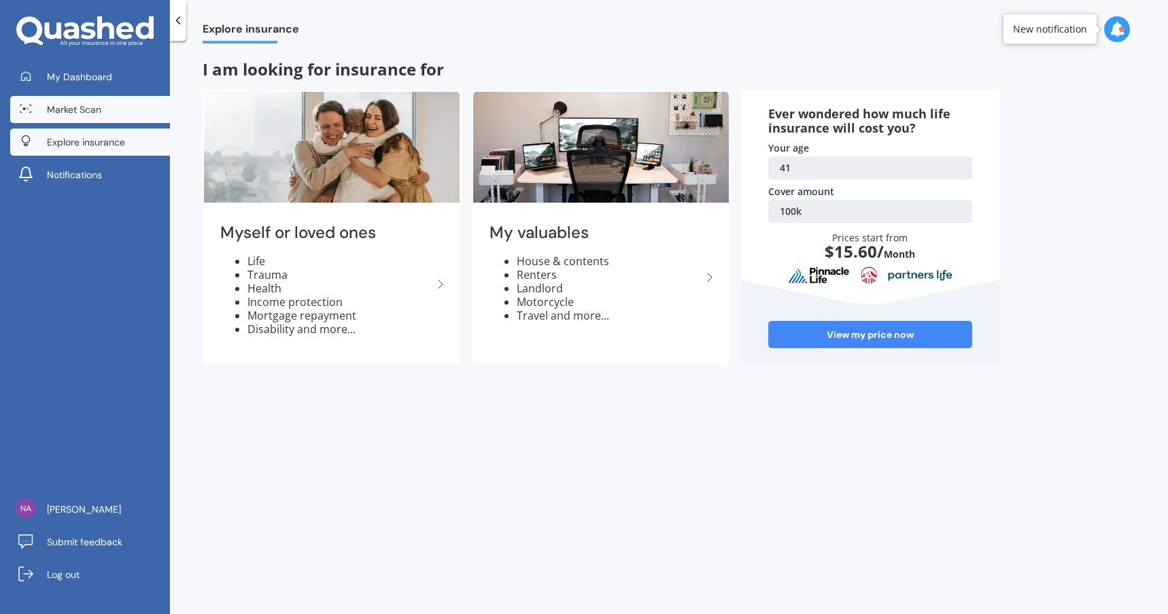
click at [76, 103] on span "Market Scan" at bounding box center [74, 110] width 54 height 14
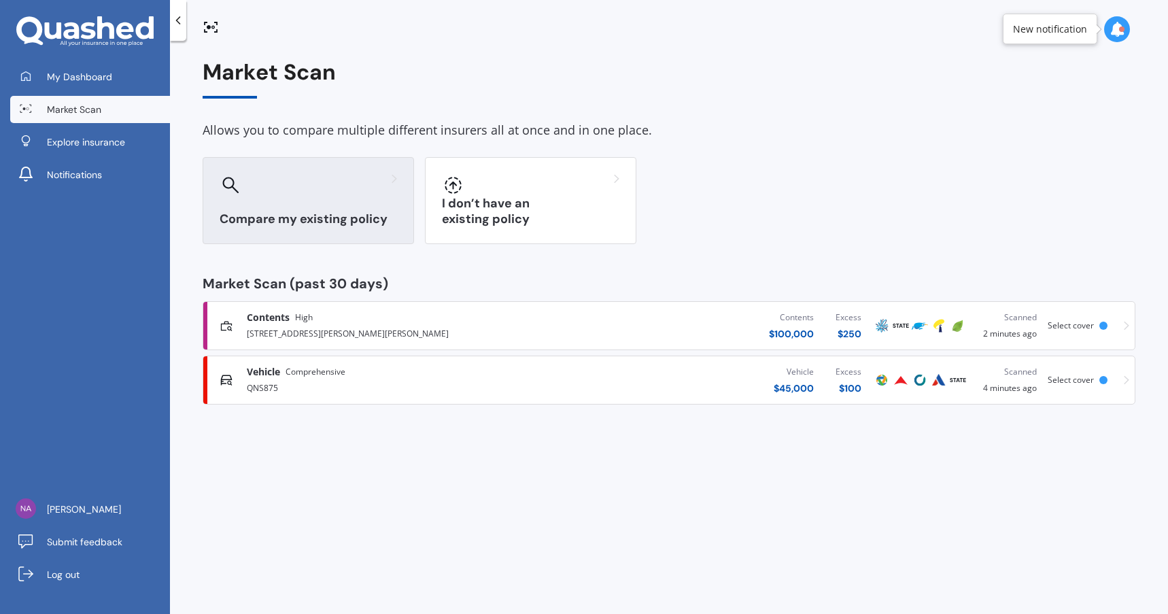
click at [366, 189] on div at bounding box center [308, 185] width 177 height 22
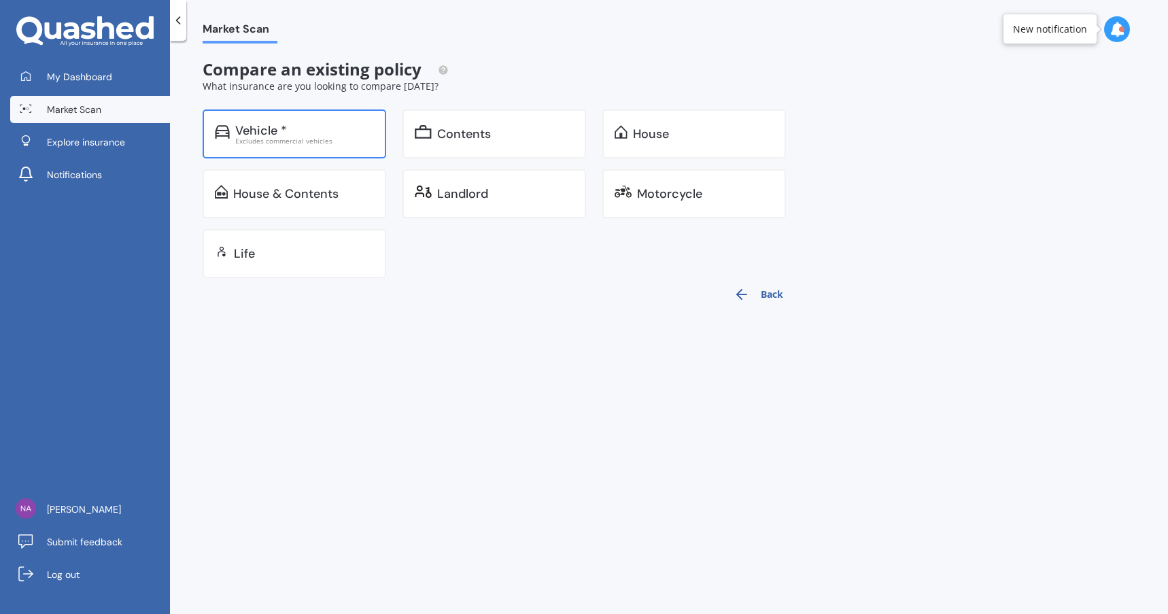
click at [264, 132] on div "Vehicle *" at bounding box center [261, 131] width 52 height 14
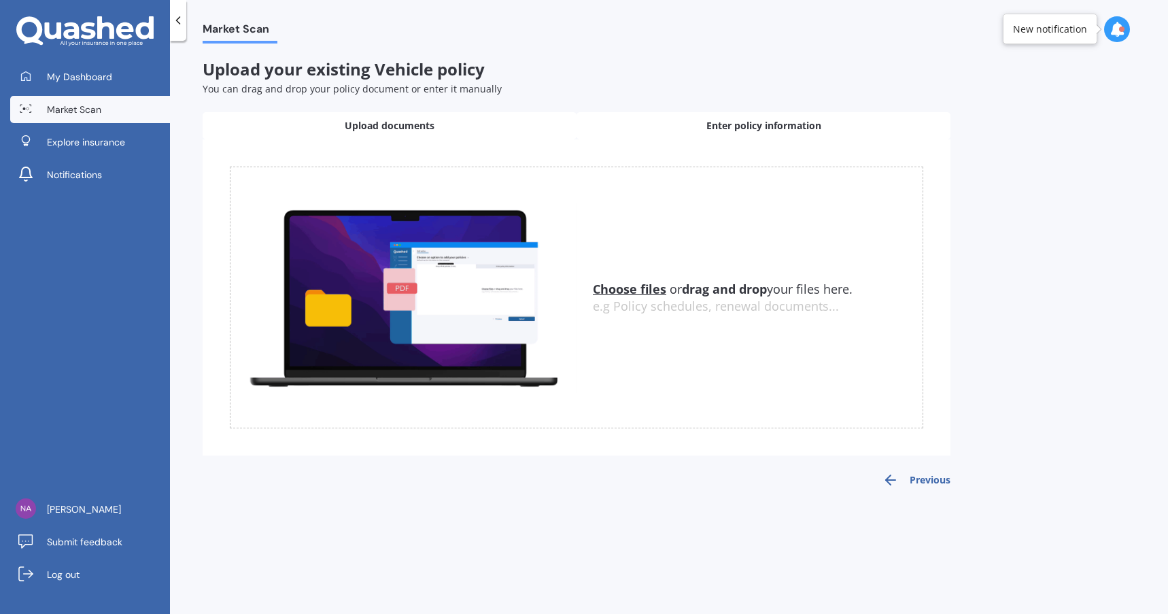
click at [672, 125] on div "Enter policy information" at bounding box center [764, 125] width 374 height 27
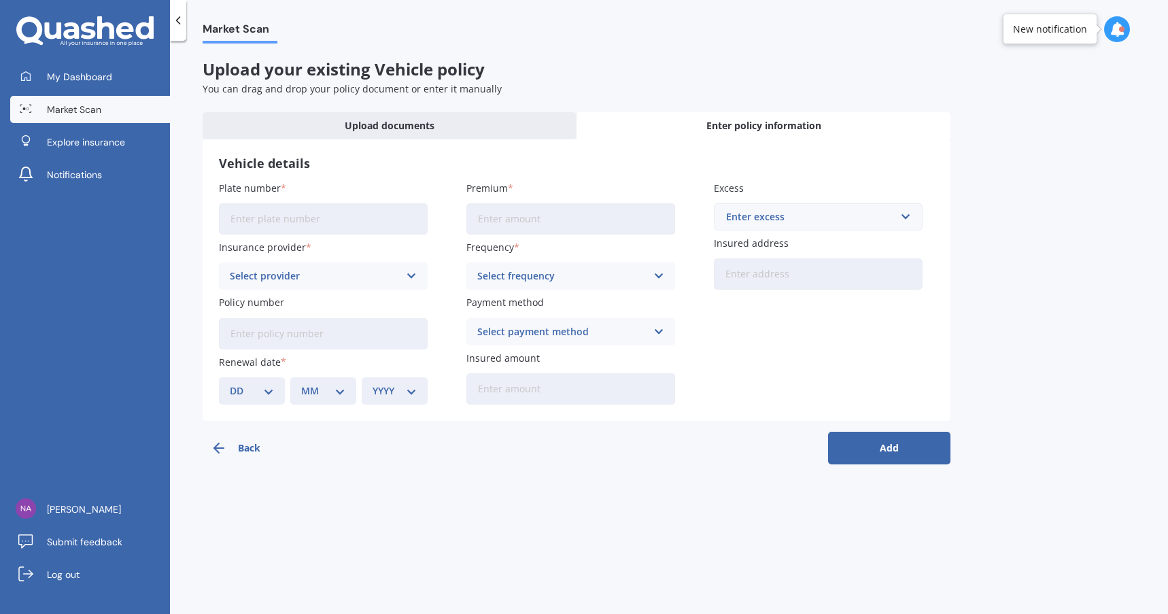
click at [319, 217] on input "Plate number" at bounding box center [323, 218] width 209 height 31
click at [112, 133] on link "Explore insurance" at bounding box center [90, 141] width 160 height 27
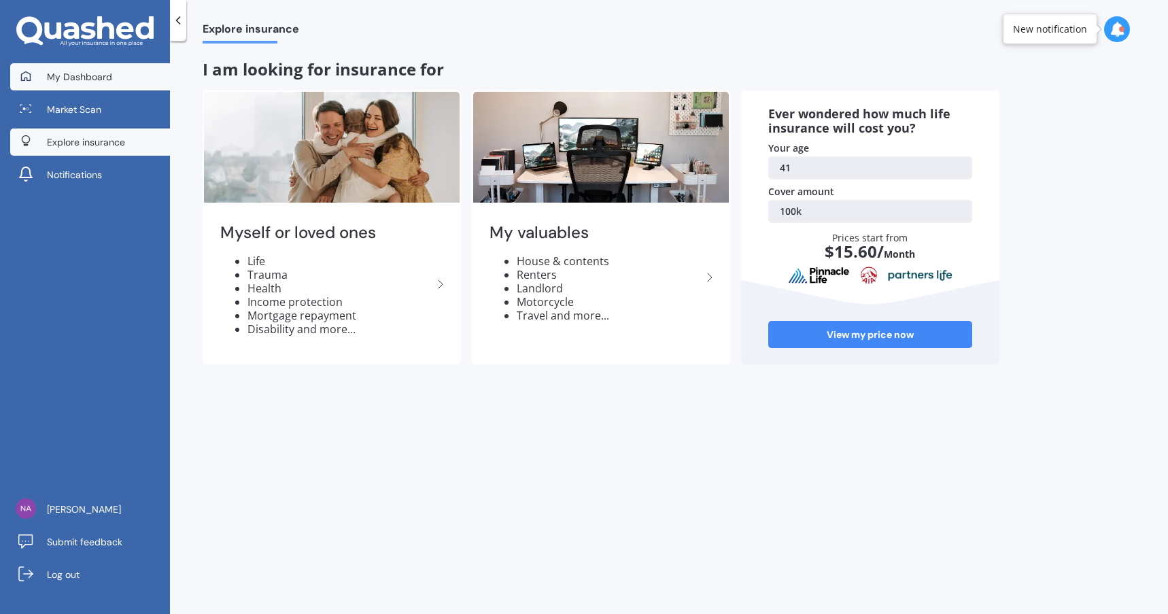
click at [103, 81] on span "My Dashboard" at bounding box center [79, 77] width 65 height 14
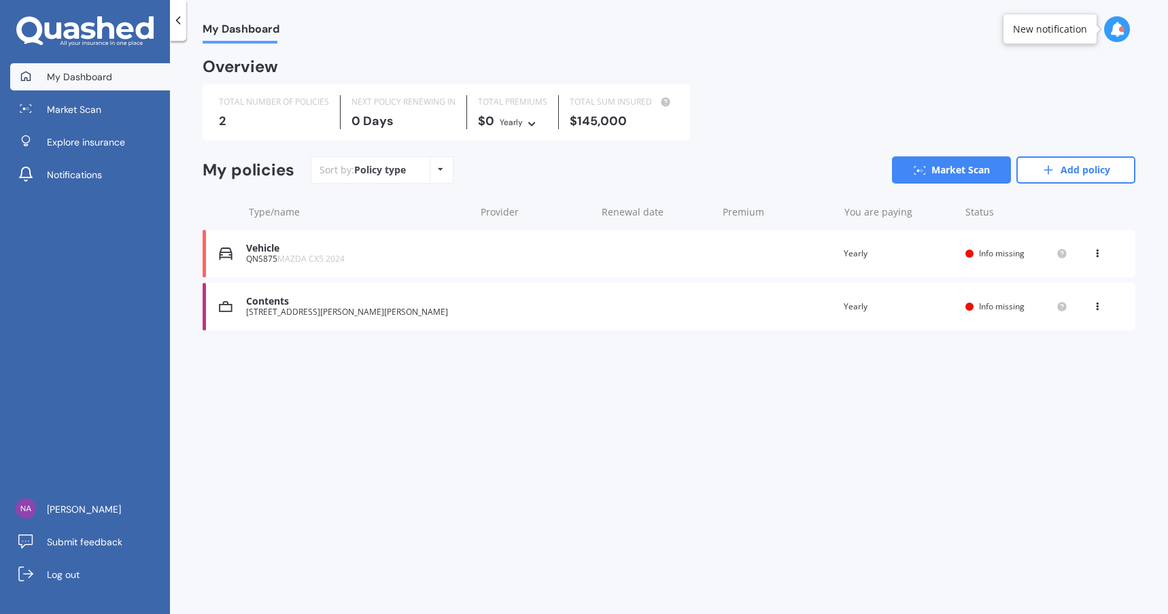
click at [499, 205] on div "Provider" at bounding box center [536, 212] width 110 height 14
click at [621, 207] on div "Renewal date" at bounding box center [657, 212] width 110 height 14
click at [1052, 165] on icon at bounding box center [1049, 170] width 14 height 14
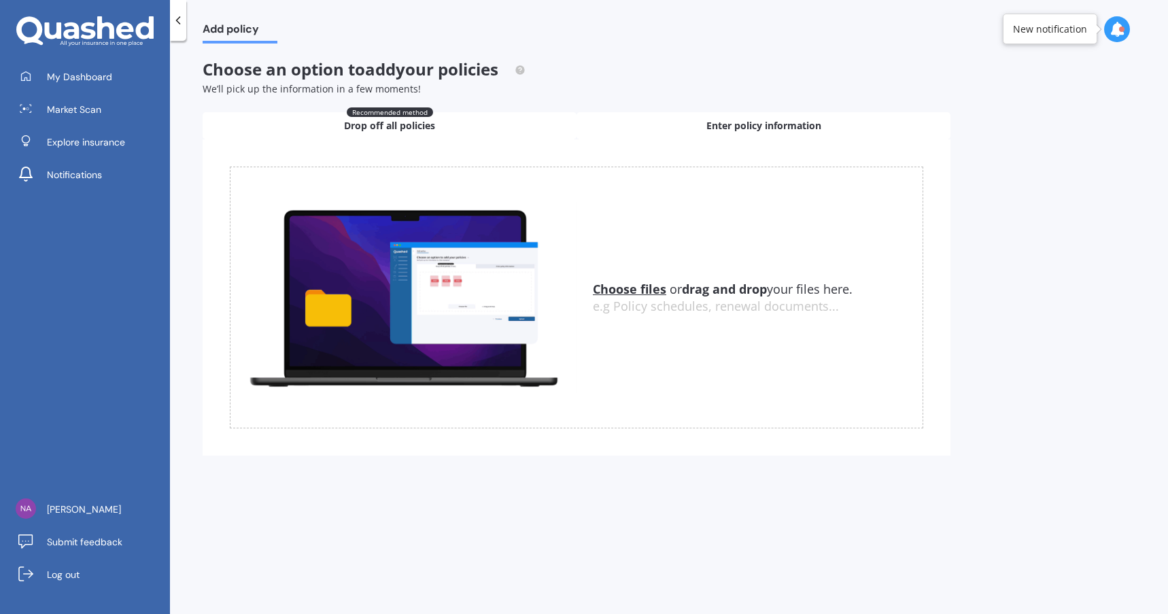
click at [741, 118] on div "Enter policy information" at bounding box center [764, 125] width 374 height 27
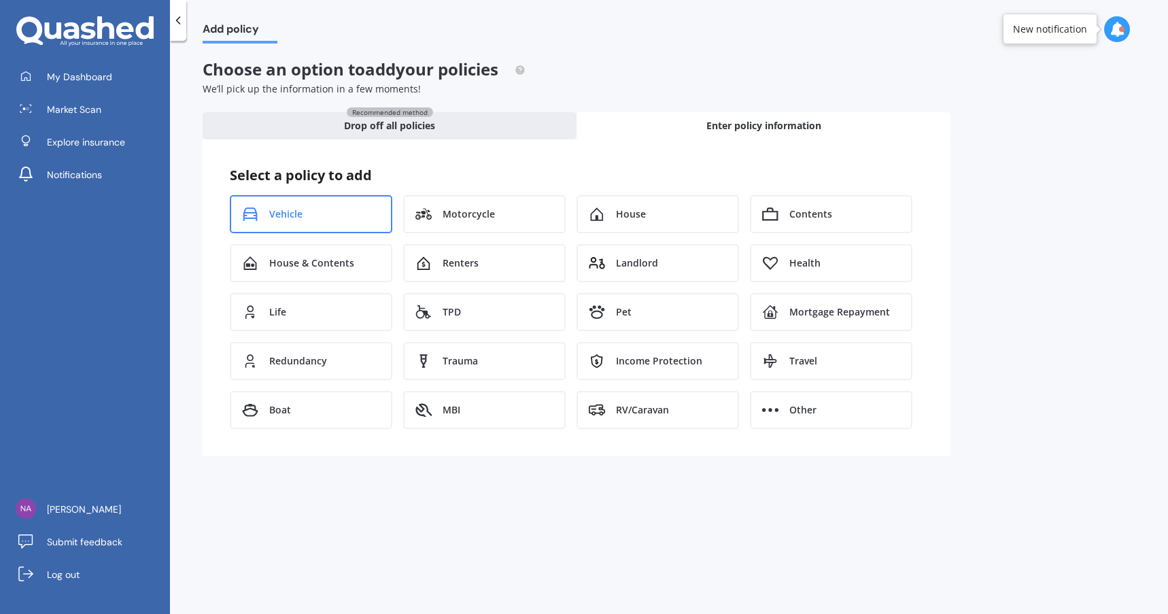
click at [335, 207] on div "Vehicle" at bounding box center [311, 214] width 162 height 38
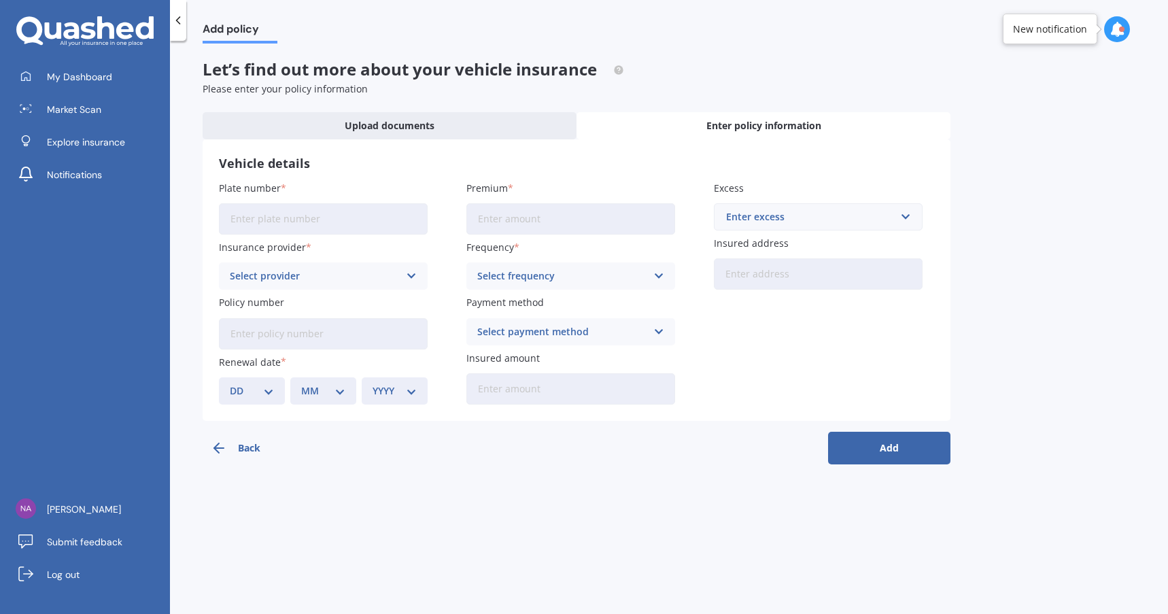
click at [836, 345] on div "Plate number Insurance provider Select provider AA AMI AMP ANZ ASB [PERSON_NAME…" at bounding box center [576, 293] width 715 height 224
click at [388, 132] on span "Upload documents" at bounding box center [390, 126] width 90 height 14
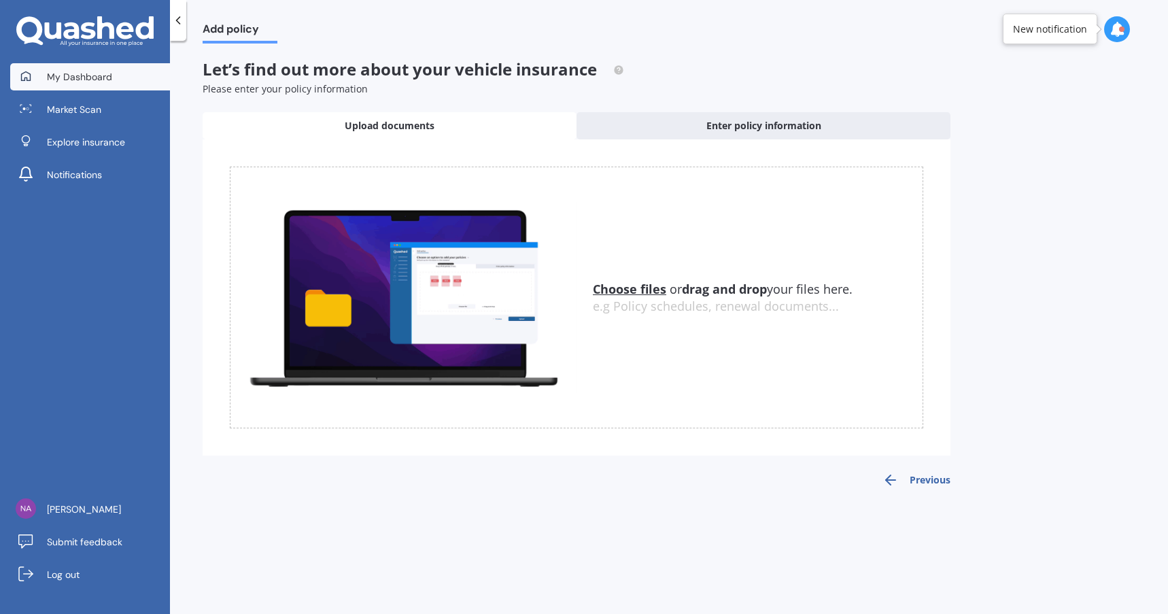
click at [88, 77] on span "My Dashboard" at bounding box center [79, 77] width 65 height 14
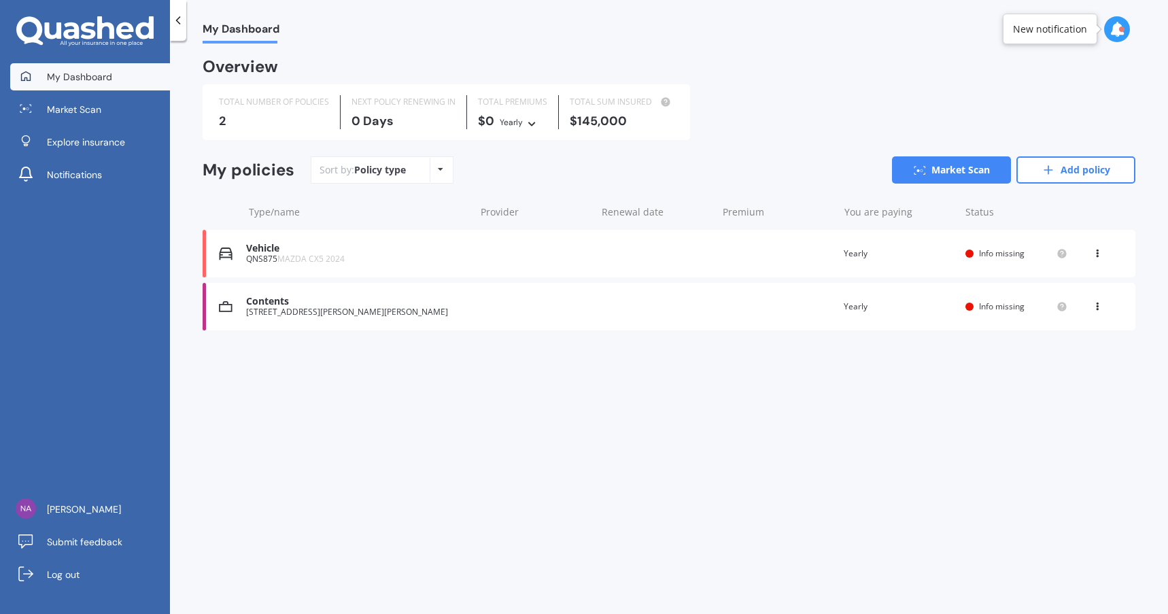
click at [442, 174] on div "Policy type Alphabetical Date added Renewing next" at bounding box center [440, 170] width 21 height 24
click at [620, 362] on div "Overview TOTAL NUMBER OF POLICIES 2 NEXT POLICY RENEWING [DATE] TOTAL PREMIUMS …" at bounding box center [669, 211] width 933 height 303
click at [980, 167] on link "Market Scan" at bounding box center [951, 169] width 119 height 27
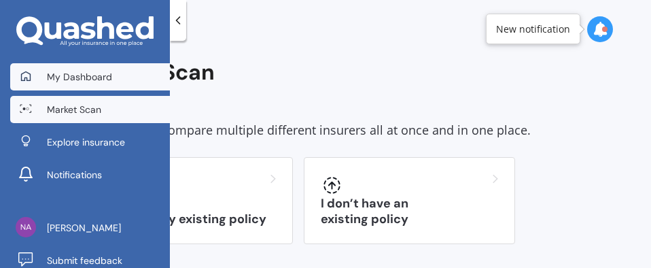
click at [35, 63] on div "My Dashboard Market Scan Explore insurance Notifications [PERSON_NAME] Submit f…" at bounding box center [85, 134] width 170 height 268
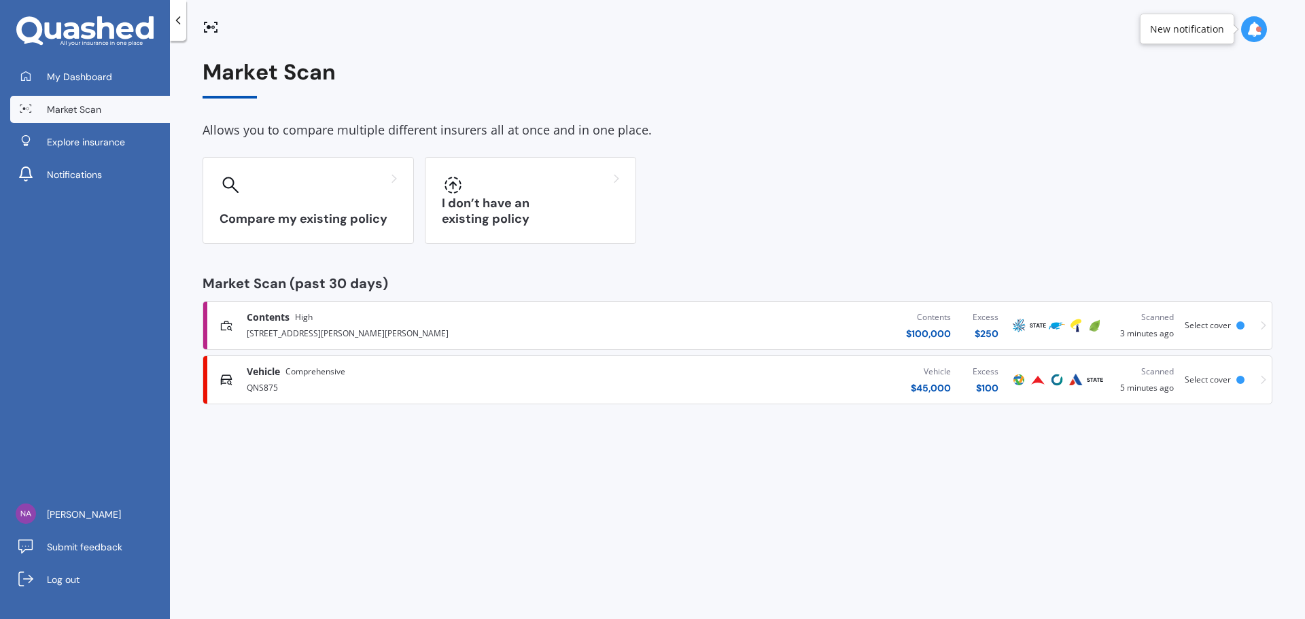
click at [1167, 29] on icon at bounding box center [1254, 29] width 15 height 15
click at [31, 76] on div at bounding box center [26, 77] width 20 height 12
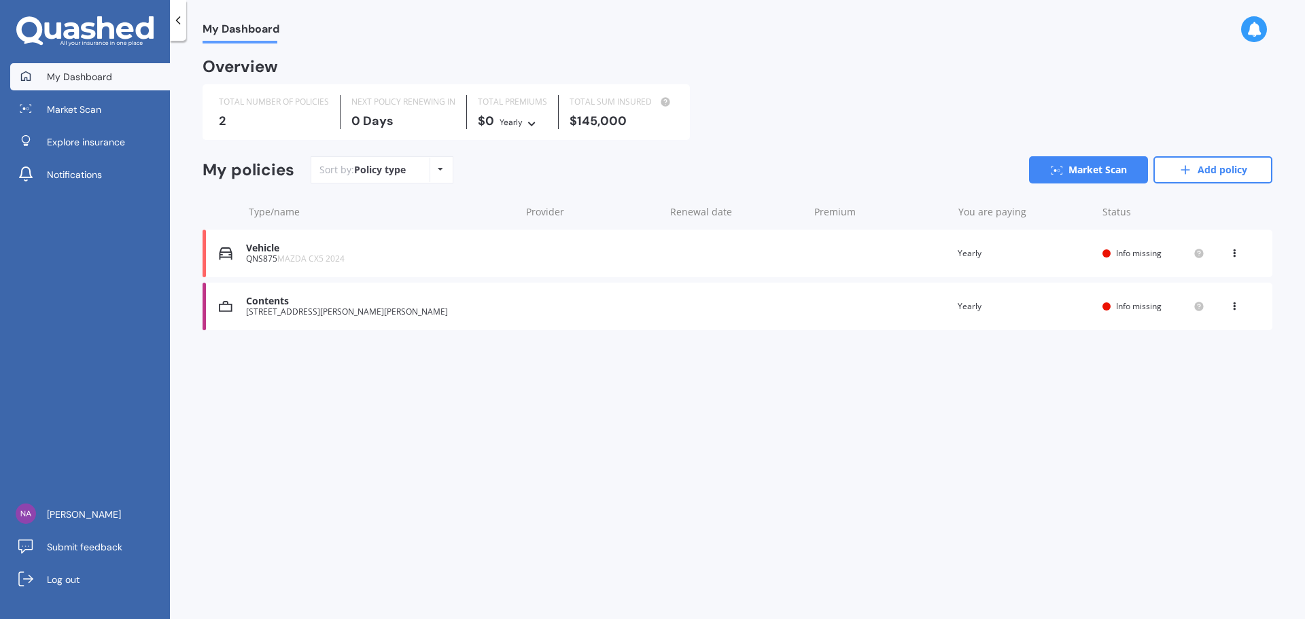
click at [181, 20] on icon at bounding box center [178, 21] width 14 height 14
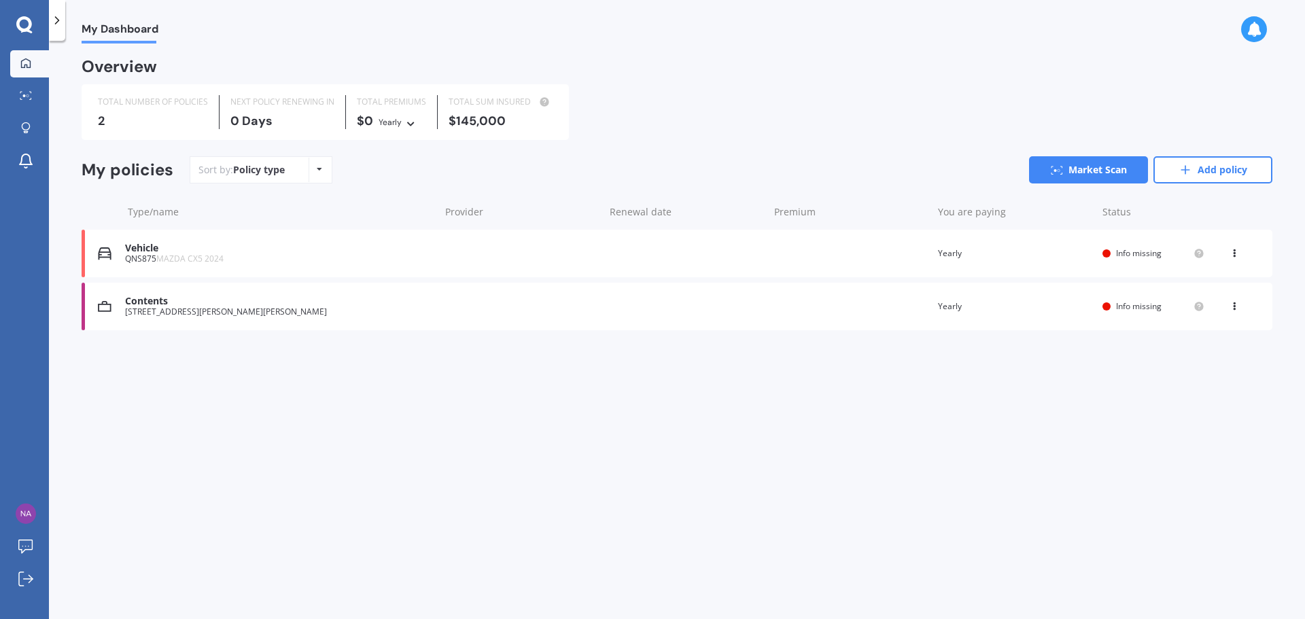
click at [56, 27] on icon at bounding box center [57, 21] width 14 height 14
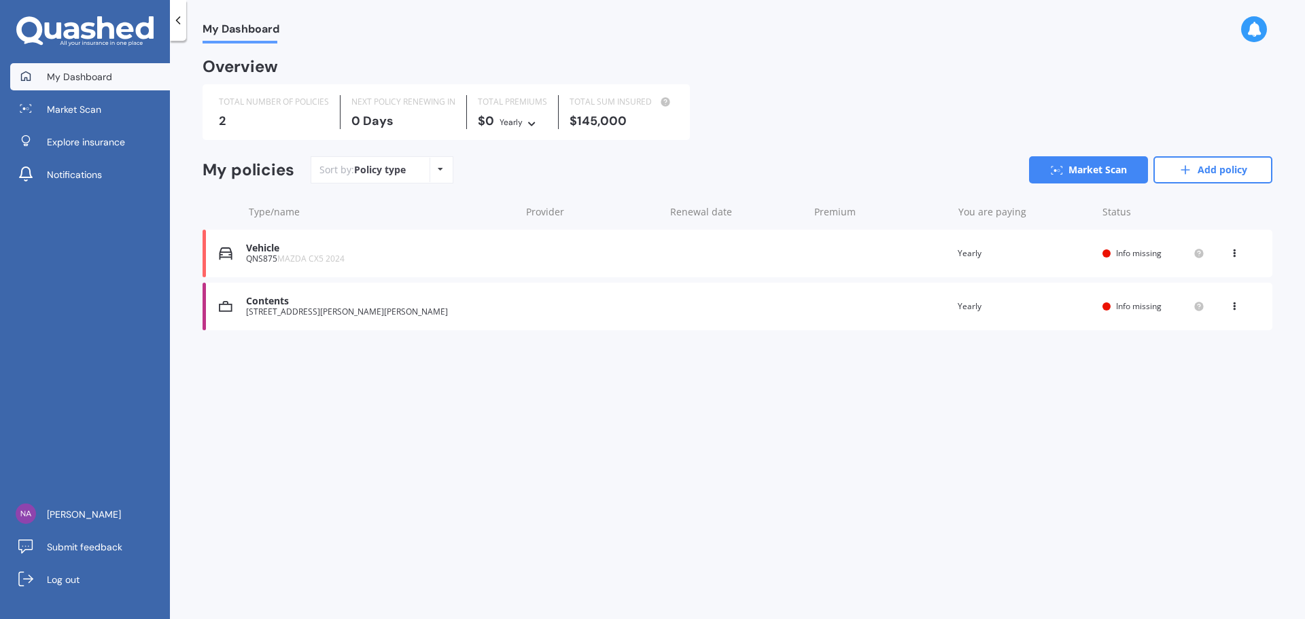
click at [706, 215] on div "Renewal date" at bounding box center [736, 212] width 133 height 14
drag, startPoint x: 864, startPoint y: 218, endPoint x: 1030, endPoint y: 224, distance: 166.0
click at [866, 218] on div "Premium" at bounding box center [880, 212] width 133 height 14
click at [1065, 222] on div "Type/name Provider Renewal date Premium You are paying Status" at bounding box center [738, 211] width 1070 height 35
click at [1120, 213] on div "Status" at bounding box center [1154, 212] width 102 height 14
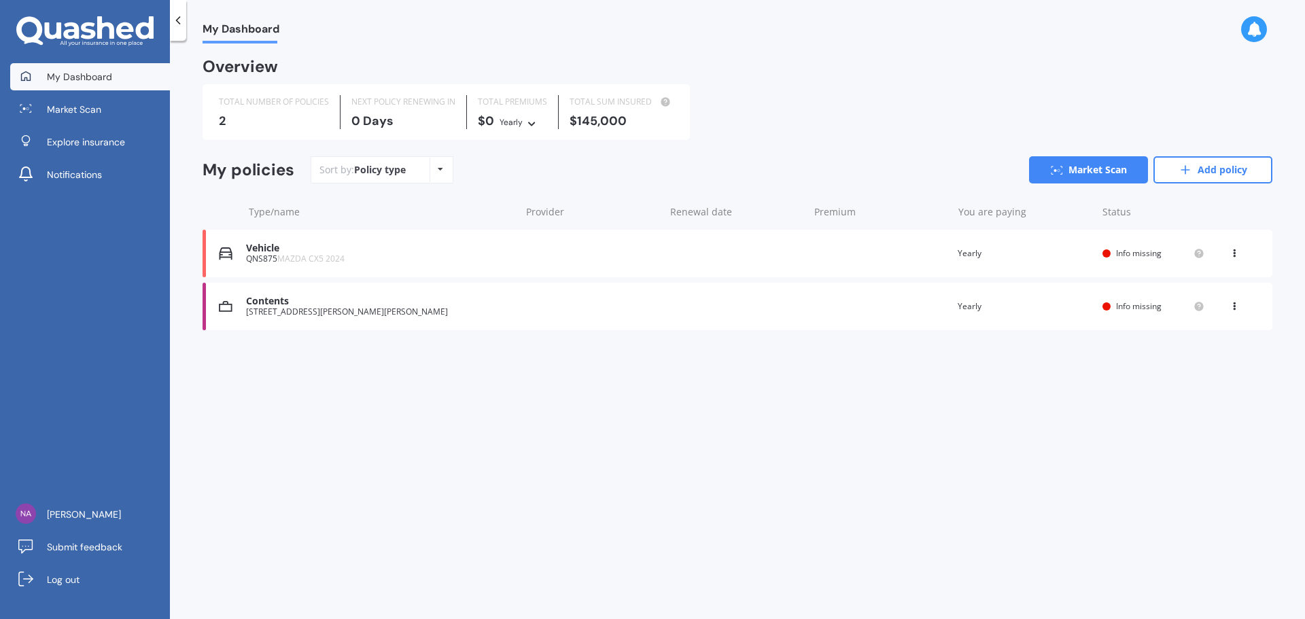
click at [1167, 303] on icon at bounding box center [1235, 304] width 10 height 8
click at [1069, 382] on div "My Dashboard Overview TOTAL NUMBER OF POLICIES 2 NEXT POLICY RENEWING [DATE] TO…" at bounding box center [737, 333] width 1135 height 579
click at [1167, 306] on icon at bounding box center [1235, 304] width 10 height 8
click at [1167, 335] on div "View policy" at bounding box center [1204, 332] width 135 height 27
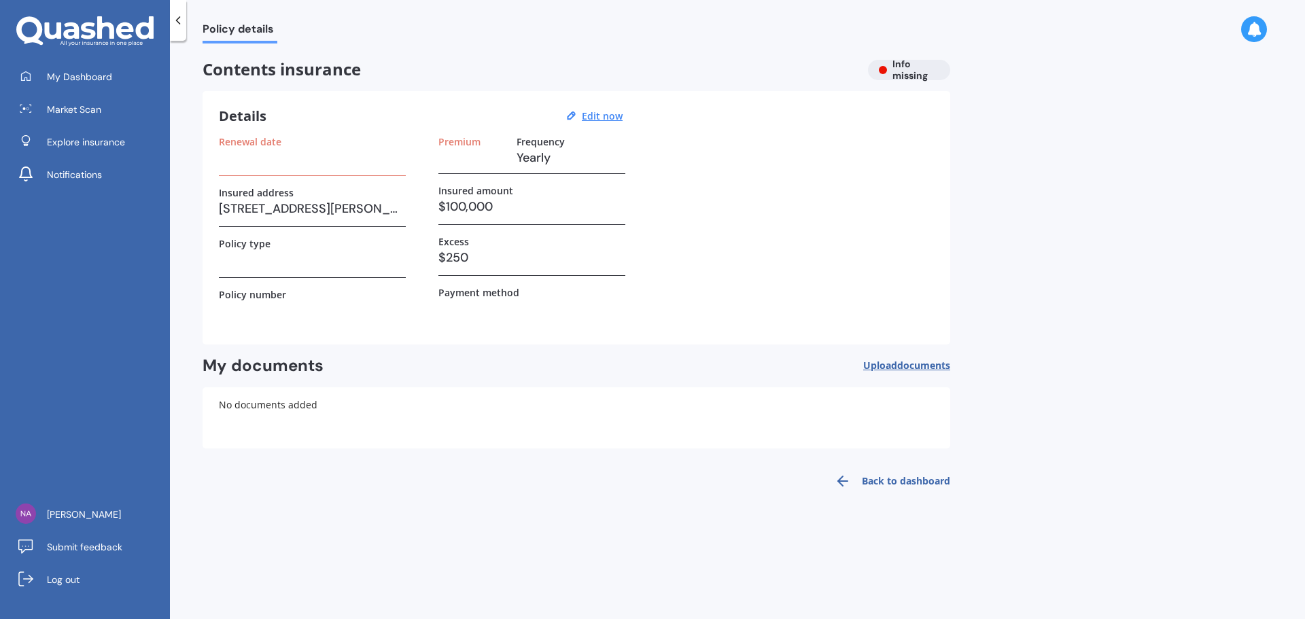
click at [916, 481] on link "Back to dashboard" at bounding box center [889, 481] width 124 height 33
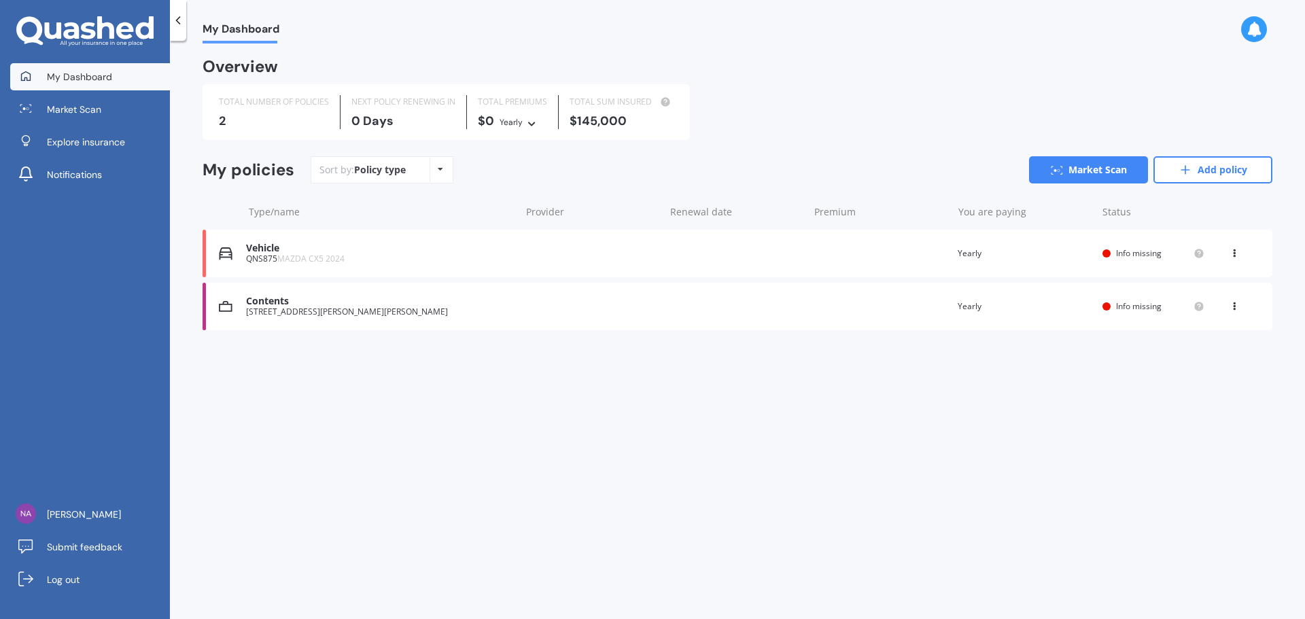
click at [1167, 33] on div at bounding box center [1254, 29] width 26 height 26
drag, startPoint x: 911, startPoint y: 97, endPoint x: 895, endPoint y: 95, distance: 15.8
click at [910, 97] on div "TOTAL NUMBER OF POLICIES 2 NEXT POLICY RENEWING [DATE] TOTAL PREMIUMS $0 Yearly…" at bounding box center [738, 112] width 1070 height 56
click at [82, 104] on span "Market Scan" at bounding box center [74, 110] width 54 height 14
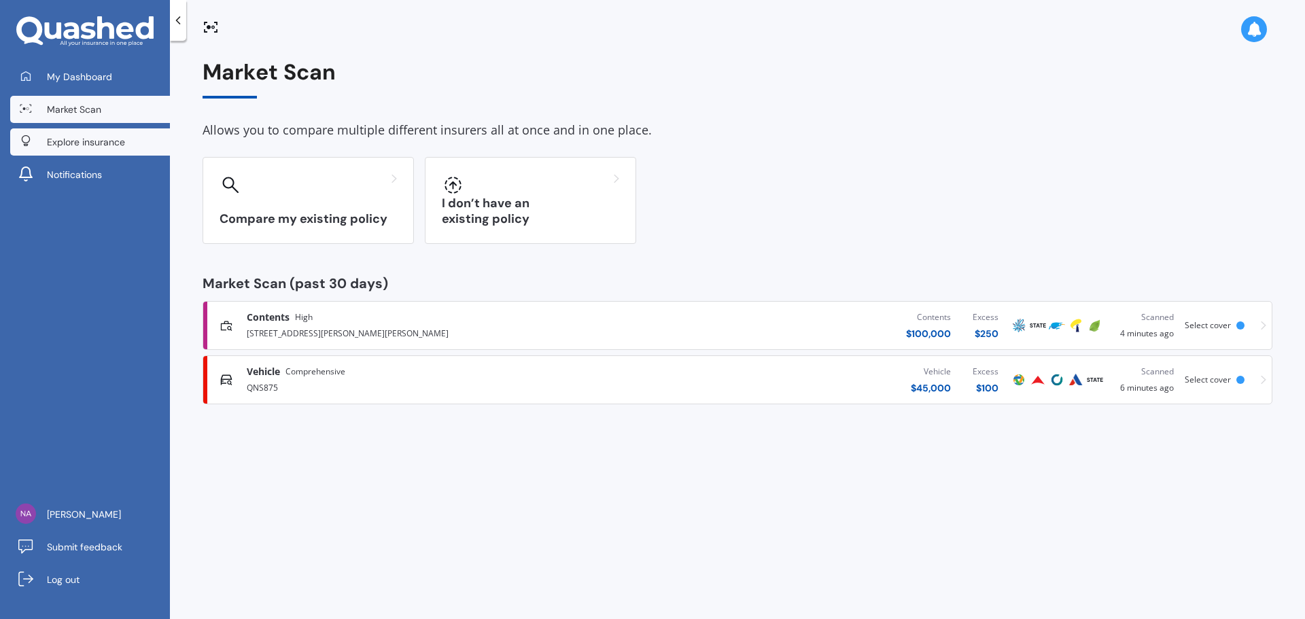
drag, startPoint x: 69, startPoint y: 139, endPoint x: 125, endPoint y: 137, distance: 56.5
click at [69, 139] on span "Explore insurance" at bounding box center [86, 142] width 78 height 14
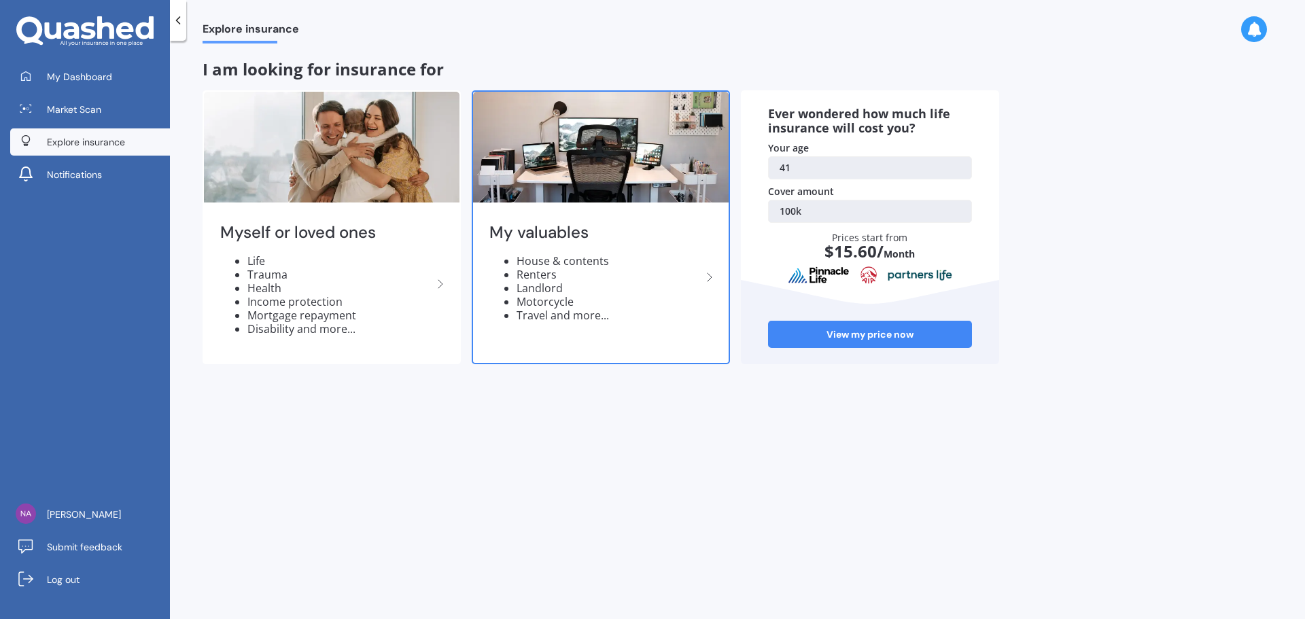
click at [673, 279] on li "Renters" at bounding box center [609, 275] width 185 height 14
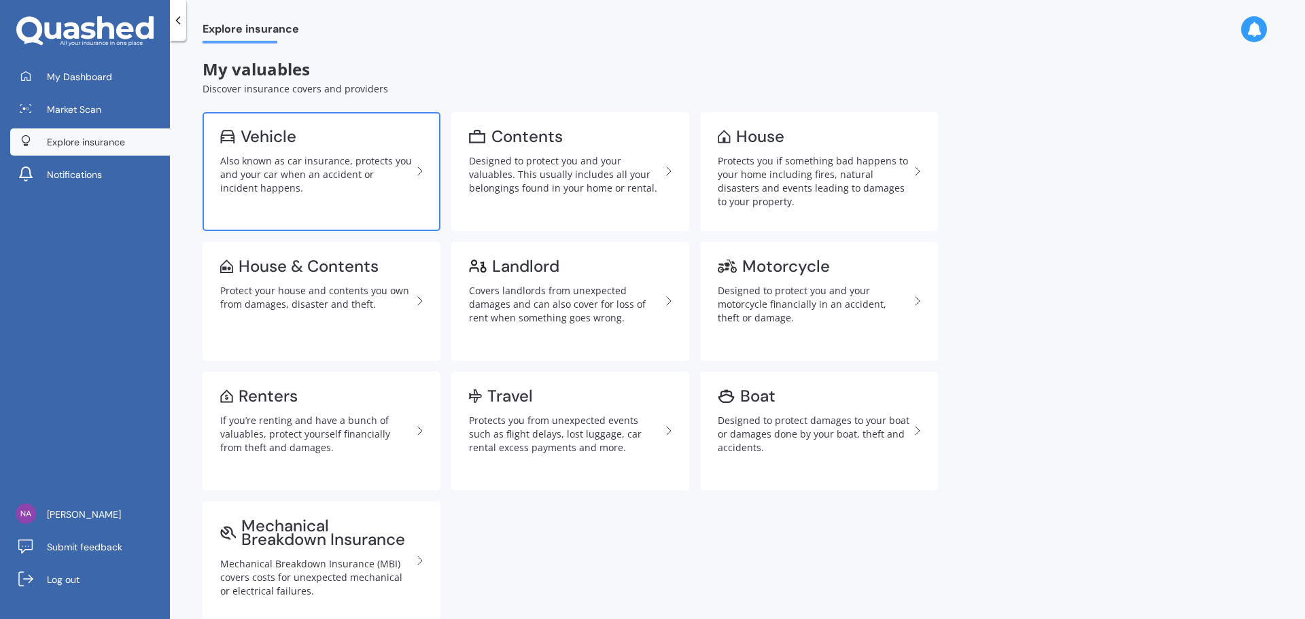
click at [333, 177] on div "Also known as car insurance, protects you and your car when an accident or inci…" at bounding box center [316, 174] width 192 height 41
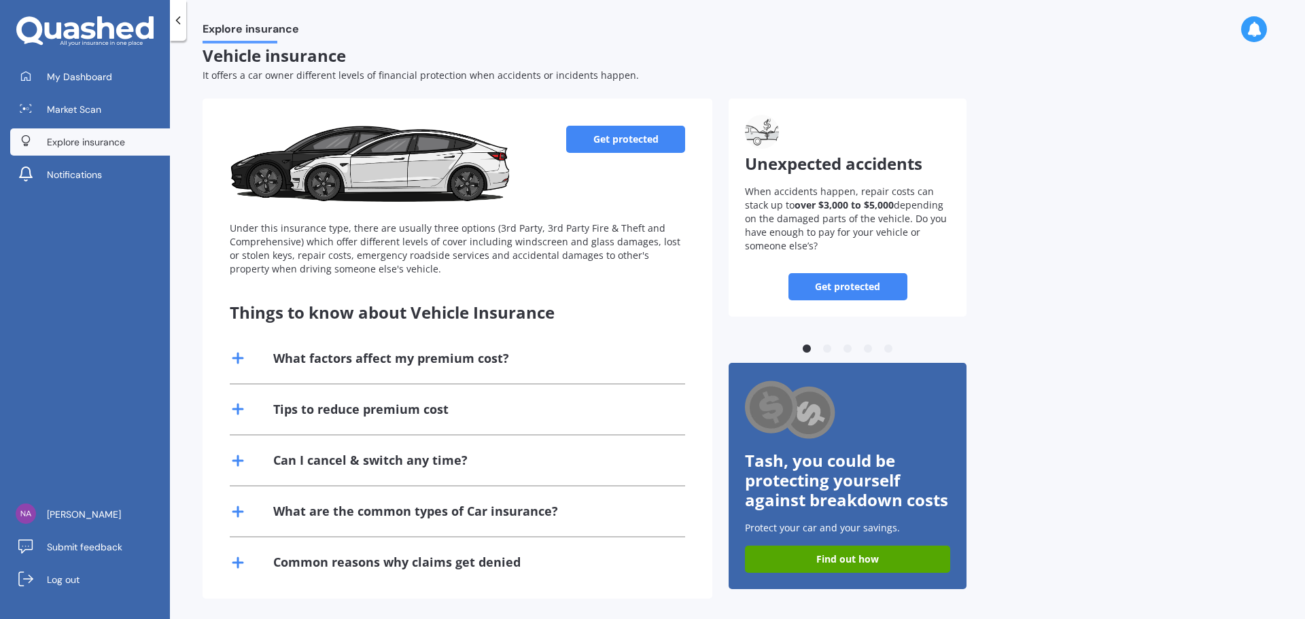
scroll to position [18, 0]
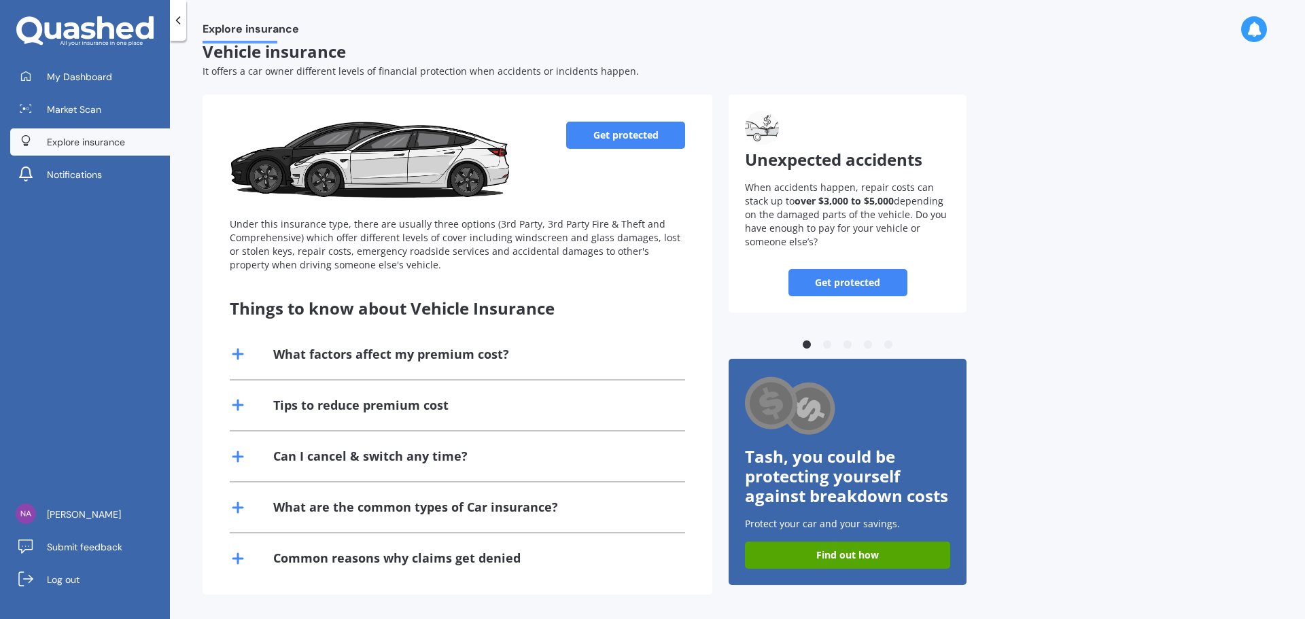
click at [636, 128] on link "Get protected" at bounding box center [625, 135] width 119 height 27
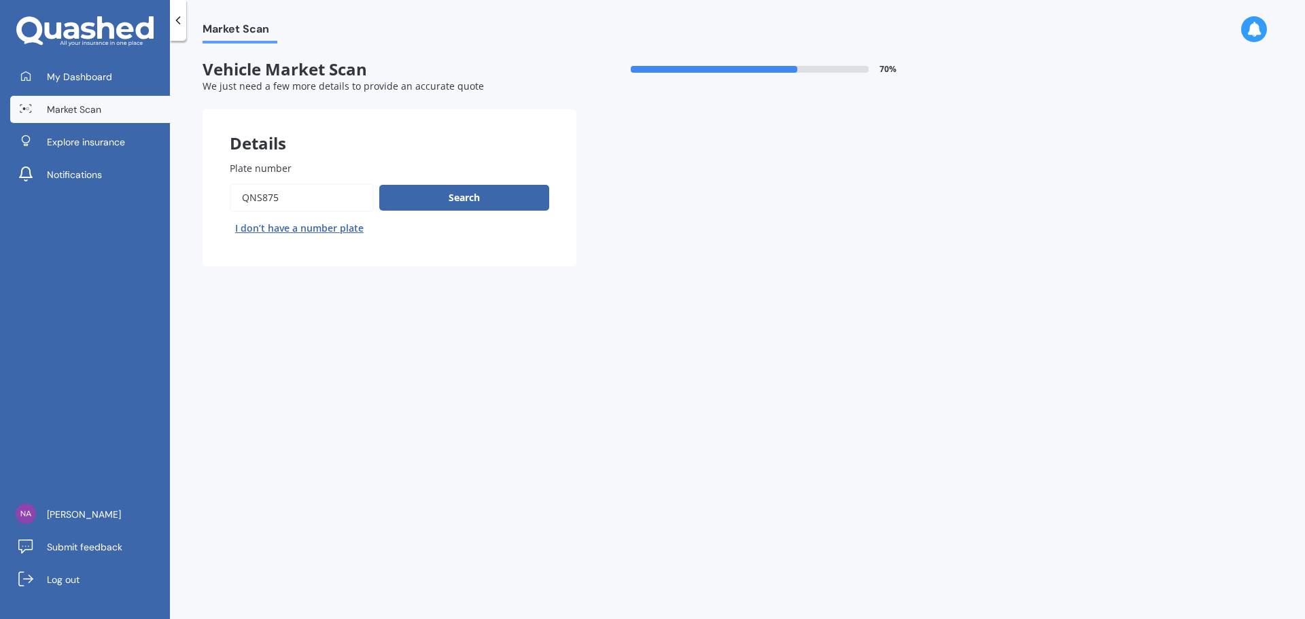
click at [312, 199] on input "Plate number" at bounding box center [302, 198] width 144 height 29
click at [311, 199] on input "Plate number" at bounding box center [302, 198] width 144 height 29
type input "hfy648"
click at [0, 0] on button "Next" at bounding box center [0, 0] width 0 height 0
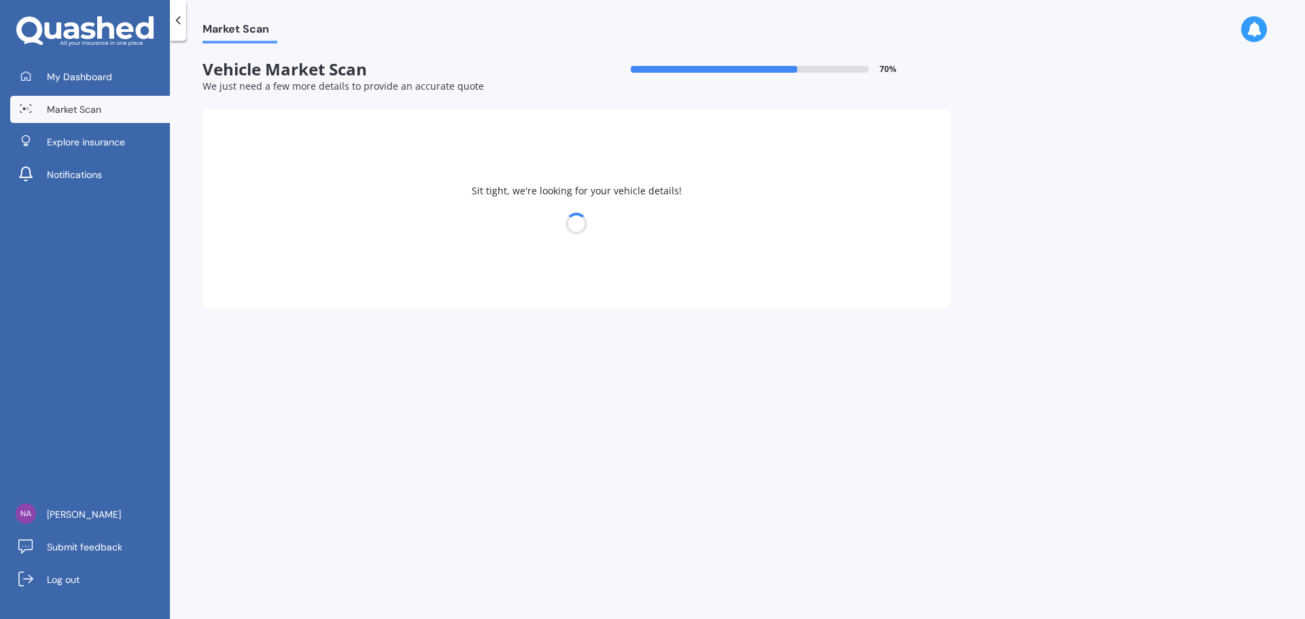
select select "KIA"
select select "SPORTAGE"
select select "04"
select select "12"
select select "1983"
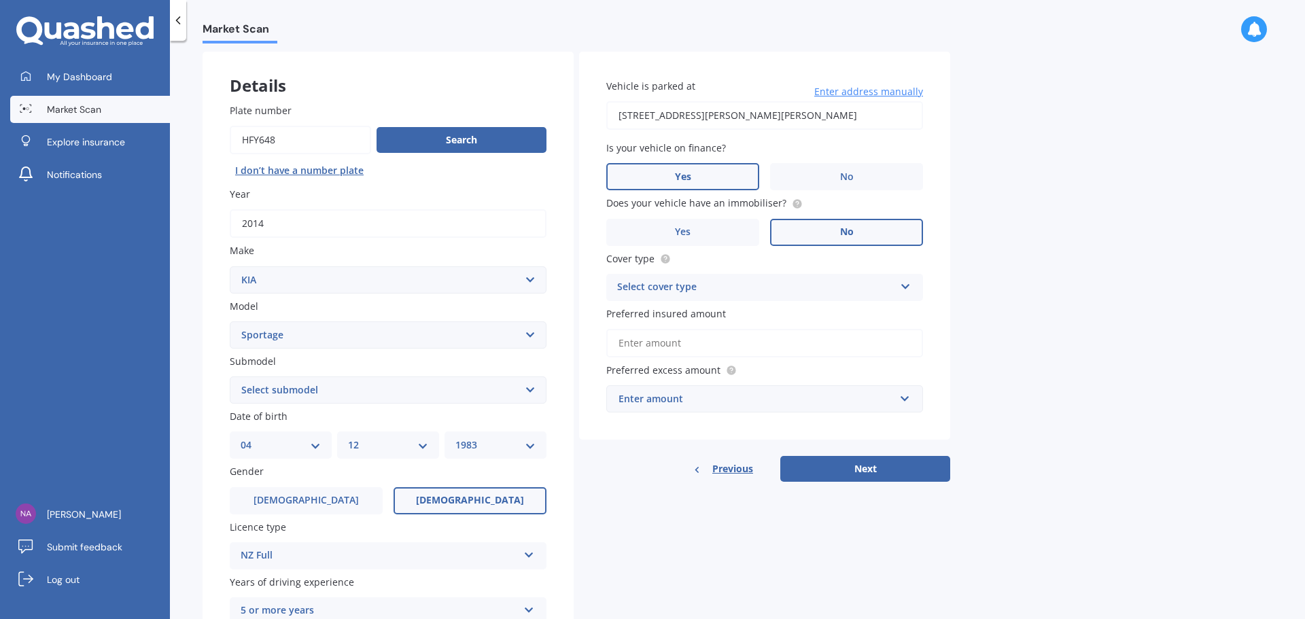
scroll to position [136, 0]
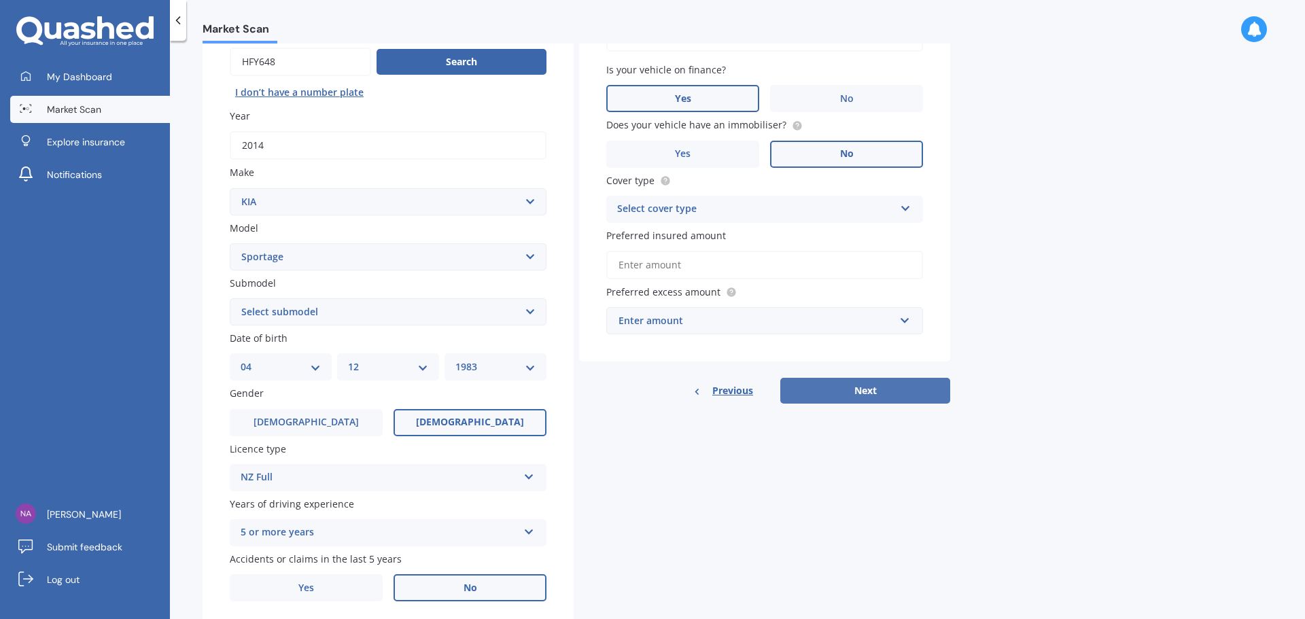
click at [870, 392] on button "Next" at bounding box center [865, 391] width 170 height 26
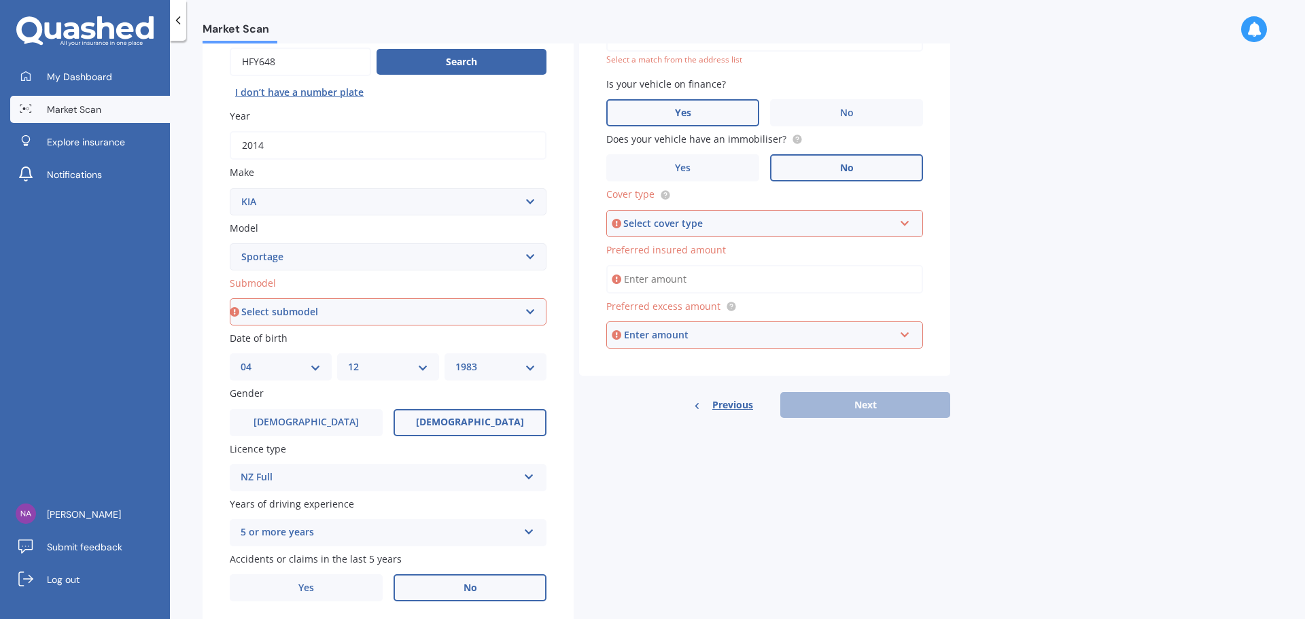
click at [728, 229] on div "Select cover type" at bounding box center [758, 223] width 271 height 15
click at [707, 252] on div "Comprehensive" at bounding box center [765, 249] width 314 height 24
click at [704, 277] on input "Preferred insured amount" at bounding box center [764, 279] width 317 height 29
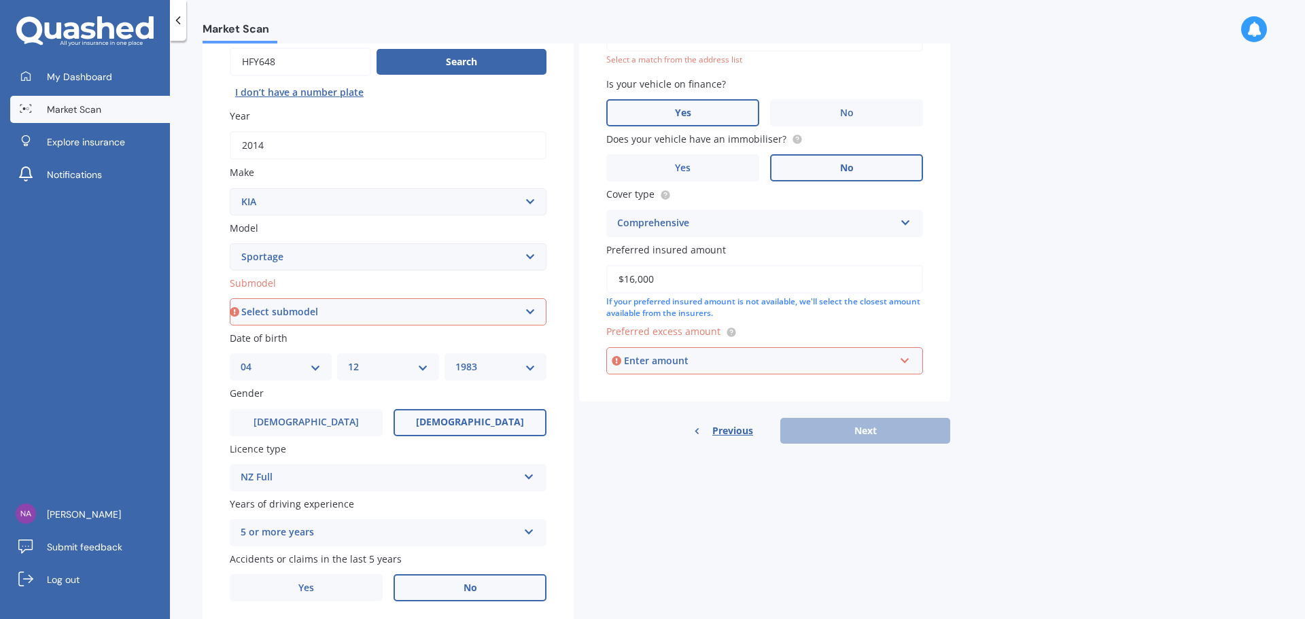
type input "$16,000"
click at [713, 366] on div "Enter amount" at bounding box center [759, 361] width 271 height 15
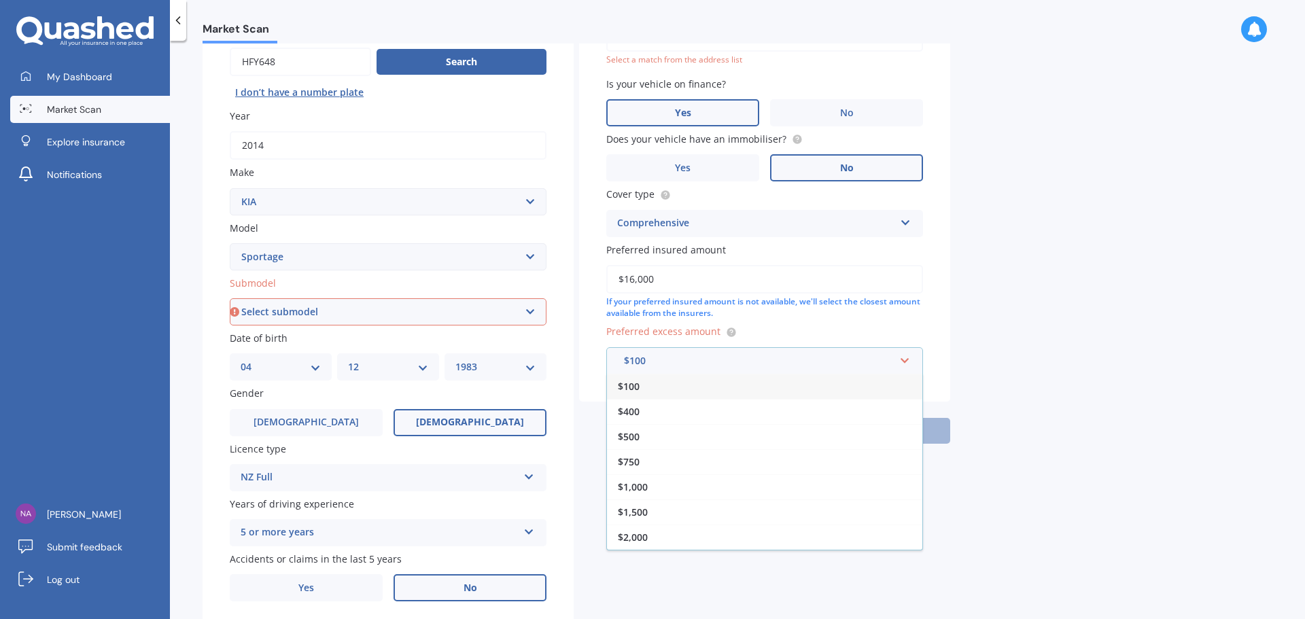
click at [685, 391] on div "$100" at bounding box center [764, 386] width 315 height 25
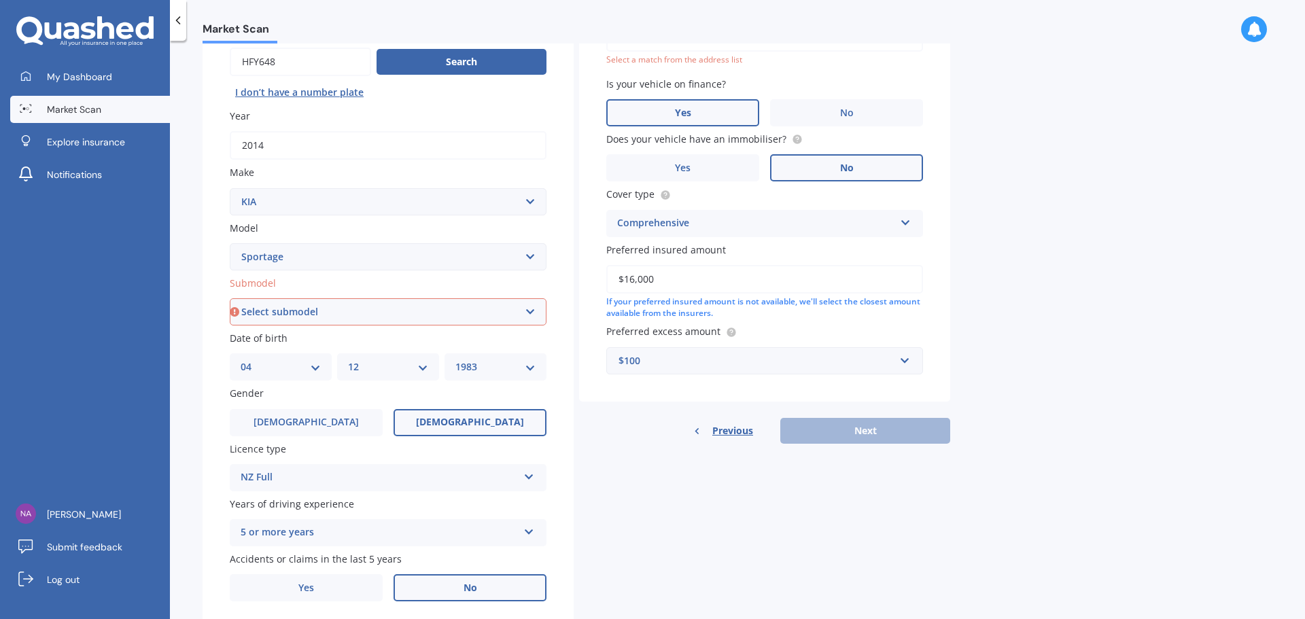
click at [896, 435] on div "Previous Next" at bounding box center [764, 431] width 371 height 26
click at [721, 332] on div at bounding box center [729, 332] width 16 height 11
click at [777, 281] on input "$16,000" at bounding box center [764, 279] width 317 height 29
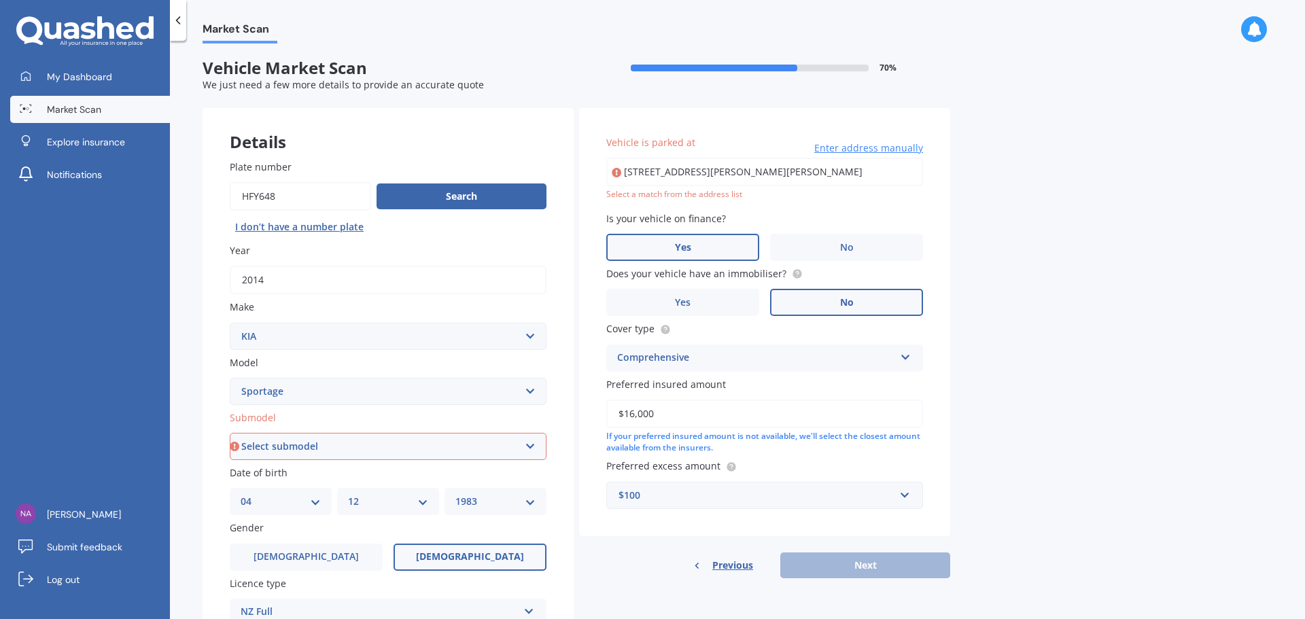
scroll to position [0, 0]
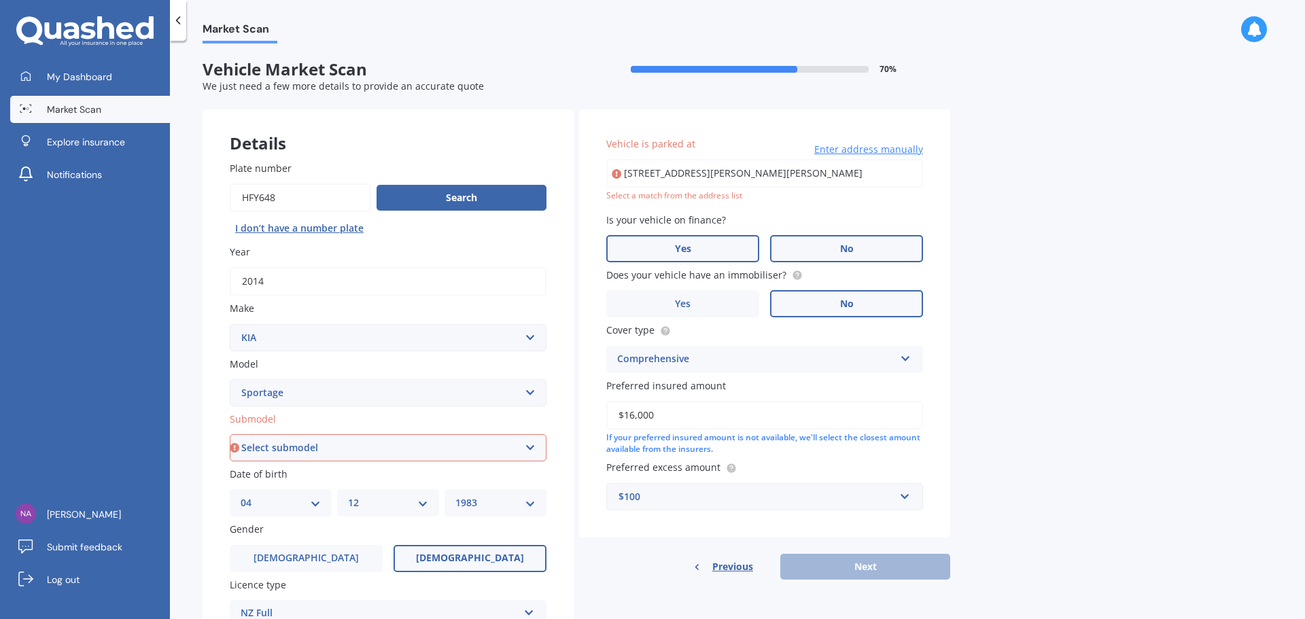
click at [817, 245] on label "No" at bounding box center [846, 248] width 153 height 27
click at [0, 0] on input "No" at bounding box center [0, 0] width 0 height 0
click at [801, 173] on input "[STREET_ADDRESS][PERSON_NAME][PERSON_NAME]" at bounding box center [764, 173] width 317 height 29
type input "[STREET_ADDRESS][PERSON_NAME][PERSON_NAME]"
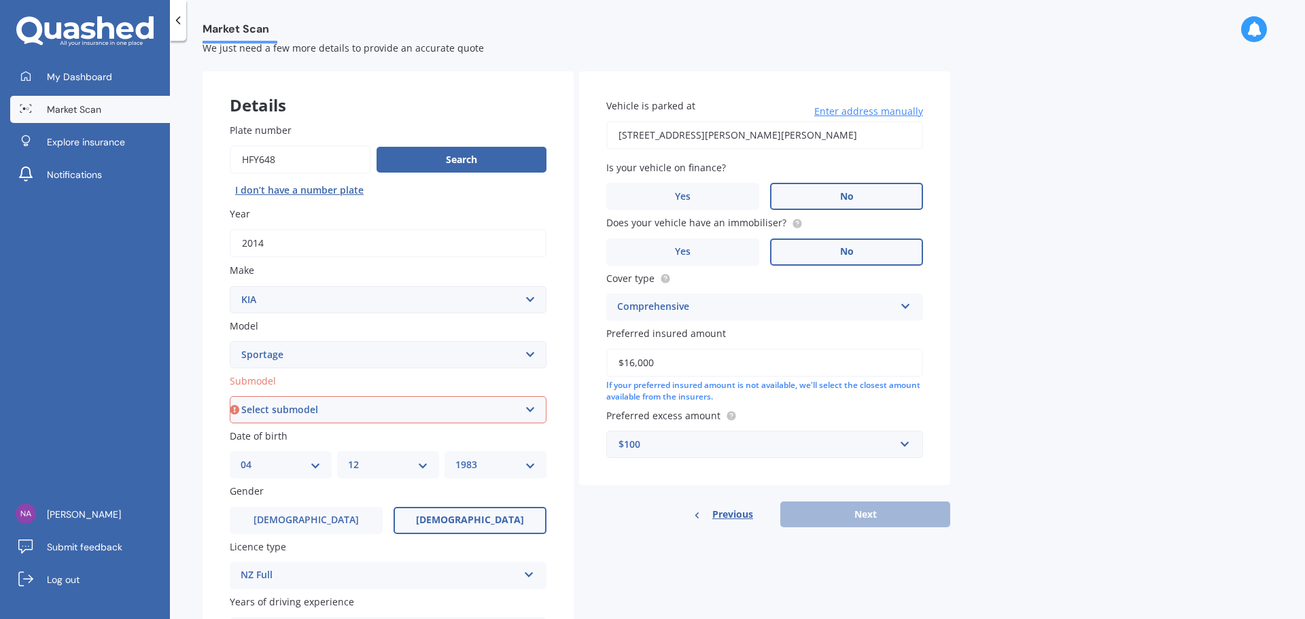
scroll to position [68, 0]
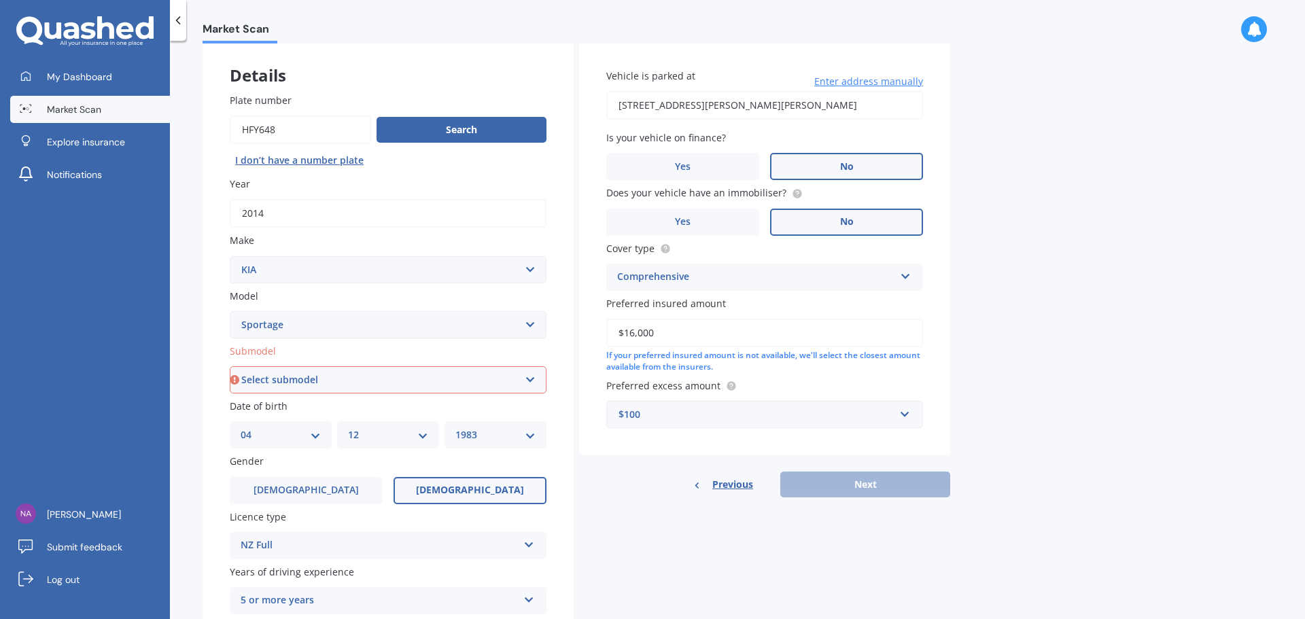
click at [402, 385] on select "Select submodel (All other) 2.0 4WD Petrol 2.0 EX Diesel 2.0 LX Diesel 2.4 EX A…" at bounding box center [388, 379] width 317 height 27
select select "EX URBAN 2WD"
click at [230, 366] on select "Select submodel (All other) 2.0 4WD Petrol 2.0 EX Diesel 2.0 LX Diesel 2.4 EX A…" at bounding box center [388, 379] width 317 height 27
click at [879, 487] on button "Next" at bounding box center [865, 485] width 170 height 26
select select "04"
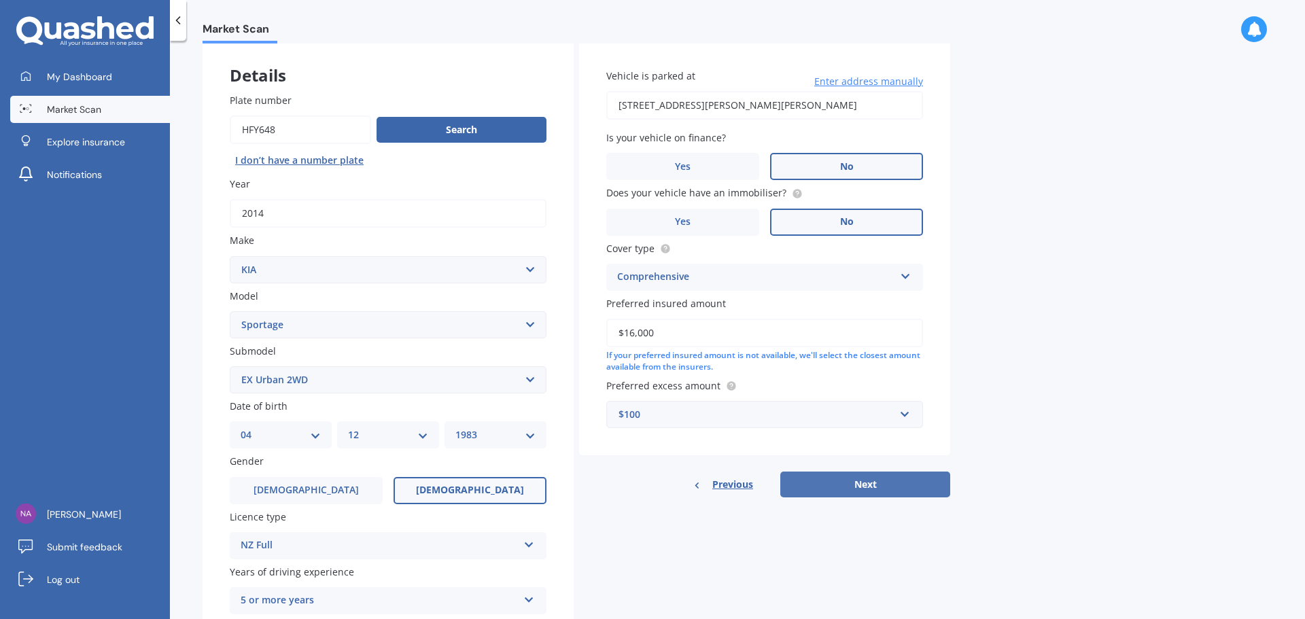
select select "12"
select select "1983"
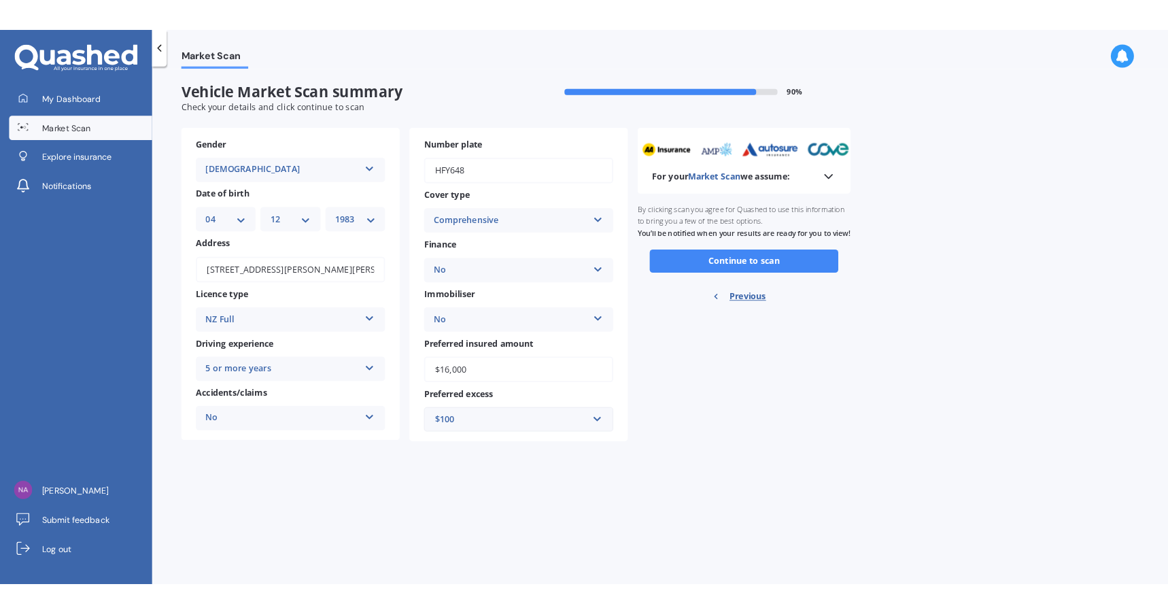
scroll to position [0, 0]
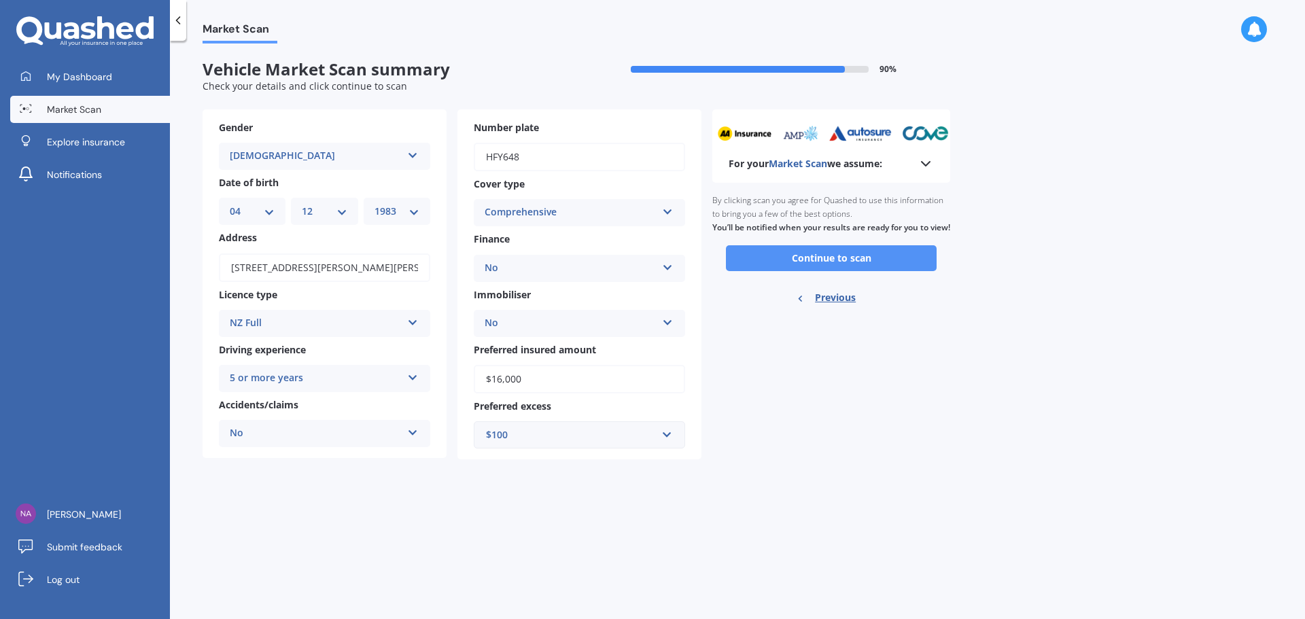
click at [782, 271] on button "Continue to scan" at bounding box center [831, 258] width 211 height 26
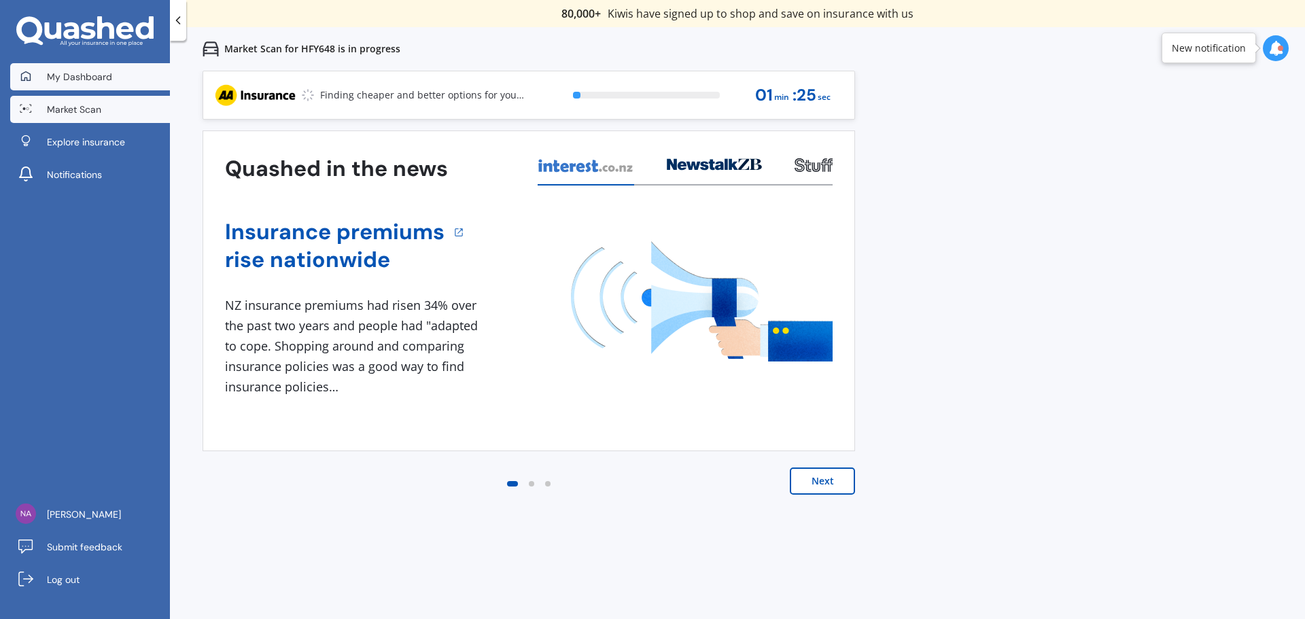
click at [100, 82] on span "My Dashboard" at bounding box center [79, 77] width 65 height 14
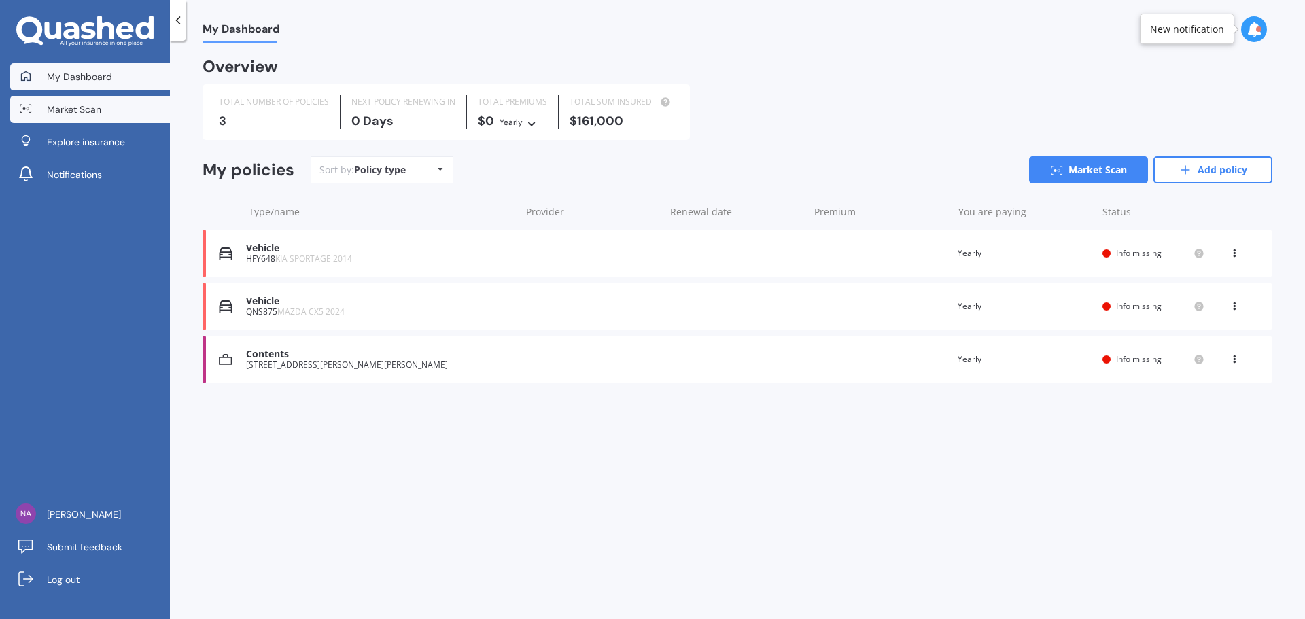
click at [107, 109] on link "Market Scan" at bounding box center [90, 109] width 160 height 27
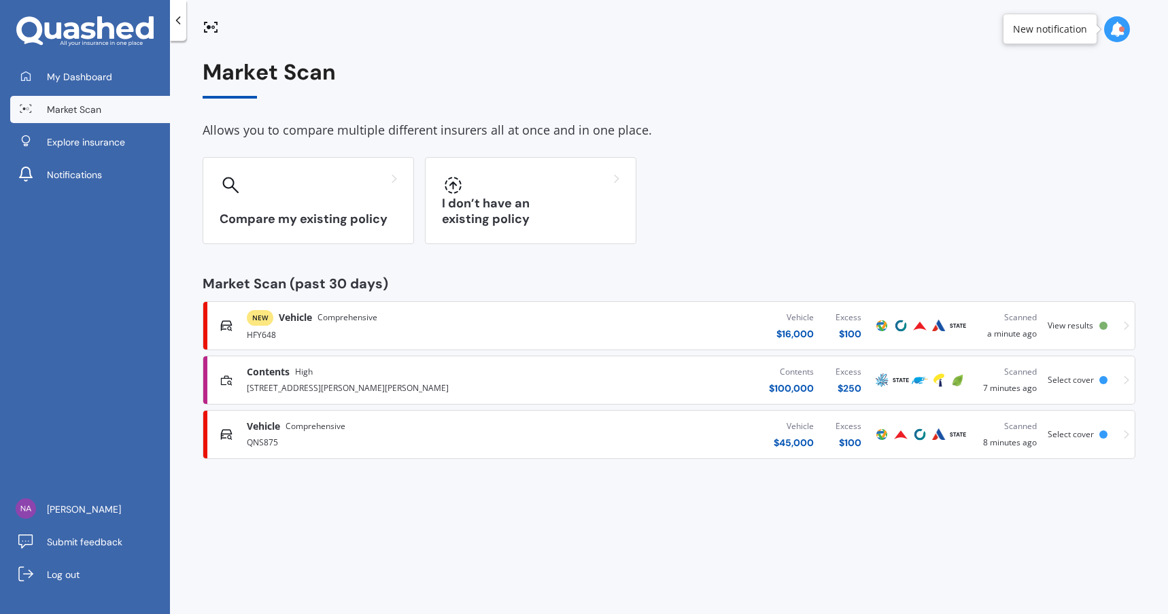
click at [555, 317] on div "Vehicle $ 16,000 Excess $ 100" at bounding box center [709, 325] width 326 height 41
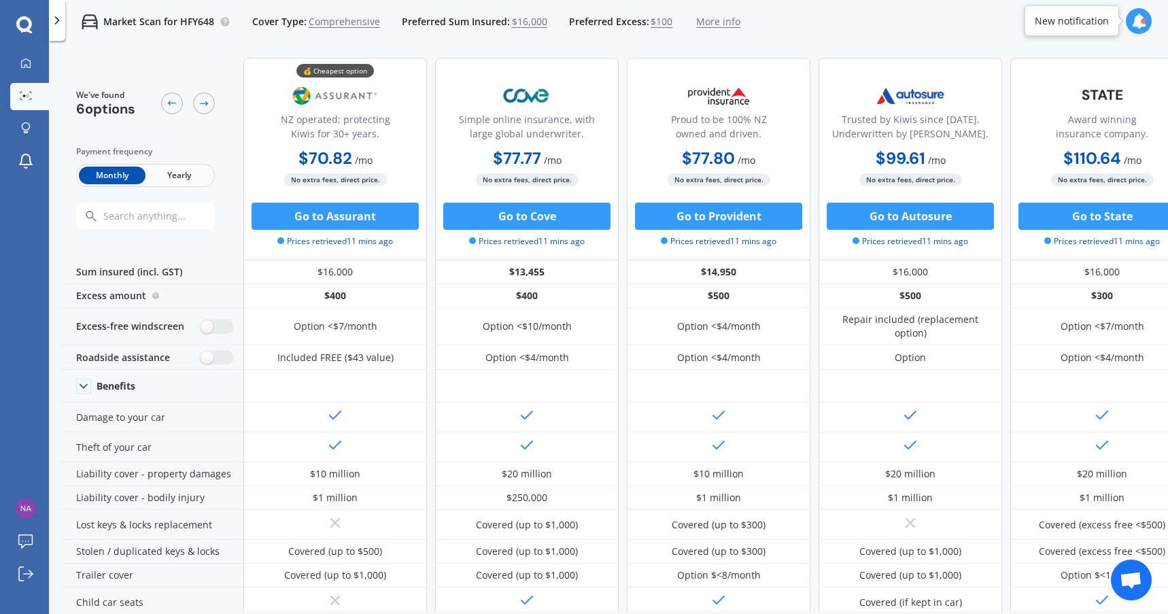
click at [181, 168] on span "Yearly" at bounding box center [178, 176] width 67 height 18
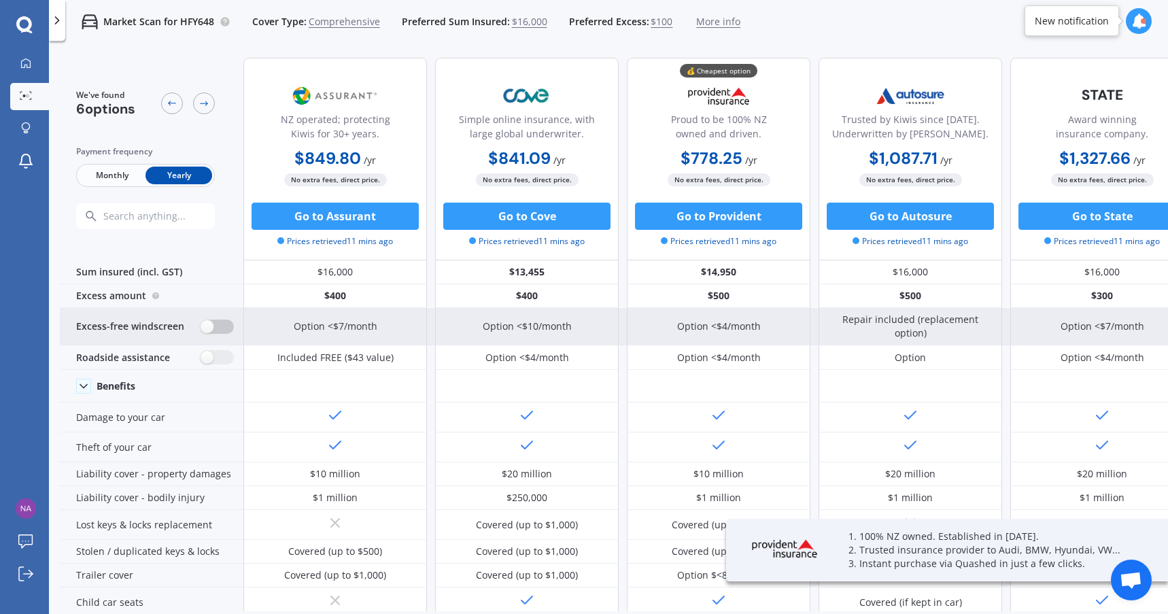
click at [210, 330] on label at bounding box center [217, 327] width 33 height 14
radio input "true"
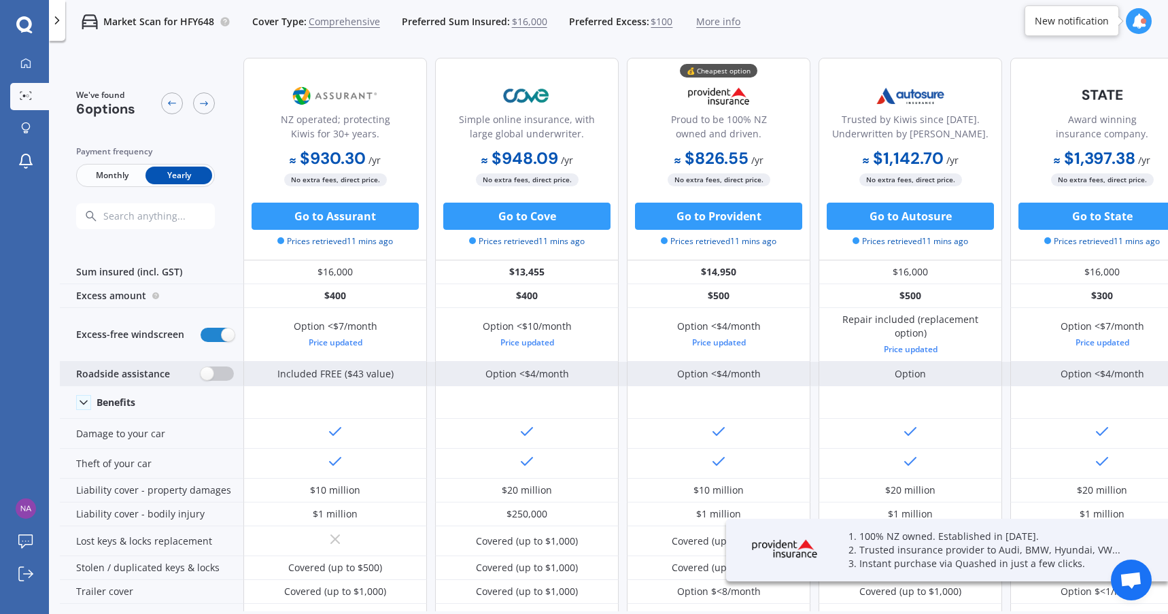
click at [213, 371] on label at bounding box center [217, 373] width 33 height 14
radio input "true"
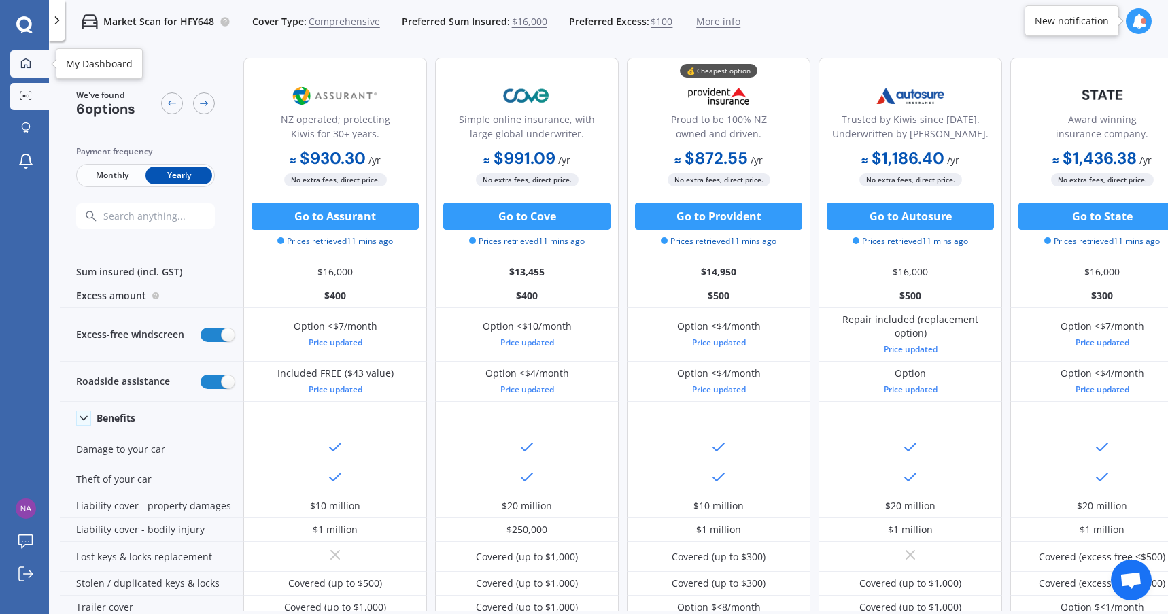
click at [24, 68] on icon at bounding box center [25, 63] width 11 height 11
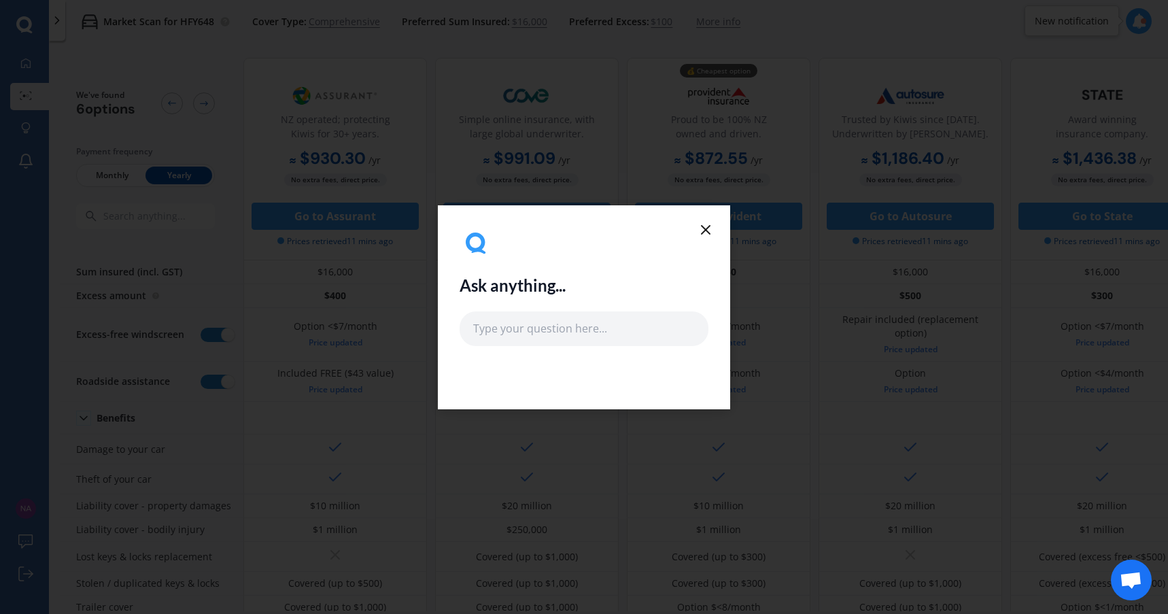
click at [711, 230] on icon at bounding box center [706, 230] width 16 height 16
